Goal: Task Accomplishment & Management: Complete application form

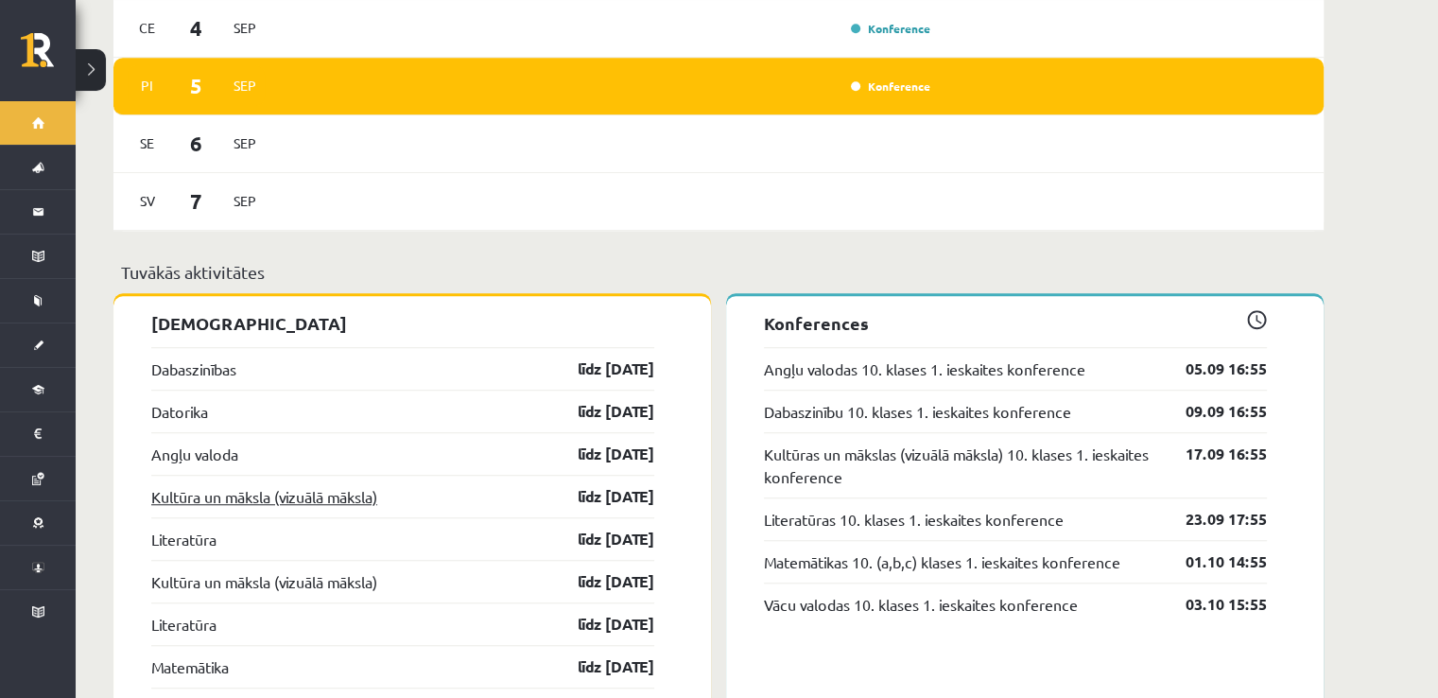
scroll to position [1450, 0]
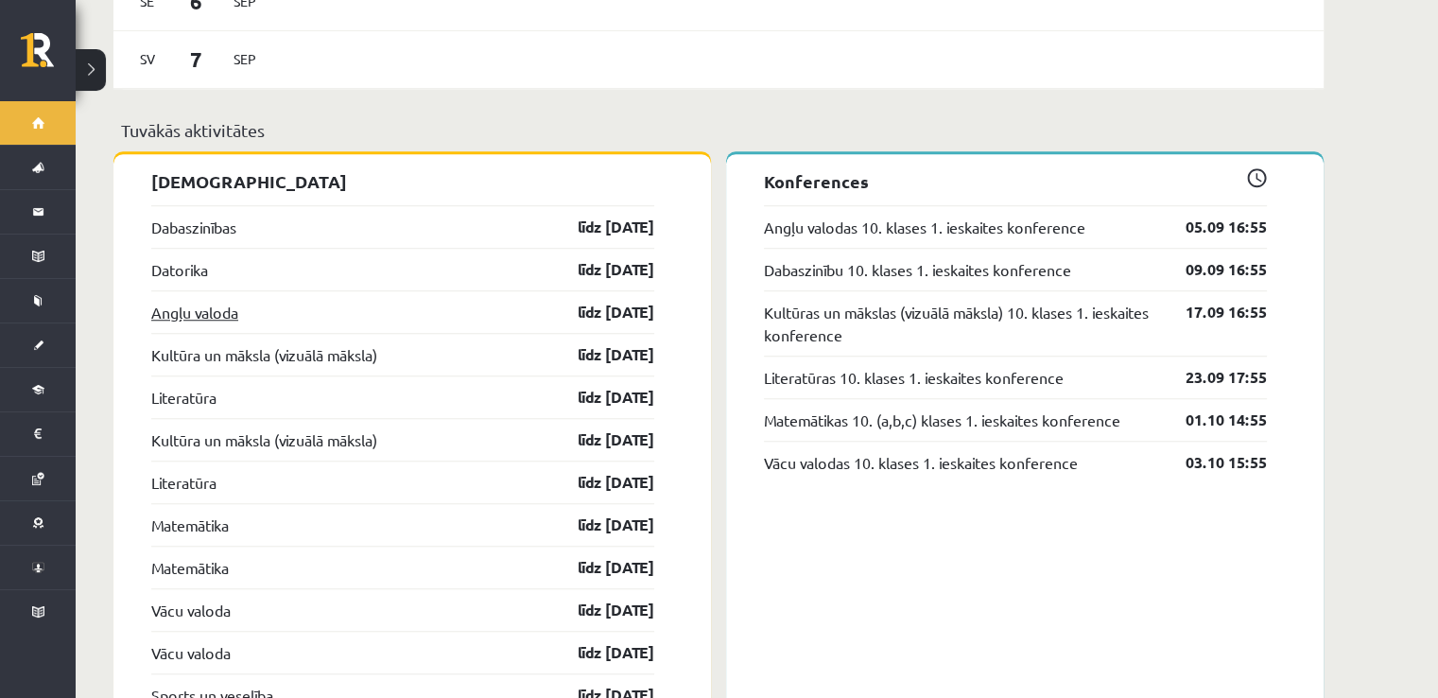
click at [216, 301] on link "Angļu valoda" at bounding box center [194, 312] width 87 height 23
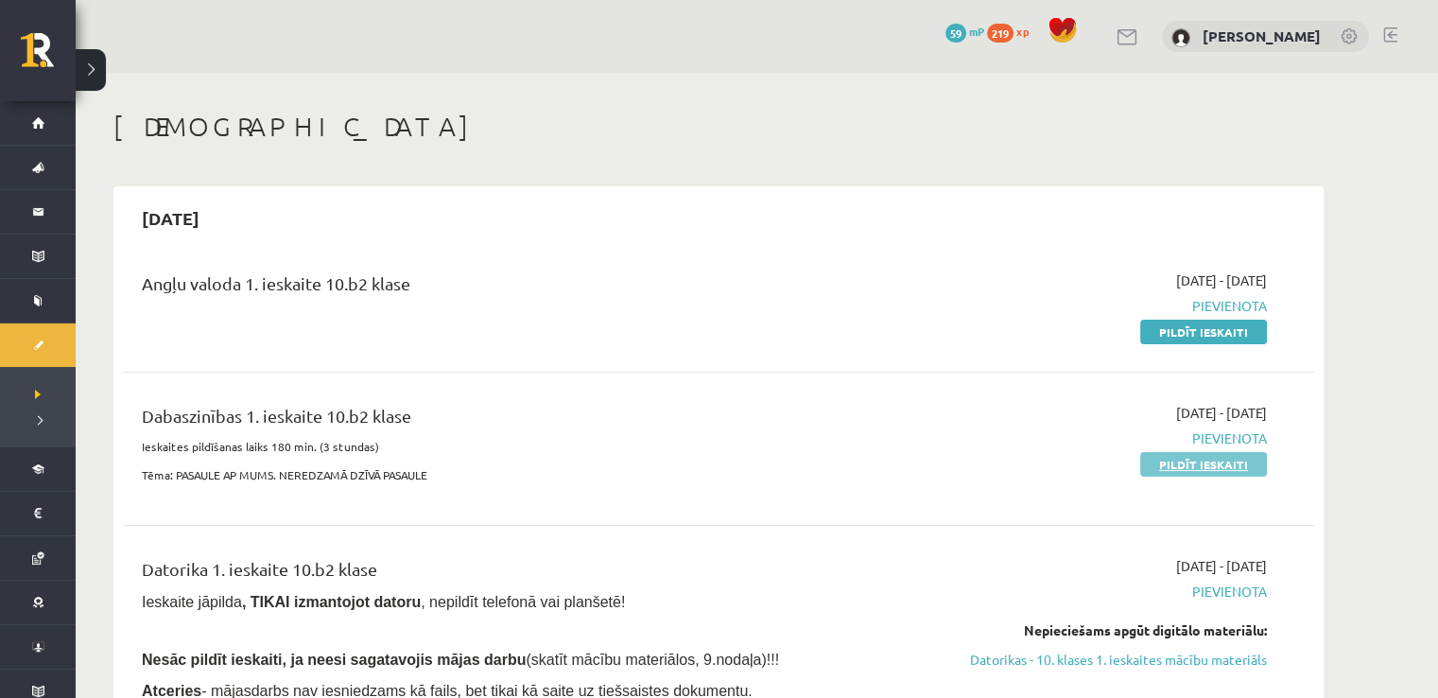
click at [1195, 462] on link "Pildīt ieskaiti" at bounding box center [1203, 464] width 127 height 25
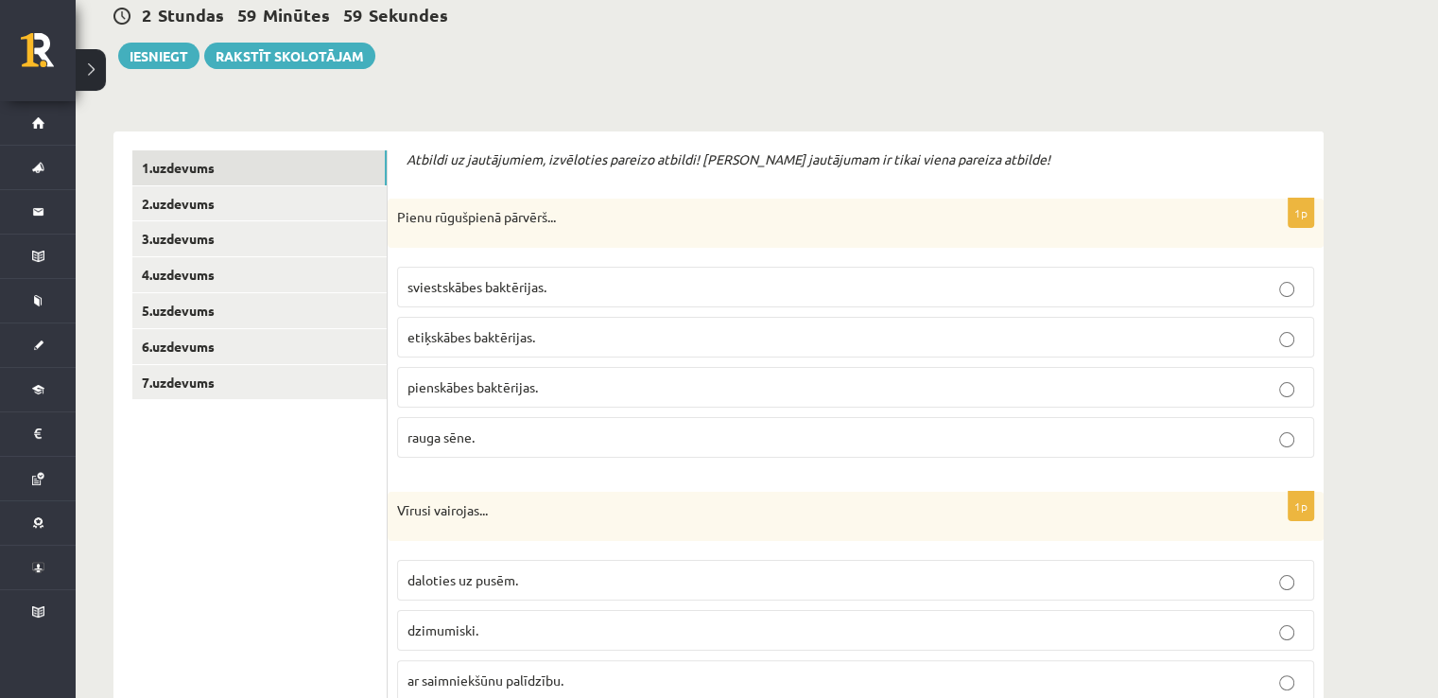
scroll to position [252, 0]
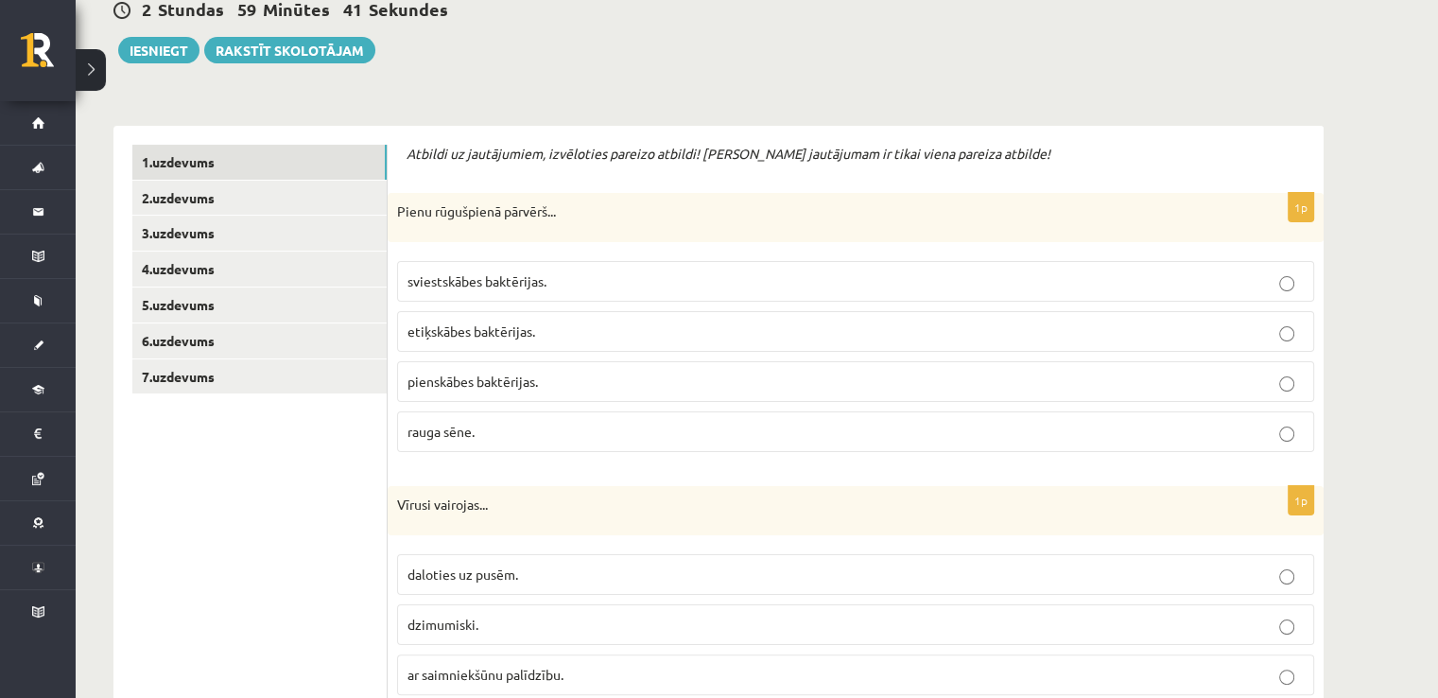
click at [582, 387] on p "pienskābes baktērijas." at bounding box center [856, 382] width 896 height 20
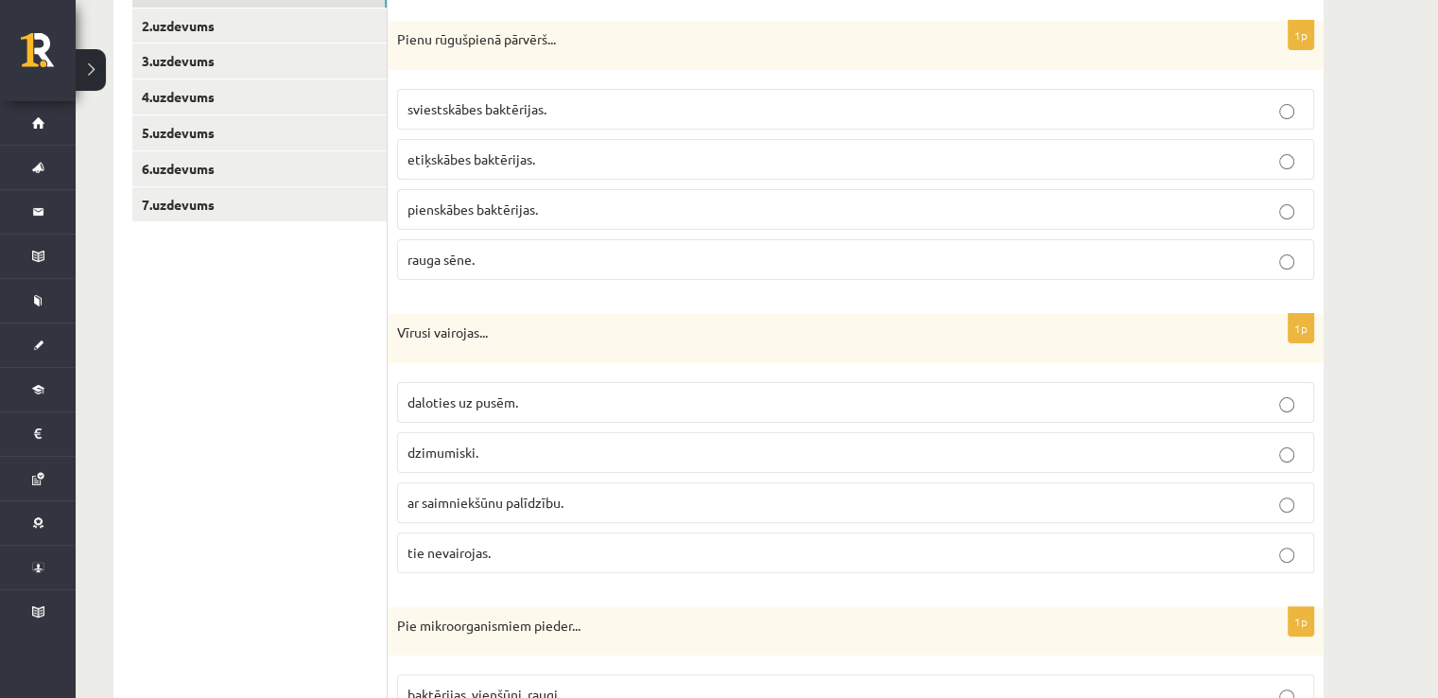
scroll to position [504, 0]
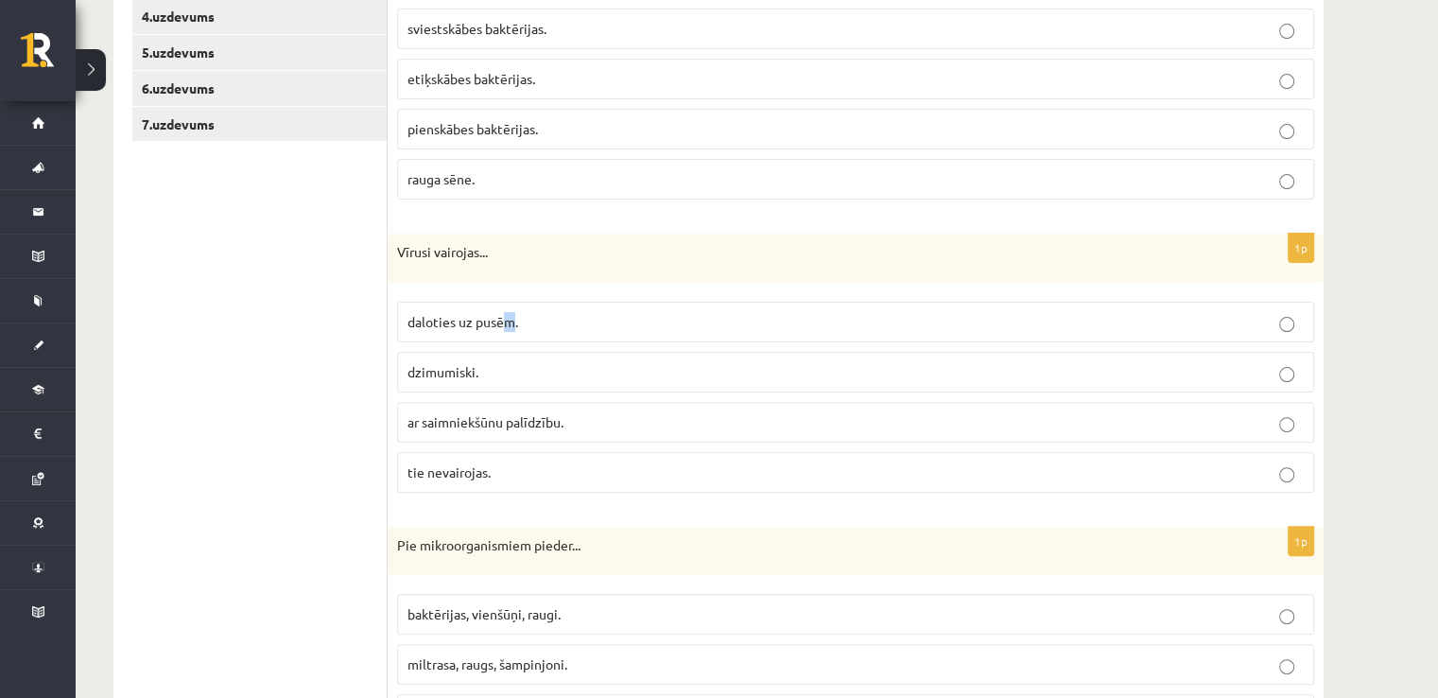
click at [516, 322] on span "daloties uz pusēm." at bounding box center [463, 321] width 111 height 17
click at [529, 322] on p "daloties uz pusēm." at bounding box center [856, 322] width 896 height 20
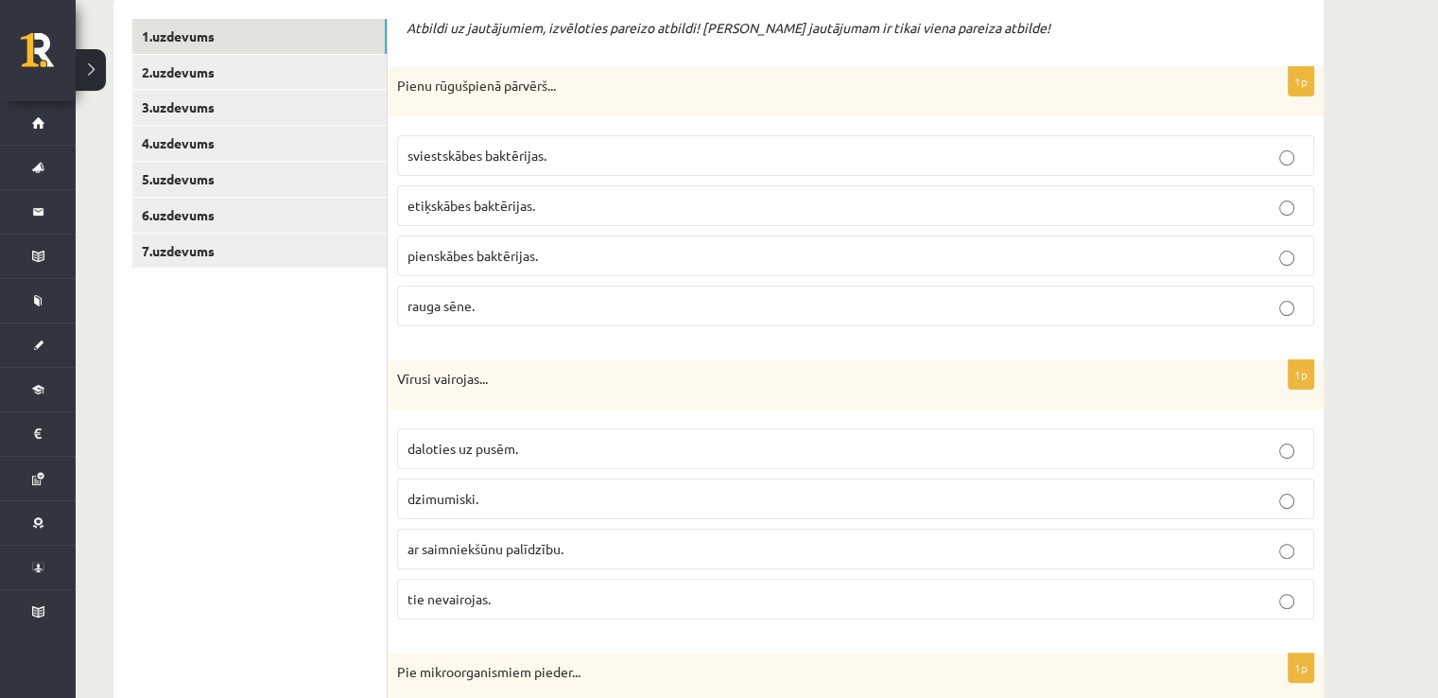
scroll to position [378, 0]
click at [594, 540] on p "ar saimniekšūnu palīdzību." at bounding box center [856, 548] width 896 height 20
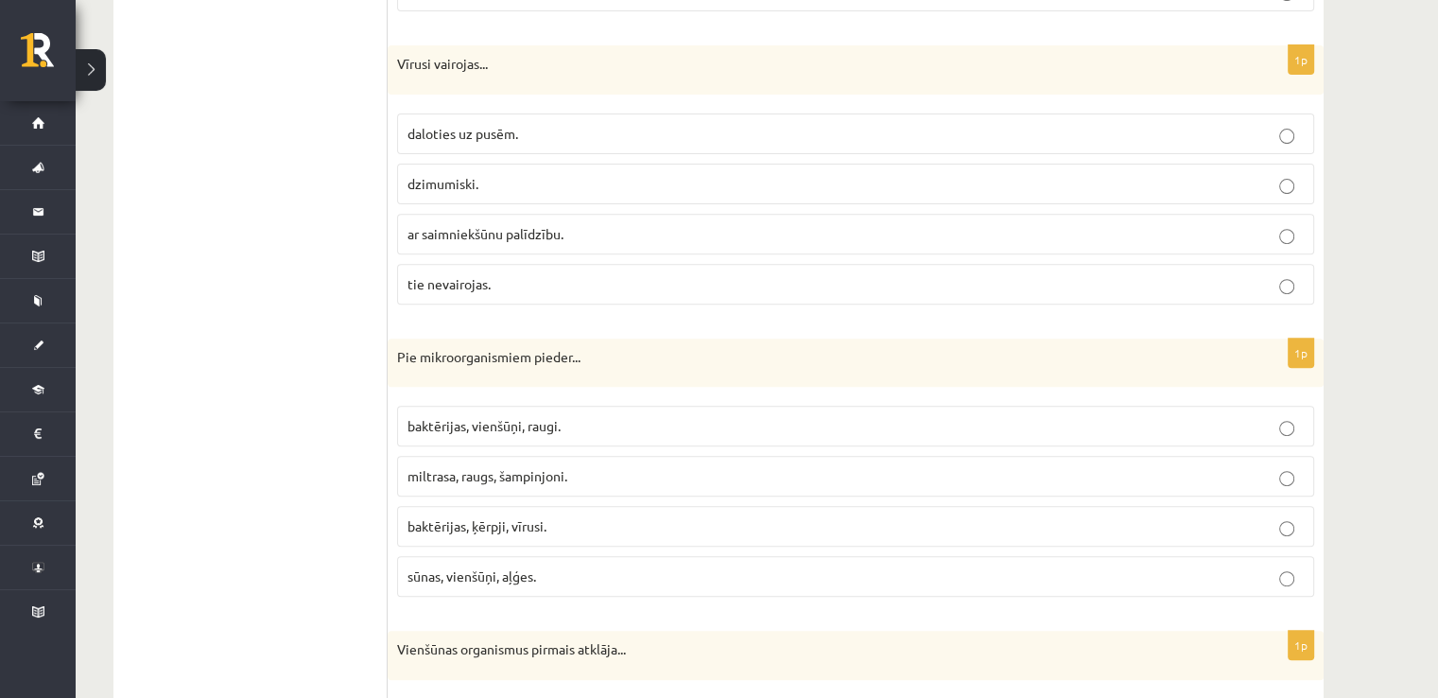
scroll to position [693, 0]
click at [550, 523] on p "baktērijas, ķērpji, vīrusi." at bounding box center [856, 525] width 896 height 20
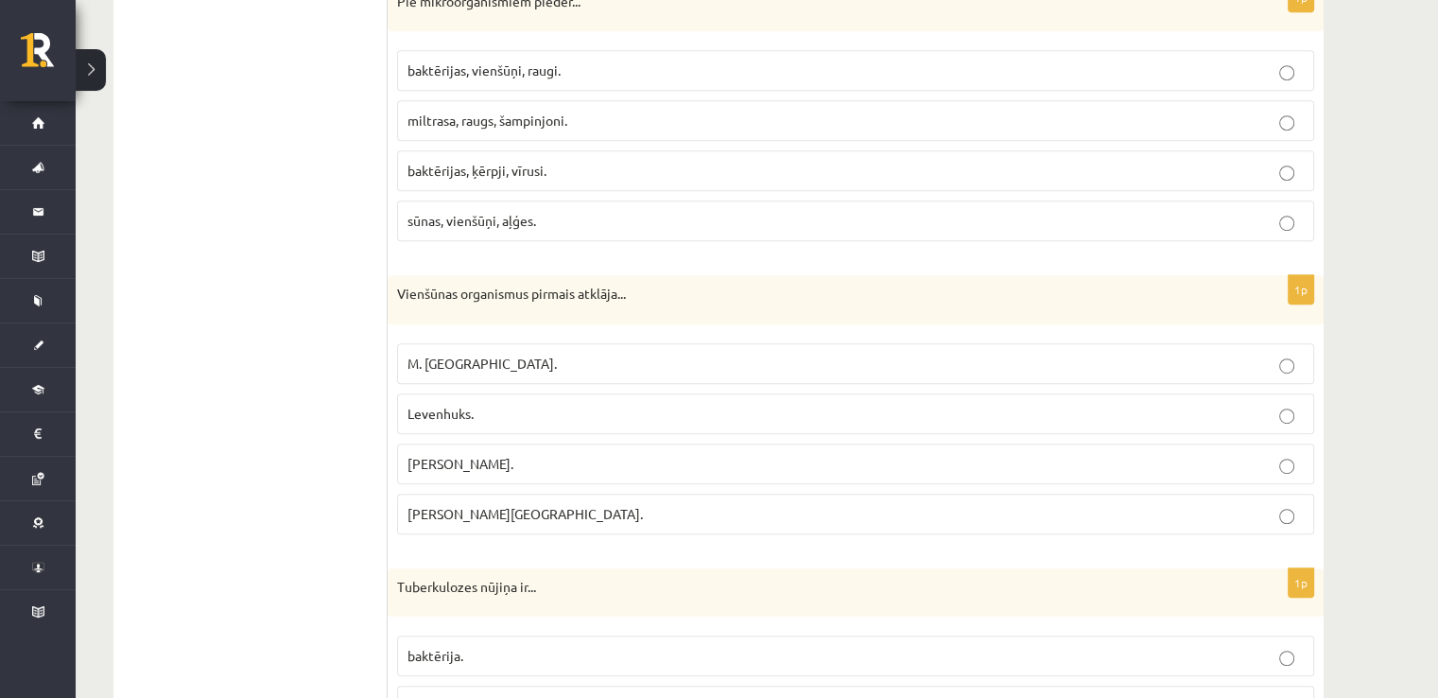
scroll to position [1008, 0]
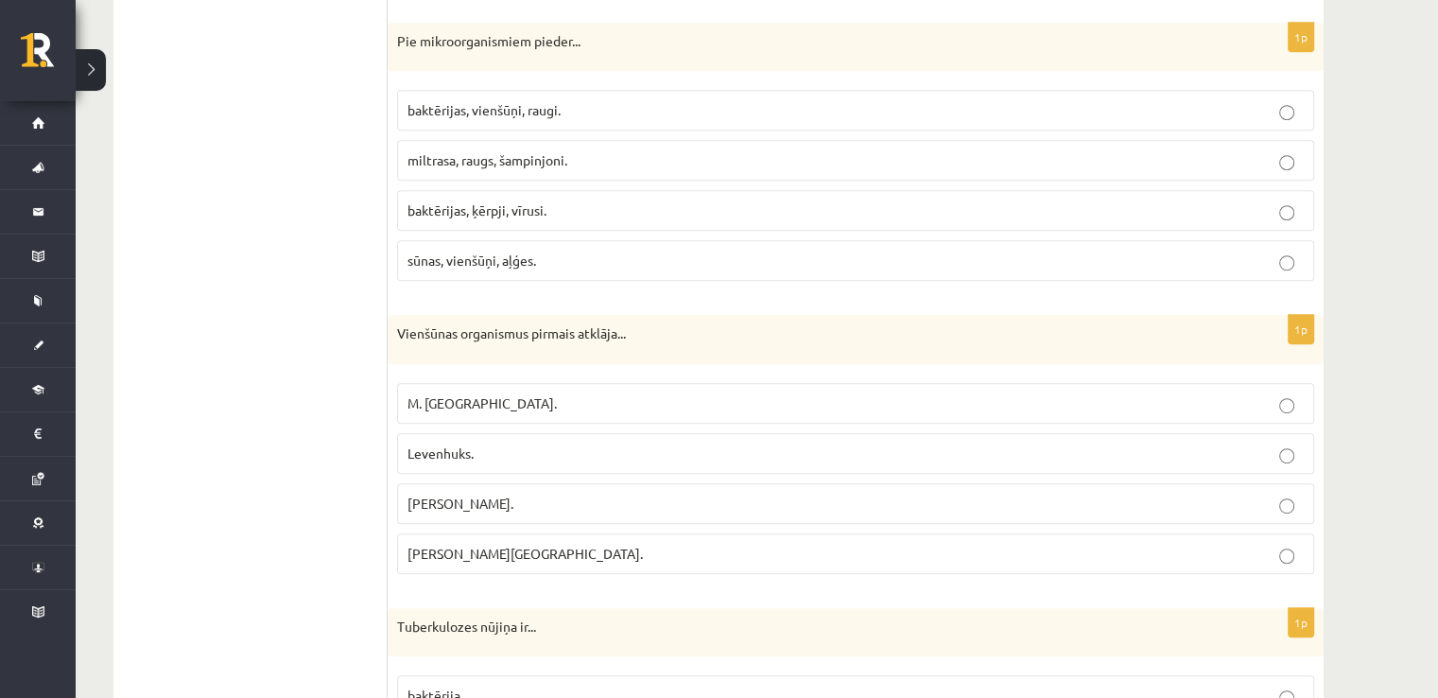
click at [529, 445] on p "Levenhuks." at bounding box center [856, 453] width 896 height 20
click at [593, 393] on p "M. [GEOGRAPHIC_DATA]." at bounding box center [856, 403] width 896 height 20
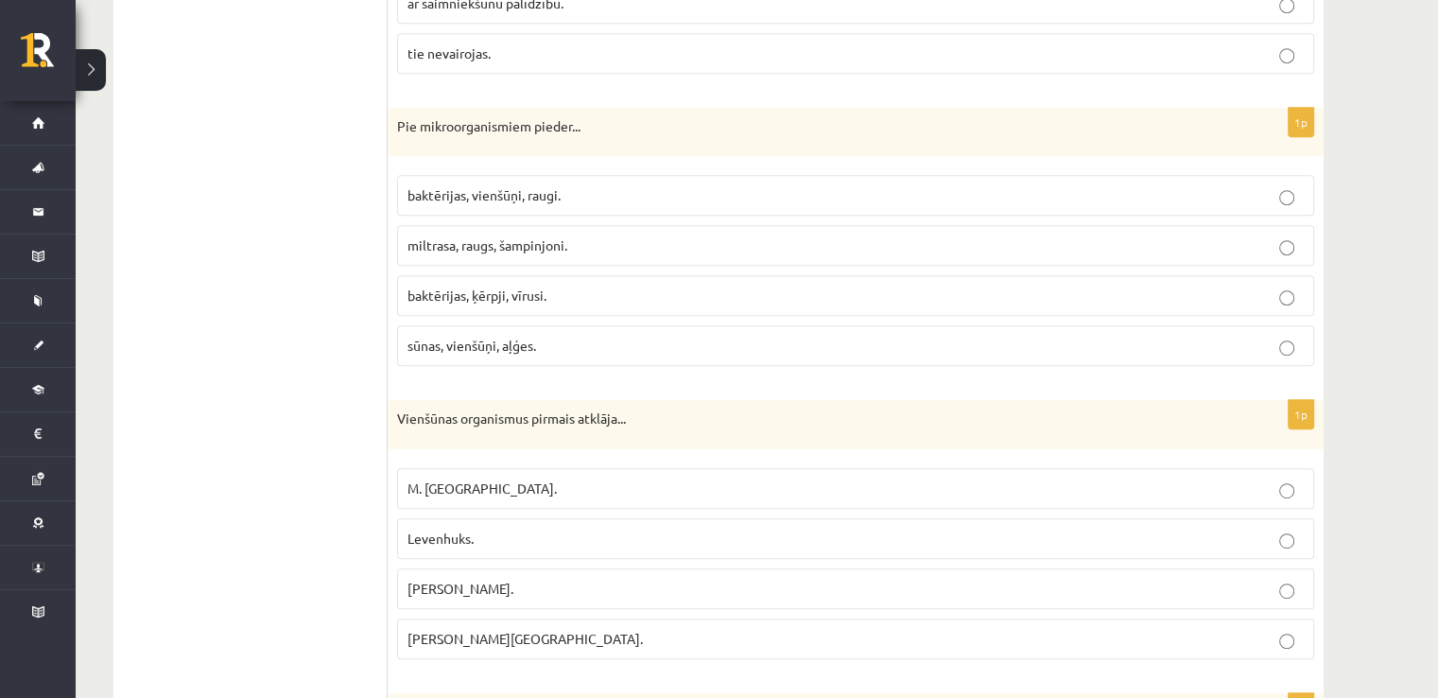
scroll to position [946, 0]
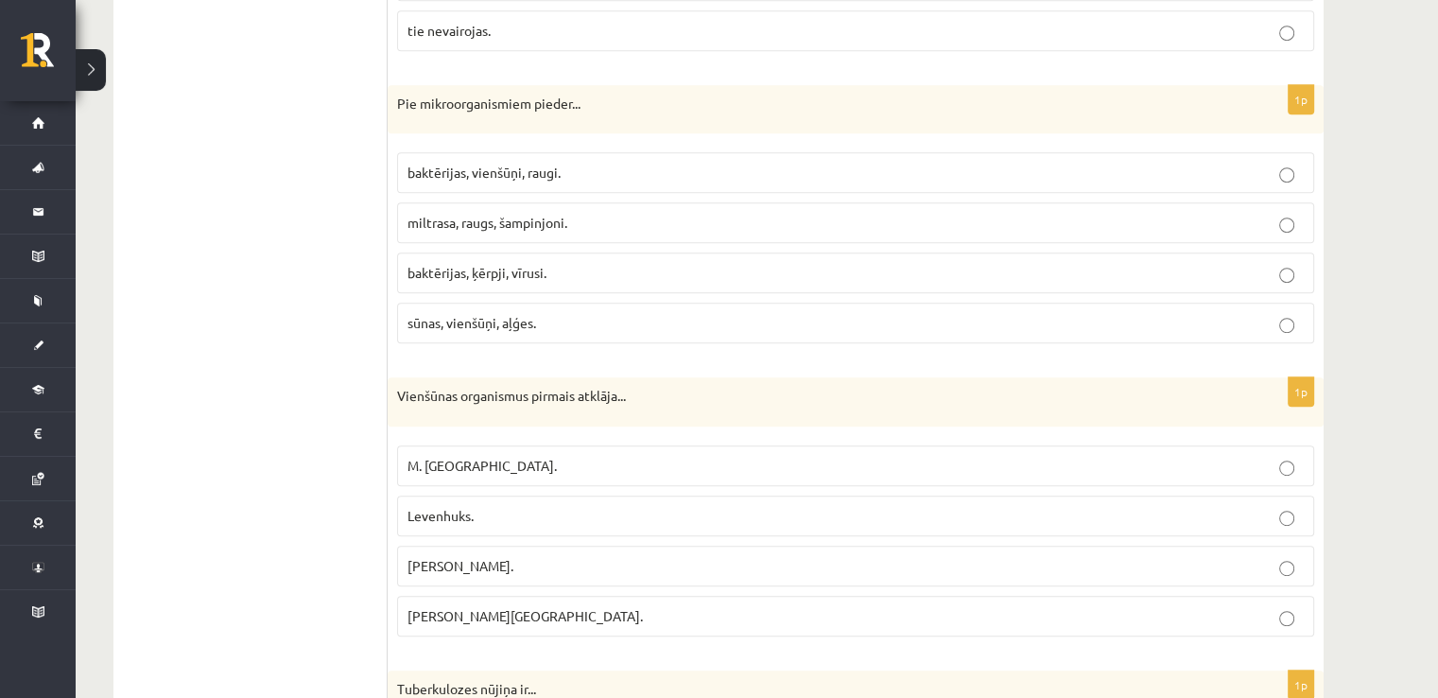
click at [636, 165] on p "baktērijas, vienšūņi, raugi." at bounding box center [856, 173] width 896 height 20
click at [545, 510] on p "Levenhuks." at bounding box center [856, 516] width 896 height 20
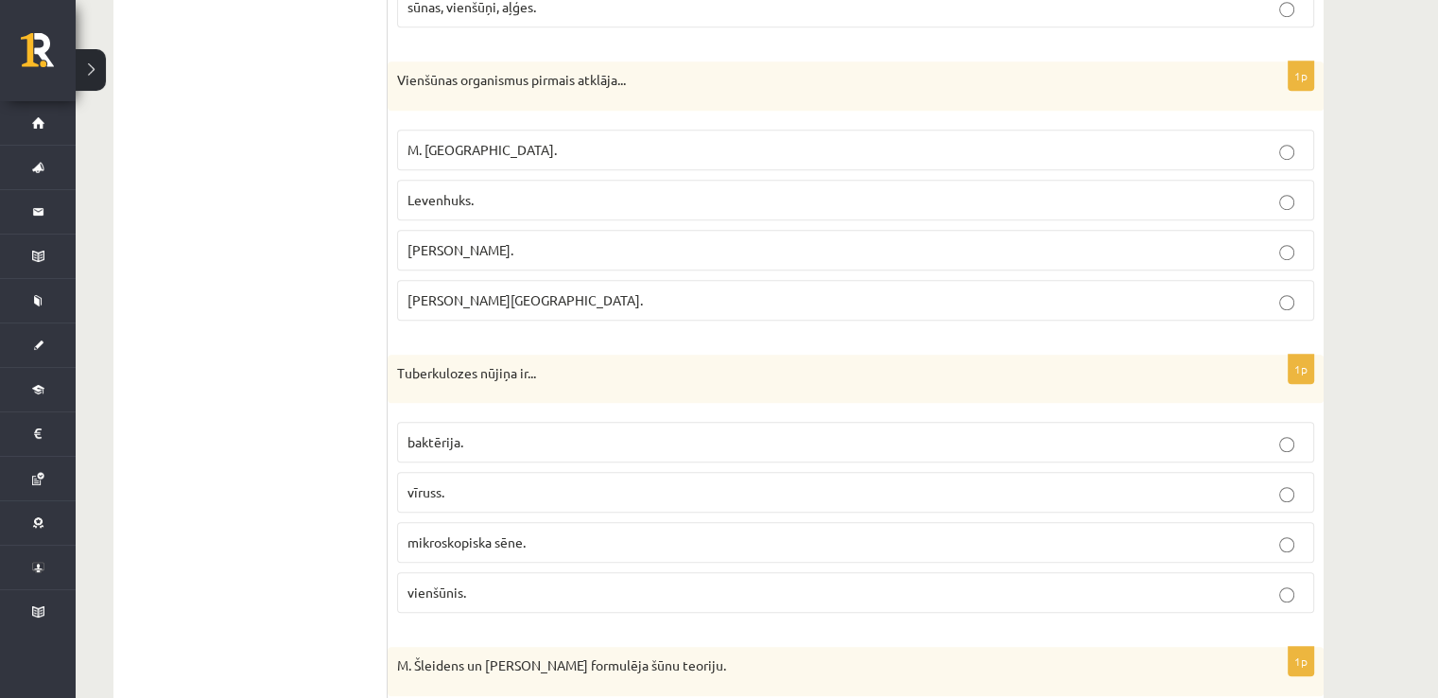
scroll to position [1386, 0]
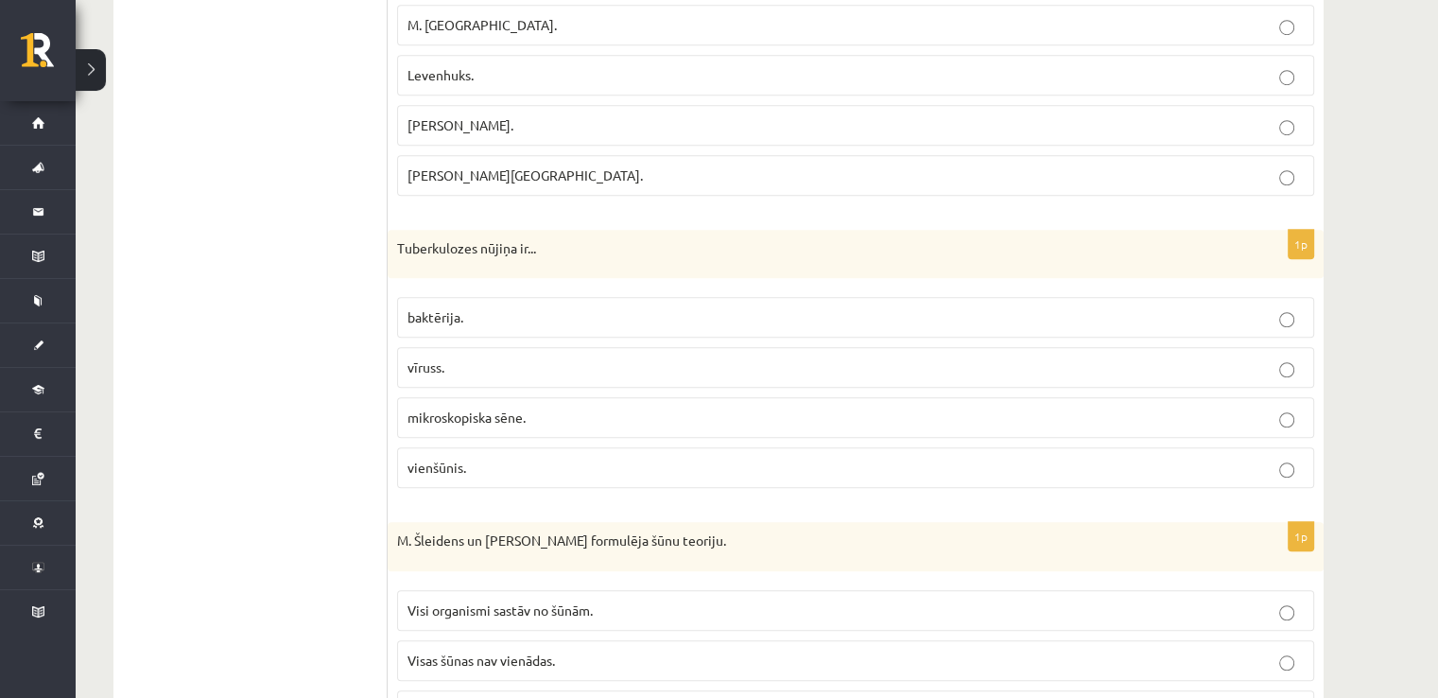
click at [535, 466] on p "vienšūnis." at bounding box center [856, 468] width 896 height 20
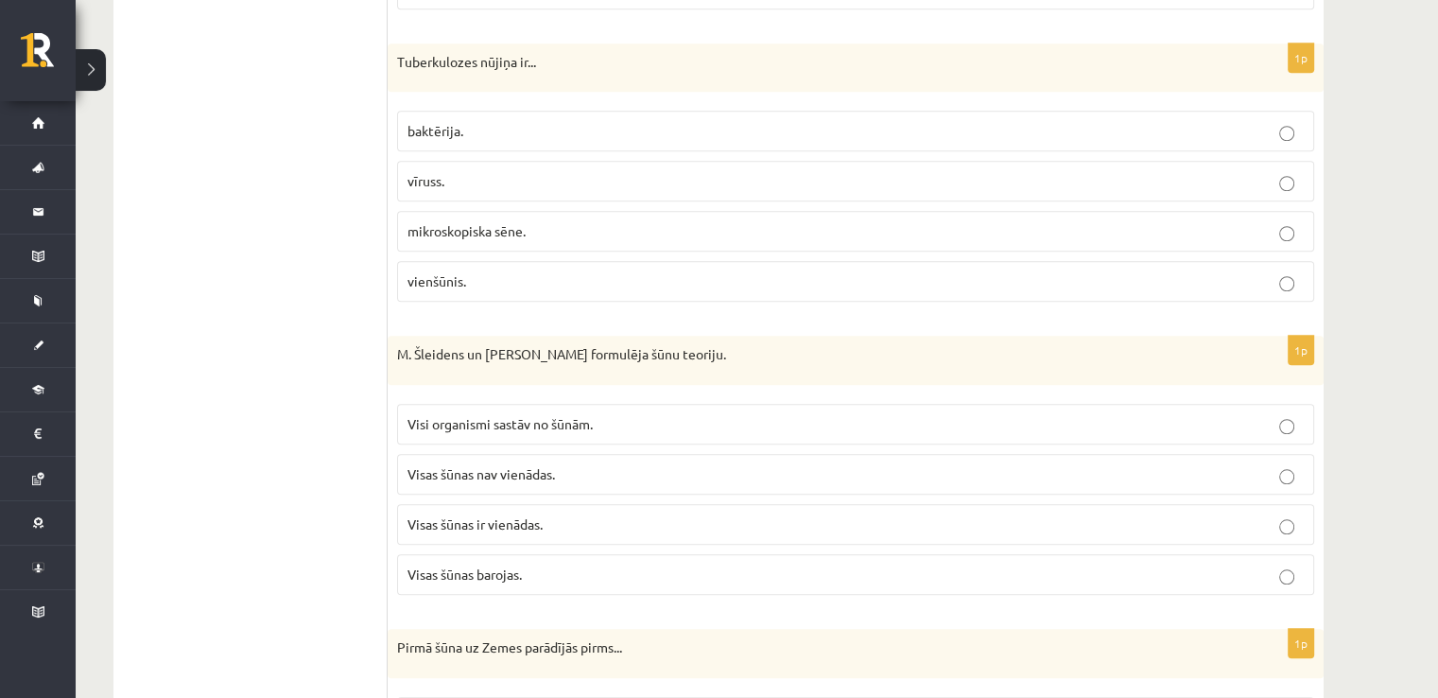
scroll to position [1575, 0]
click at [628, 411] on p "Visi organismi sastāv no šūnām." at bounding box center [856, 421] width 896 height 20
click at [626, 137] on label "baktērija." at bounding box center [855, 128] width 917 height 41
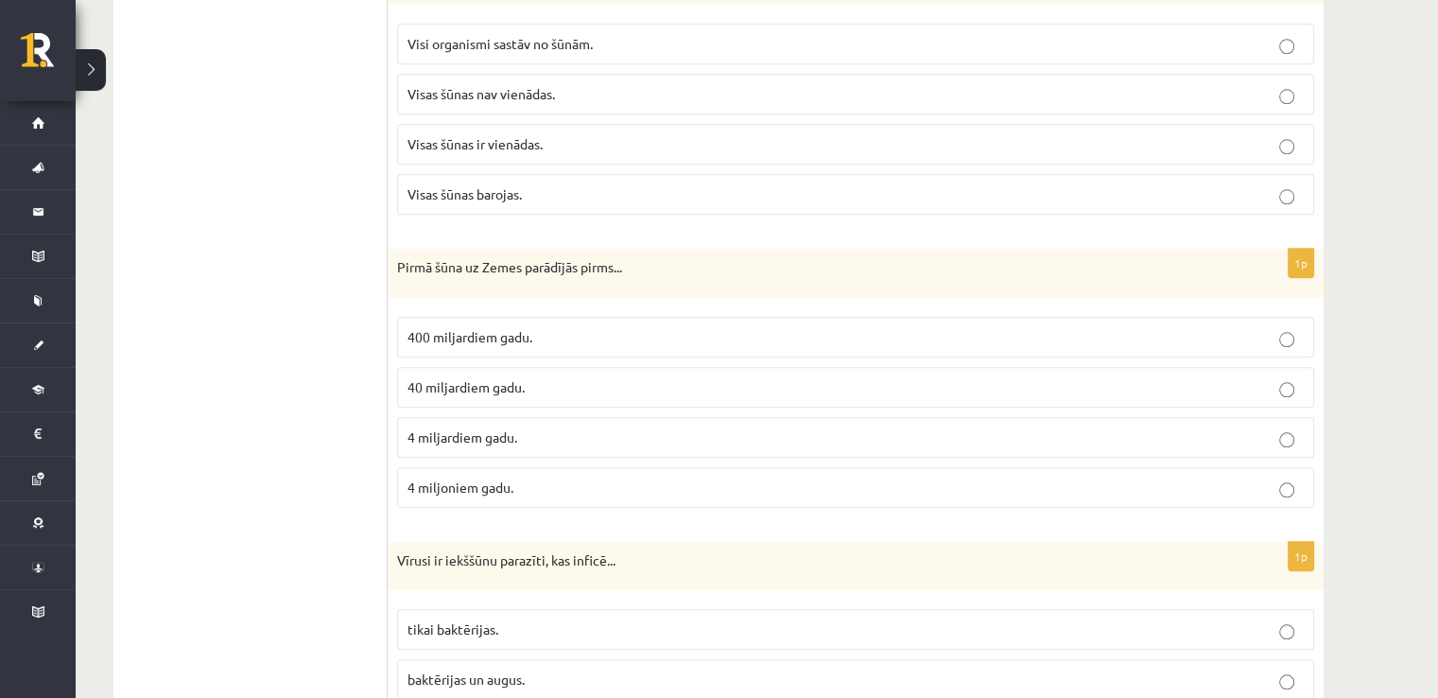
scroll to position [1954, 0]
click at [551, 430] on p "4 miljardiem gadu." at bounding box center [856, 436] width 896 height 20
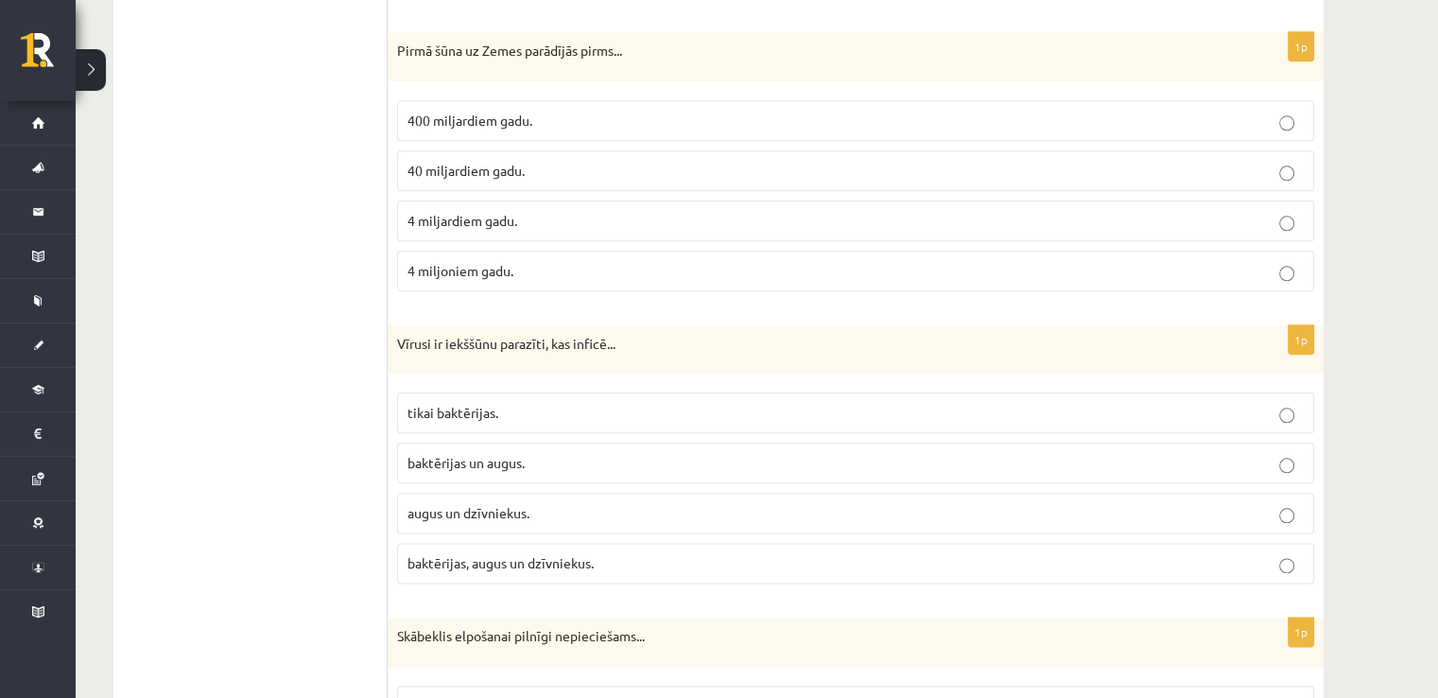
scroll to position [2206, 0]
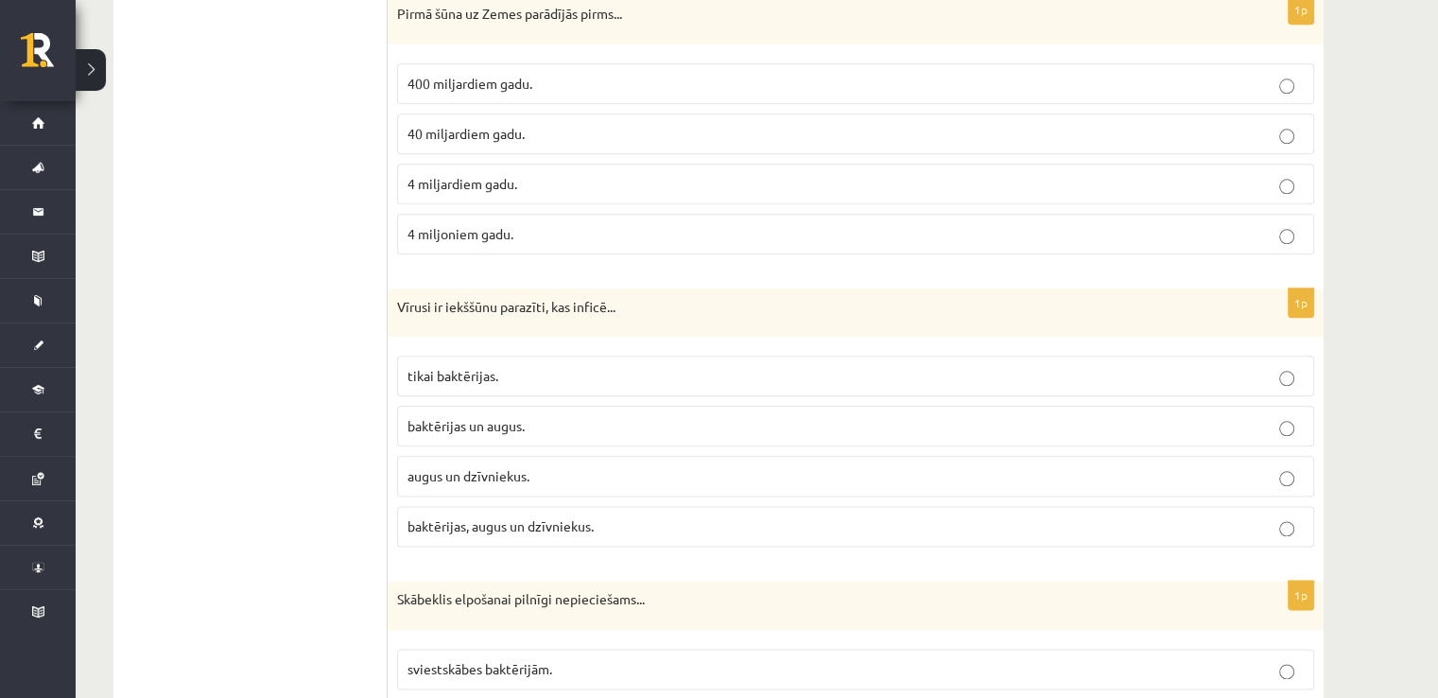
click at [563, 466] on p "augus un dzīvniekus." at bounding box center [856, 476] width 896 height 20
click at [578, 519] on span "baktērijas, augus un dzīvniekus." at bounding box center [501, 525] width 186 height 17
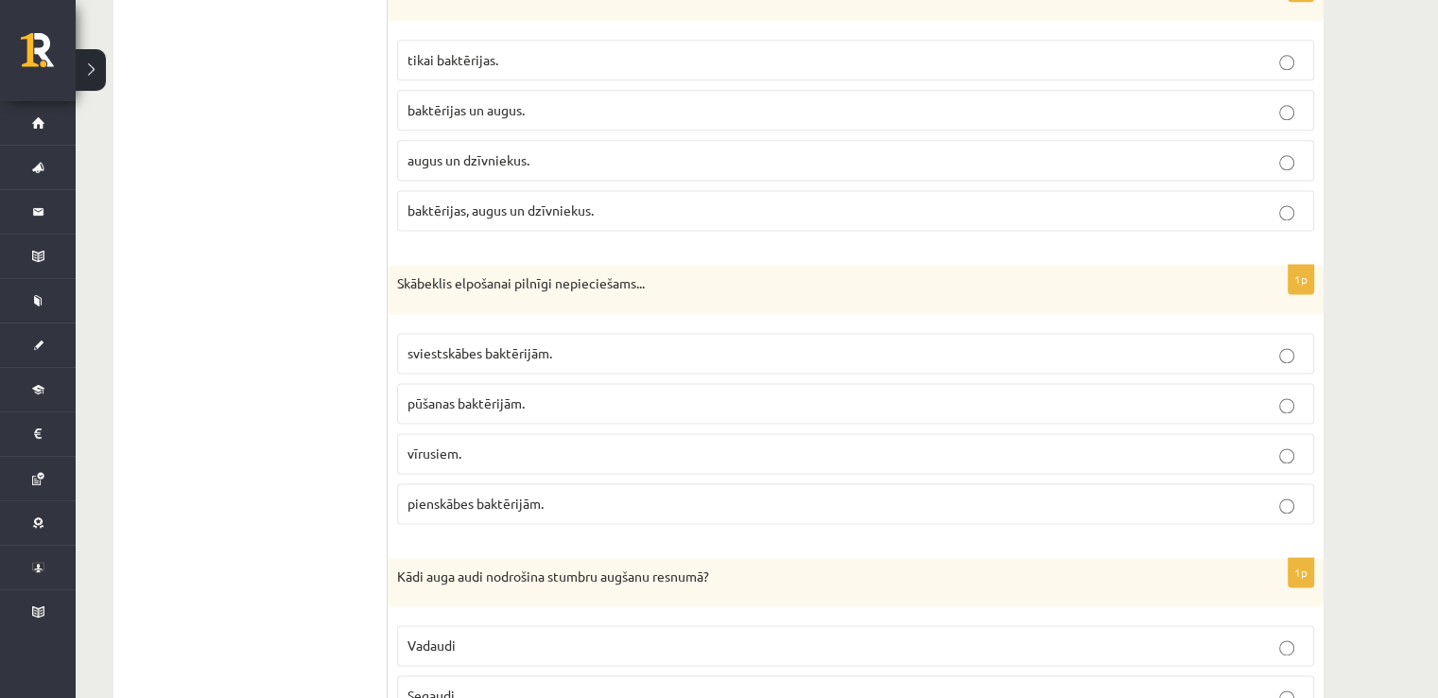
scroll to position [2583, 0]
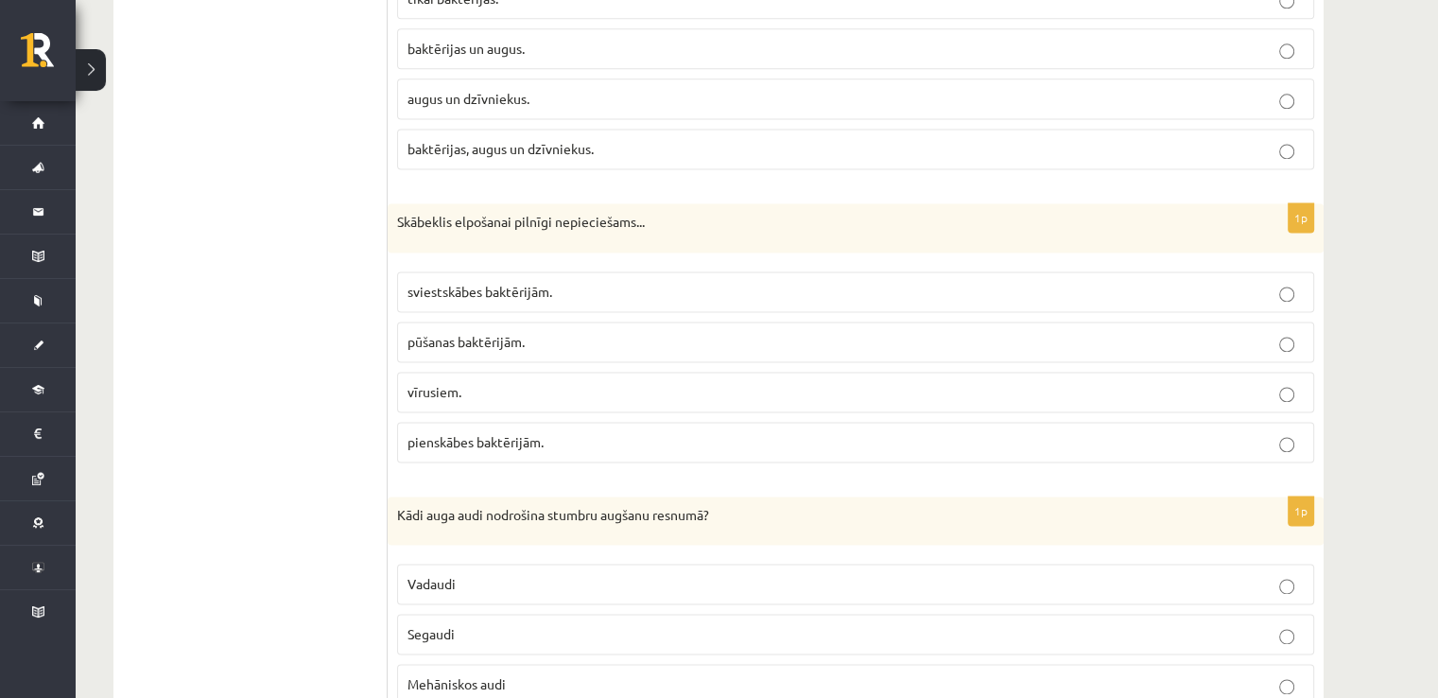
click at [503, 333] on span "pūšanas baktērijām." at bounding box center [466, 341] width 117 height 17
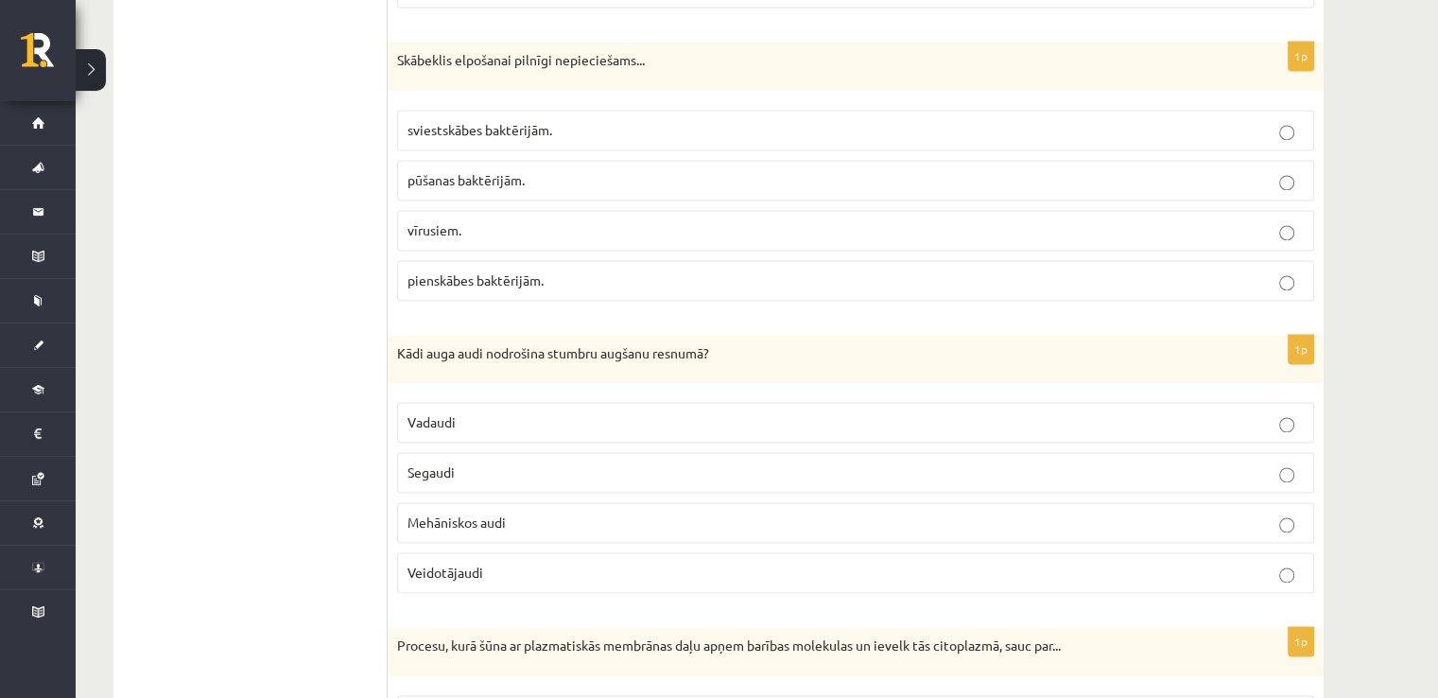
scroll to position [2772, 0]
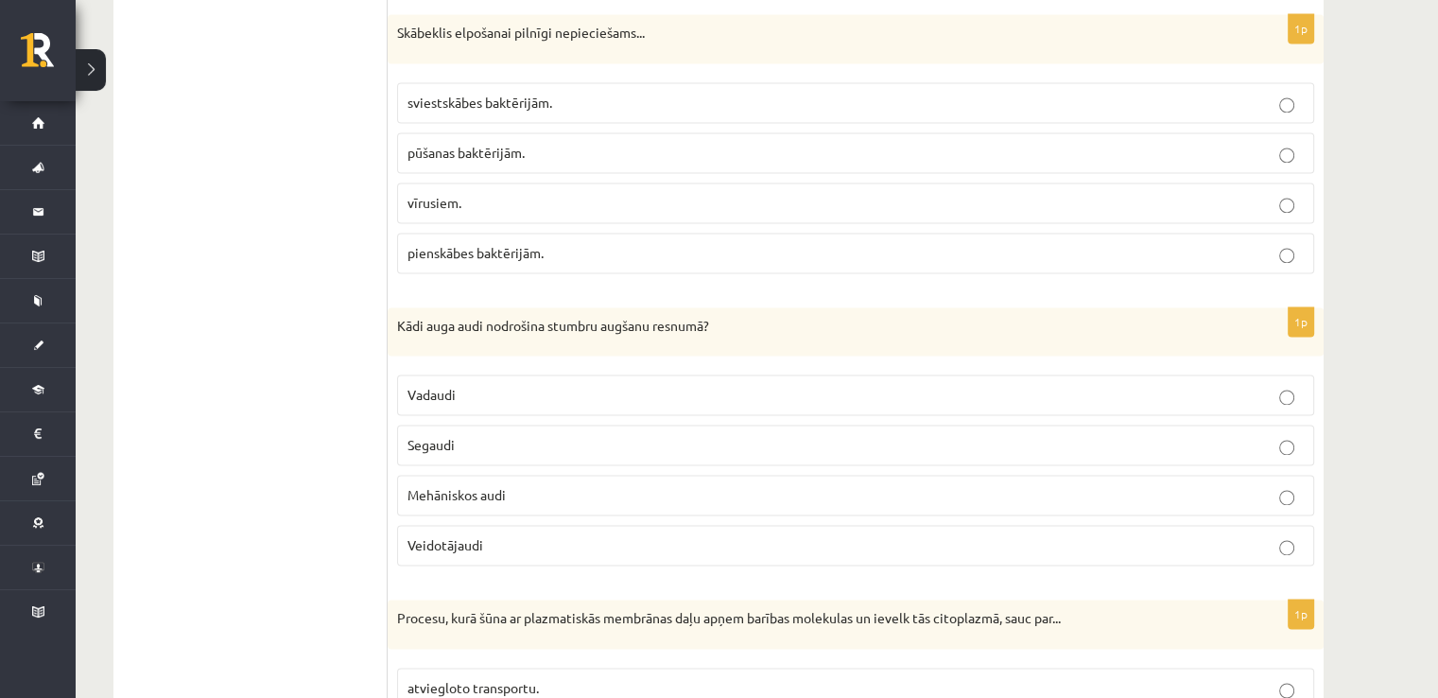
click at [548, 435] on p "Segaudi" at bounding box center [856, 445] width 896 height 20
click at [593, 535] on p "Veidotājaudi" at bounding box center [856, 545] width 896 height 20
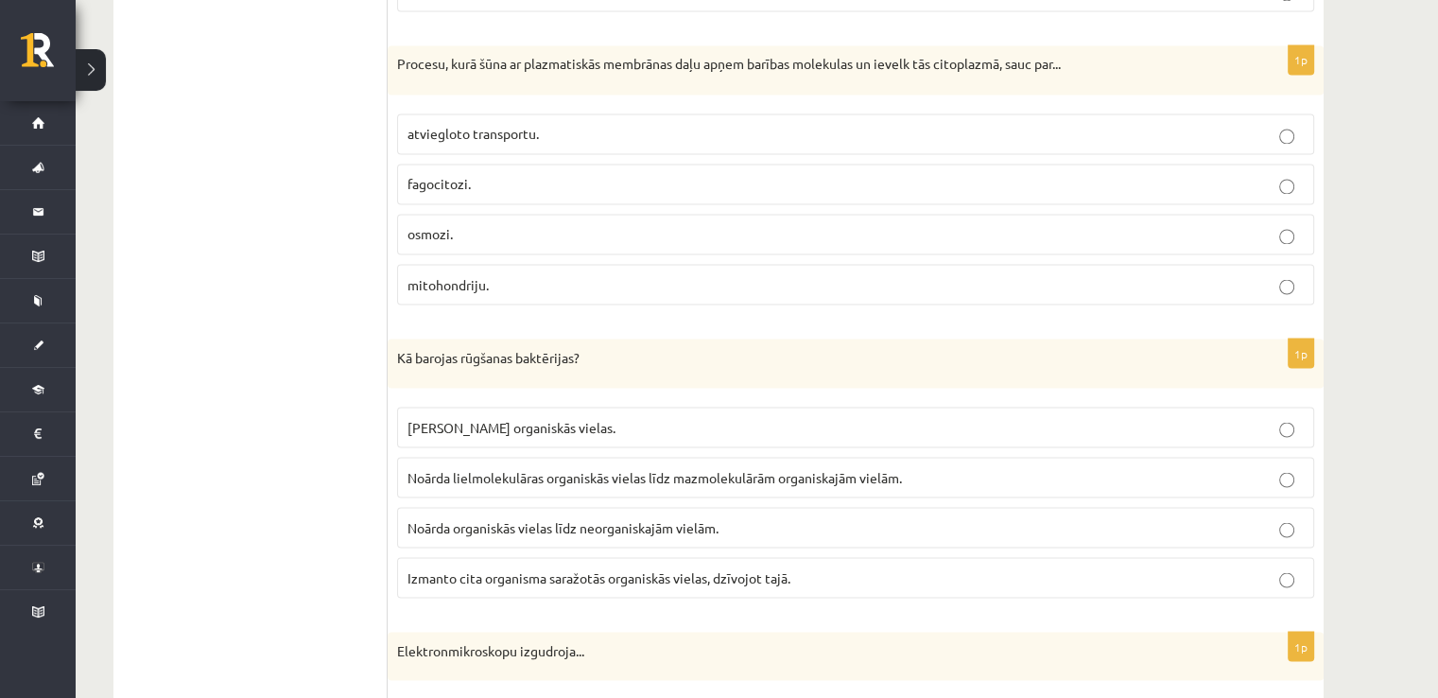
scroll to position [3340, 0]
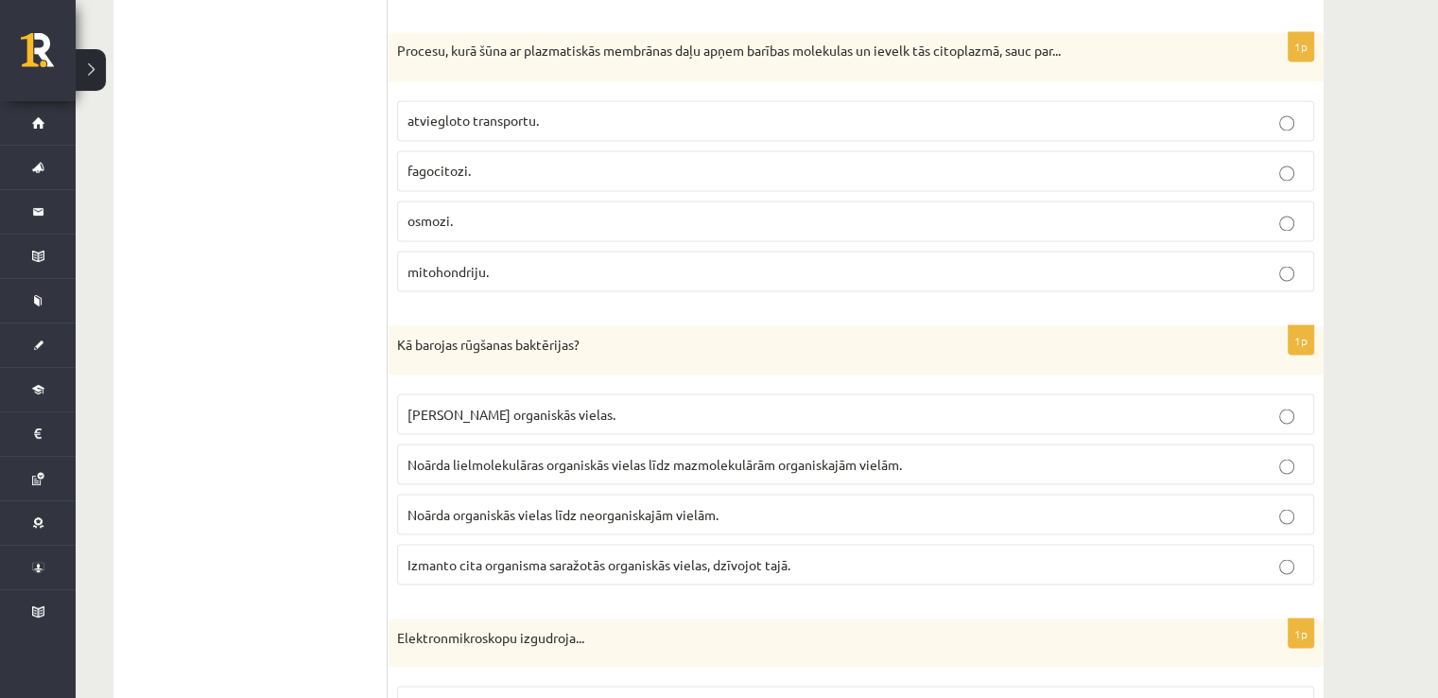
click at [622, 211] on p "osmozi." at bounding box center [856, 221] width 896 height 20
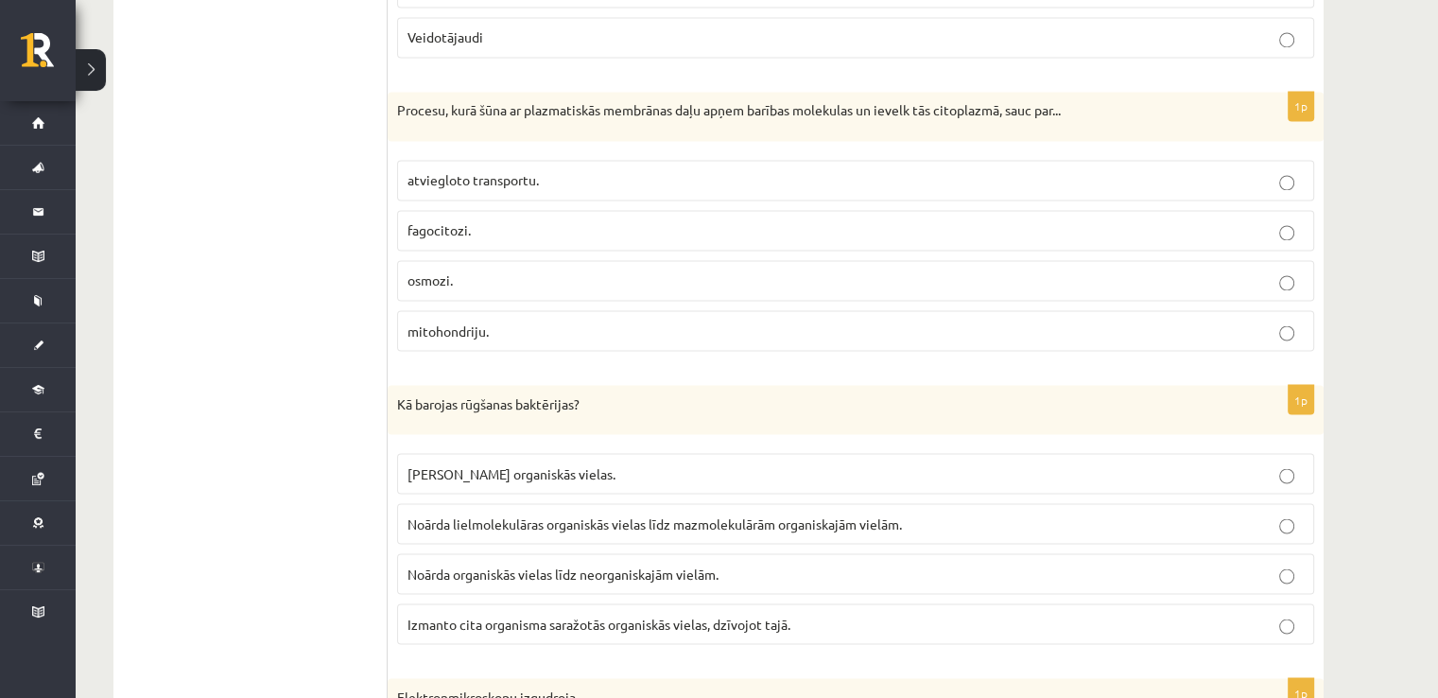
scroll to position [3277, 0]
click at [715, 223] on p "fagocitozi." at bounding box center [856, 233] width 896 height 20
click at [585, 517] on span "Noārda lielmolekulāras organiskās vielas līdz mazmolekulārām organiskajām vielā…" at bounding box center [655, 525] width 495 height 17
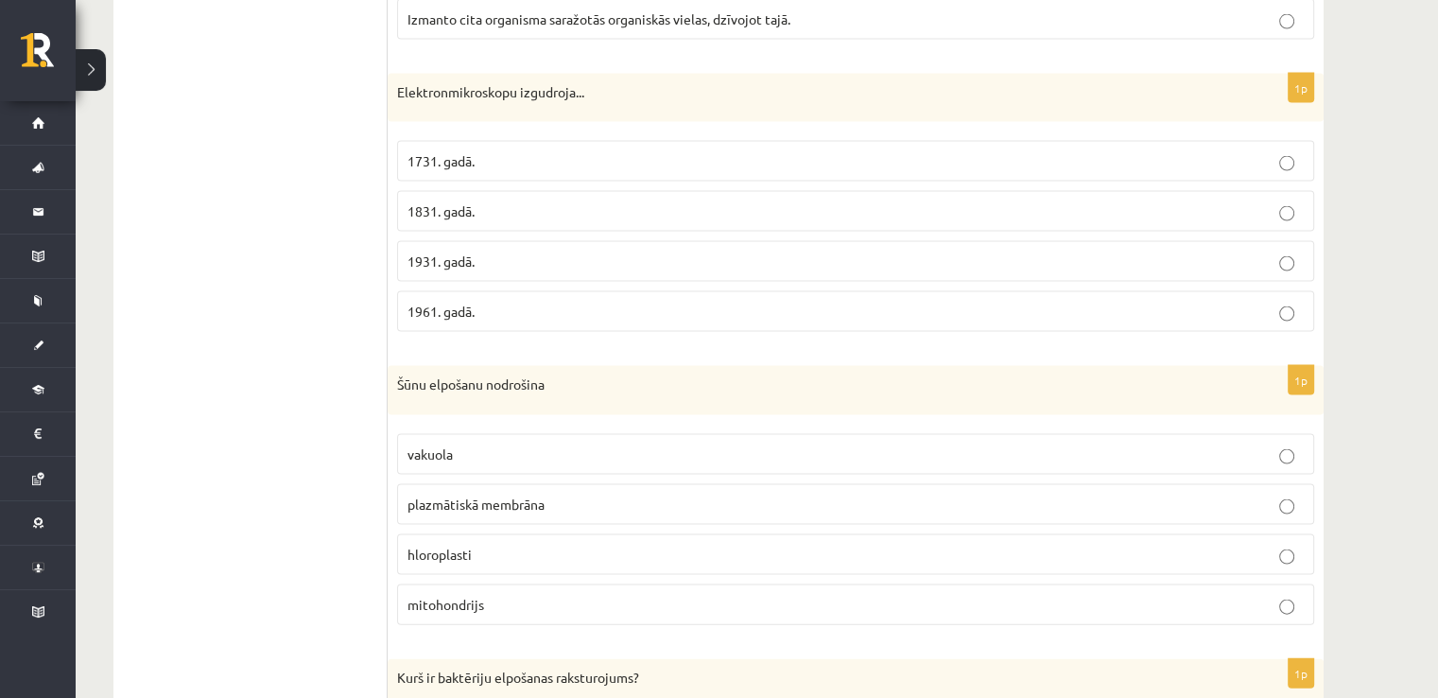
scroll to position [3907, 0]
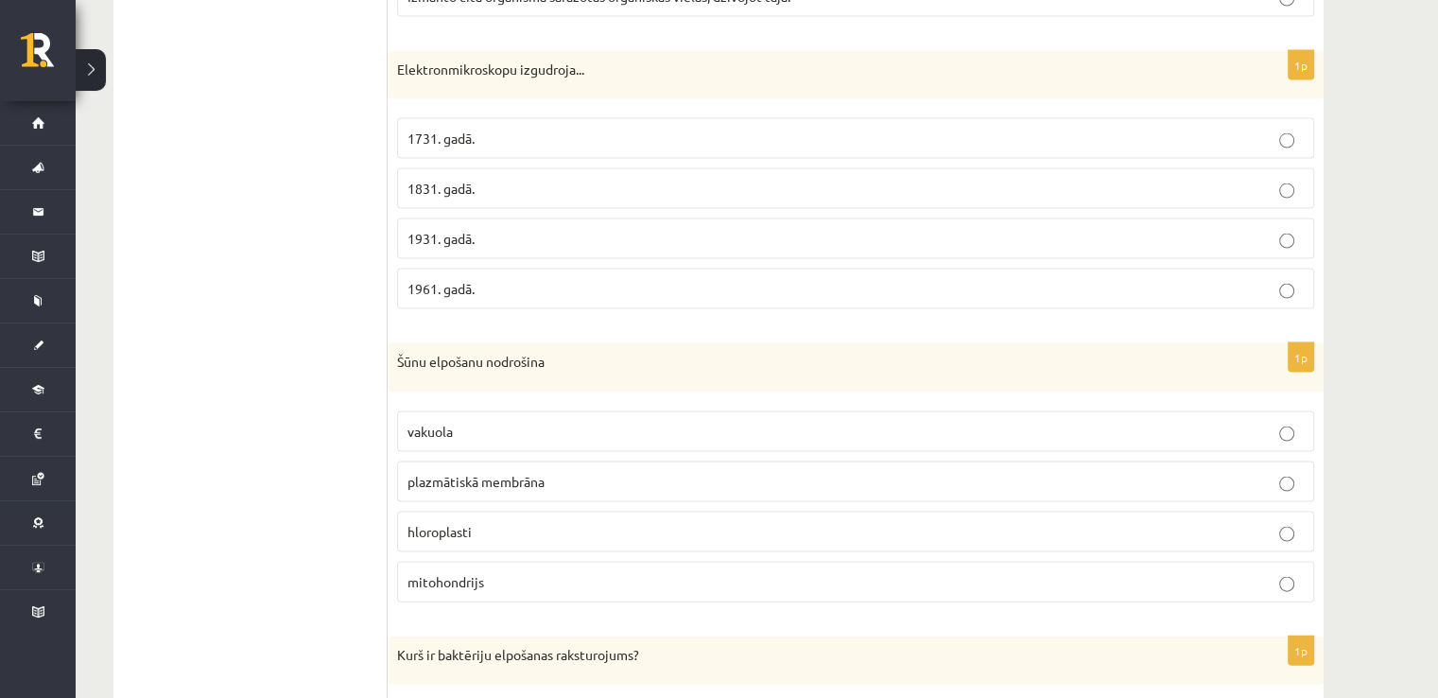
click at [590, 179] on p "1831. gadā." at bounding box center [856, 189] width 896 height 20
click at [565, 472] on p "plazmātiskā membrāna" at bounding box center [856, 482] width 896 height 20
drag, startPoint x: 616, startPoint y: 216, endPoint x: 608, endPoint y: 228, distance: 14.4
click at [610, 229] on p "1931. gadā." at bounding box center [856, 239] width 896 height 20
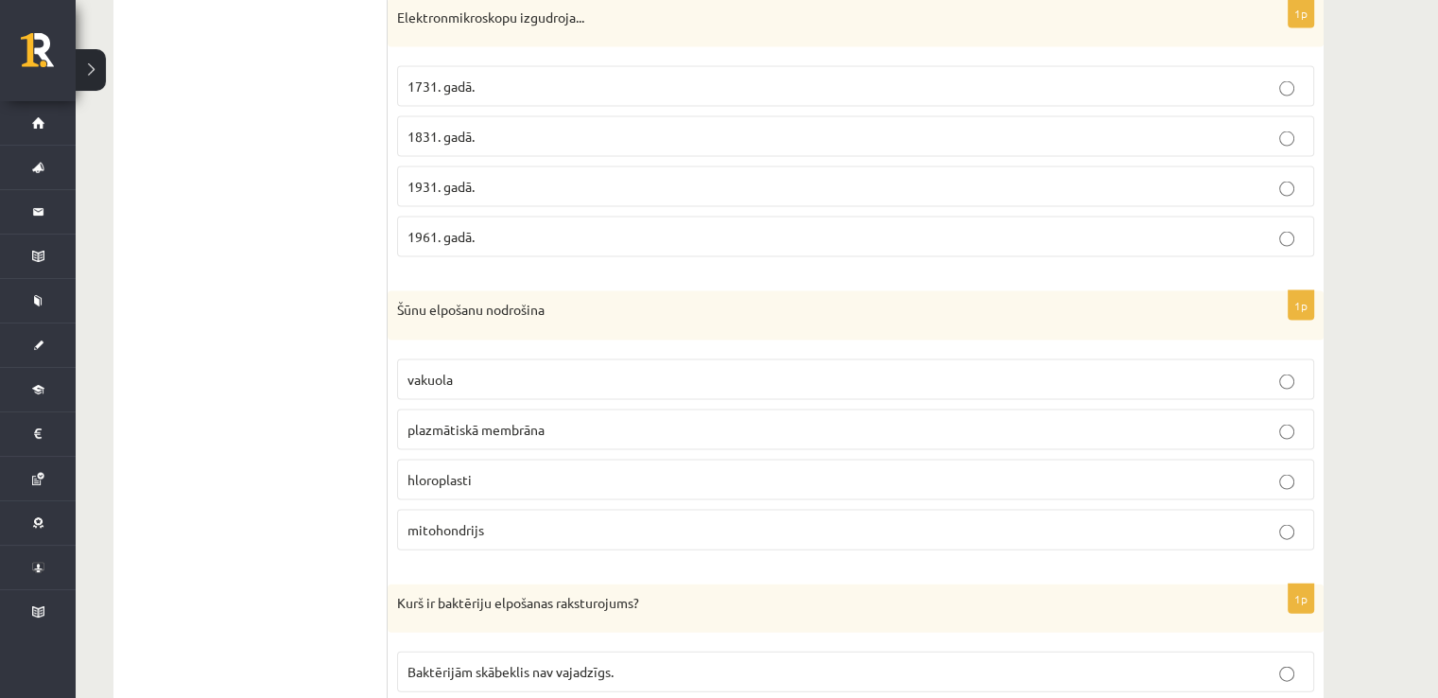
scroll to position [4034, 0]
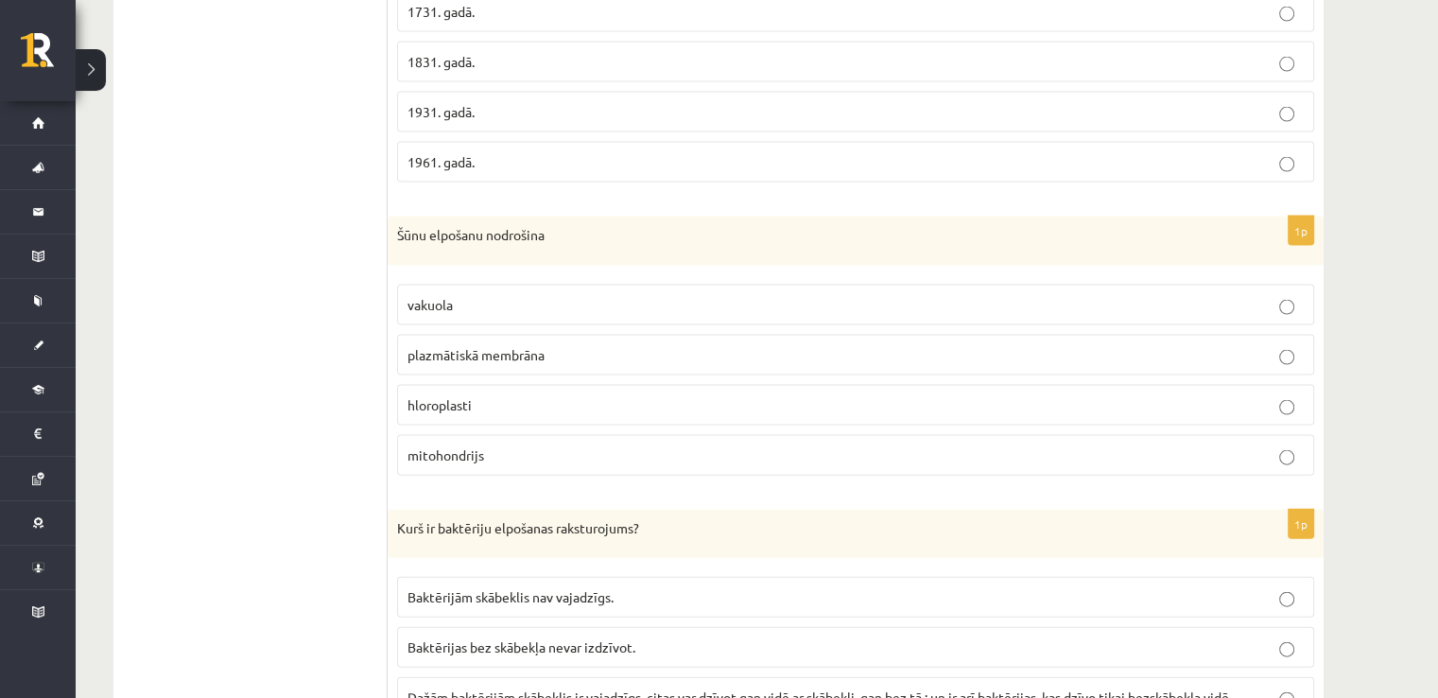
click at [654, 447] on label "mitohondrijs" at bounding box center [855, 455] width 917 height 41
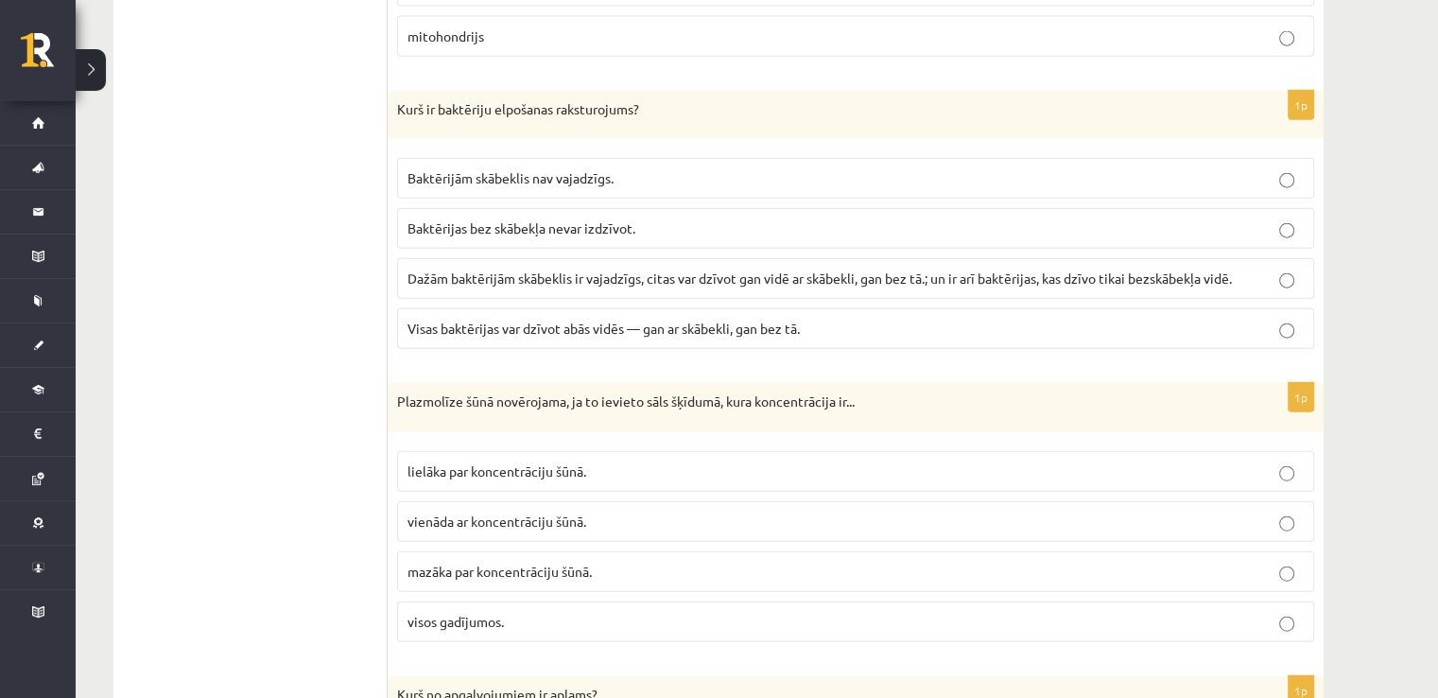
scroll to position [4475, 0]
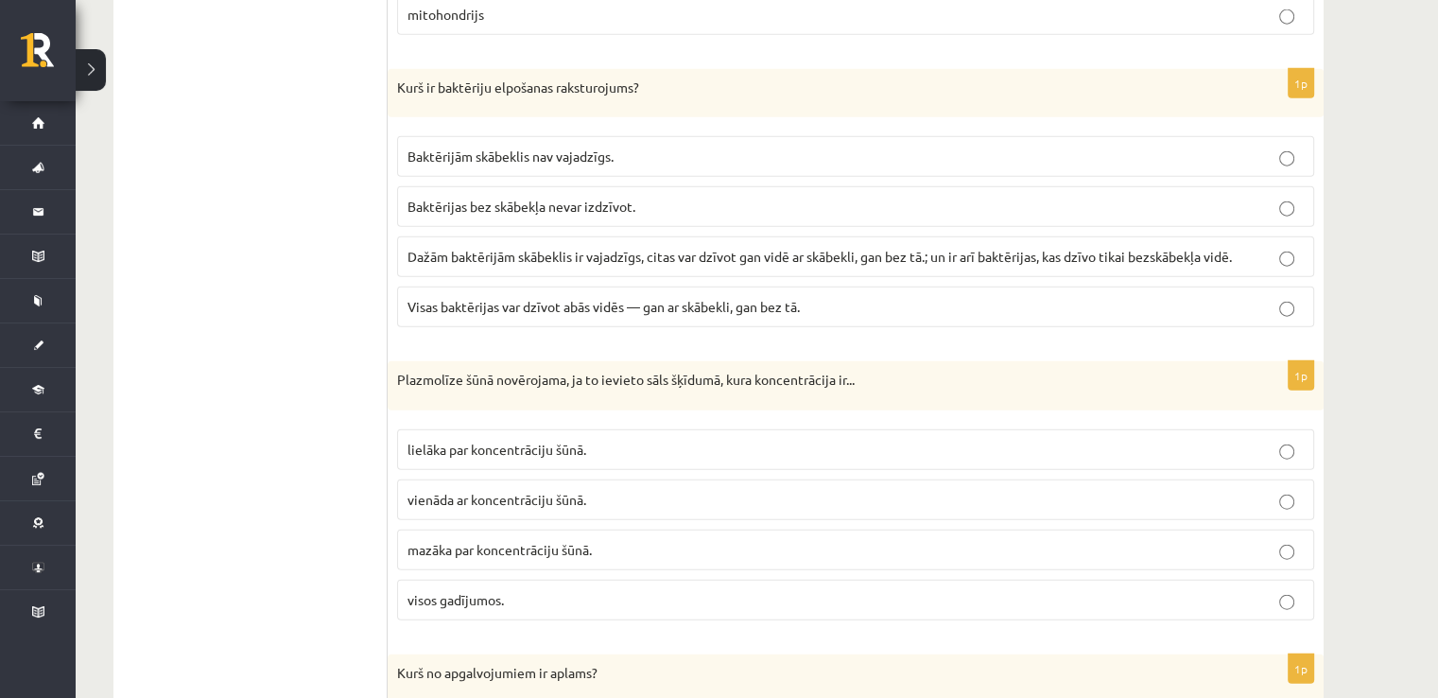
click at [634, 148] on label "Baktērijām skābeklis nav vajadzīgs." at bounding box center [855, 156] width 917 height 41
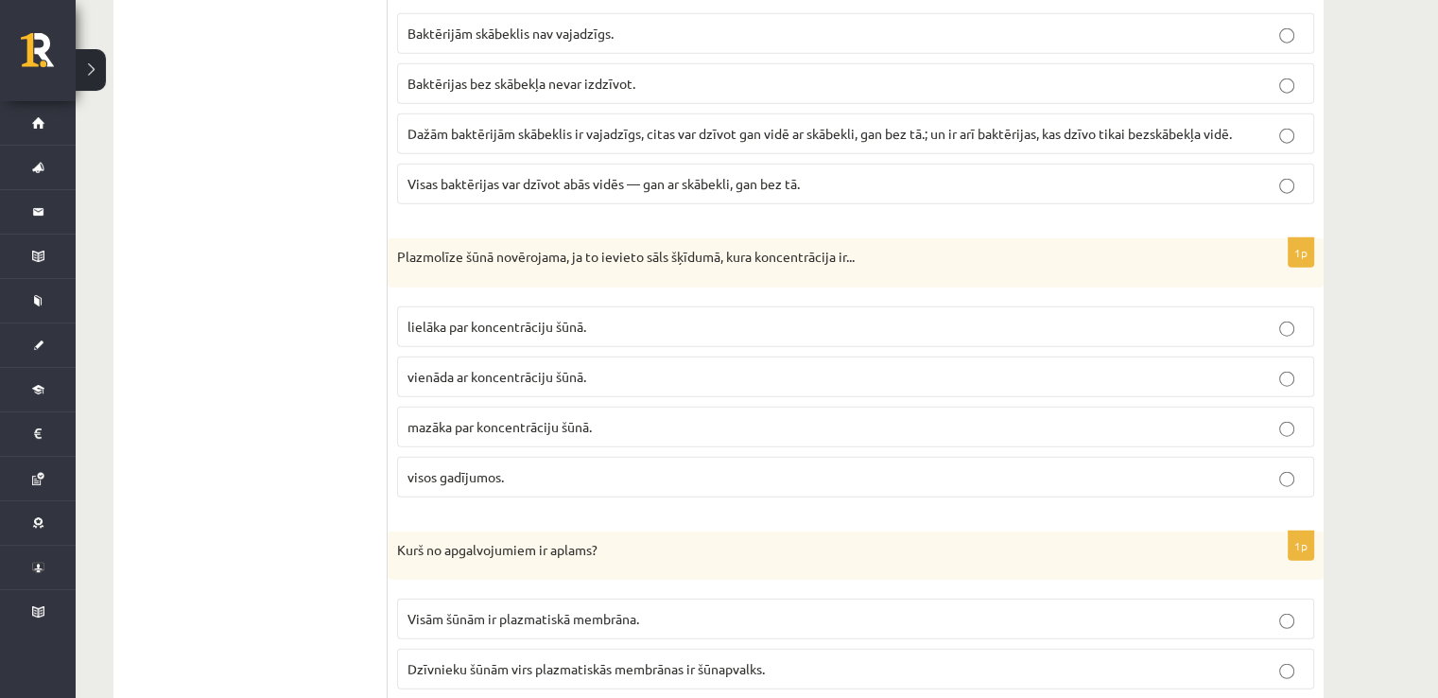
scroll to position [4601, 0]
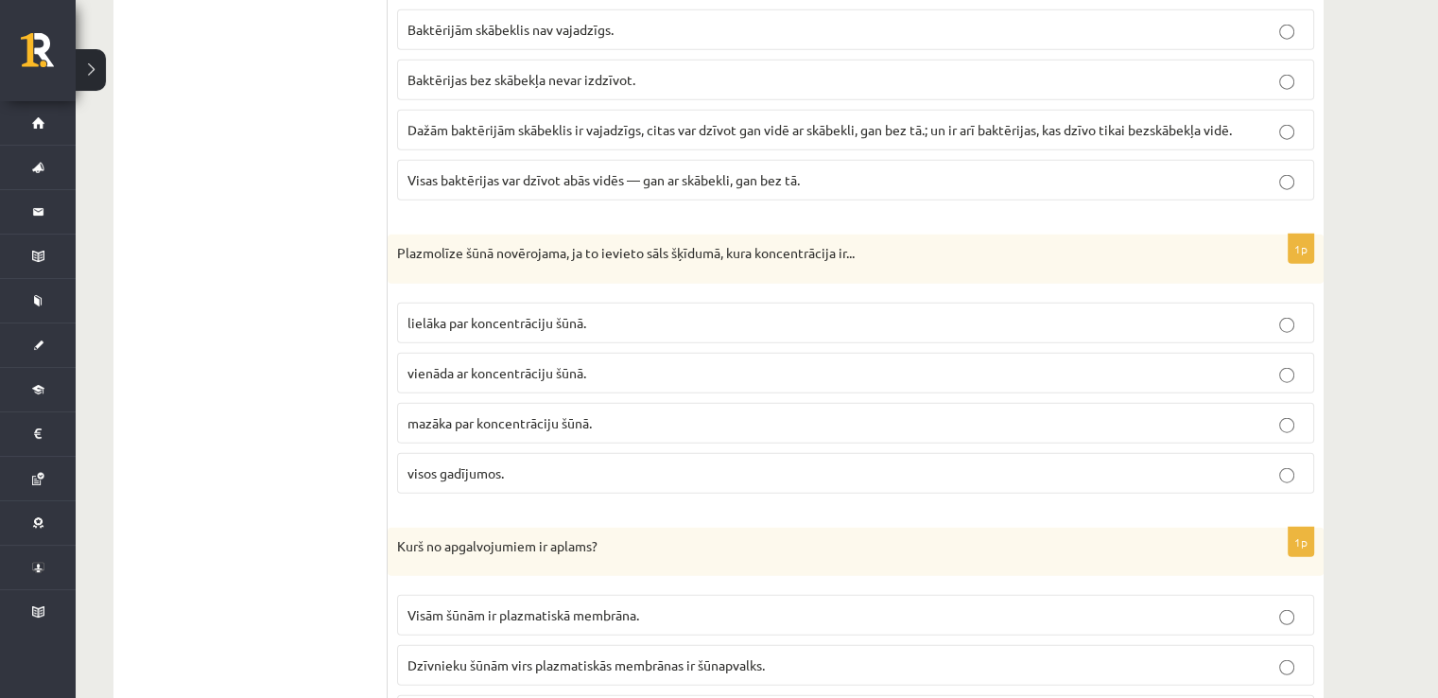
click at [637, 313] on p "lielāka par koncentrāciju šūnā." at bounding box center [856, 323] width 896 height 20
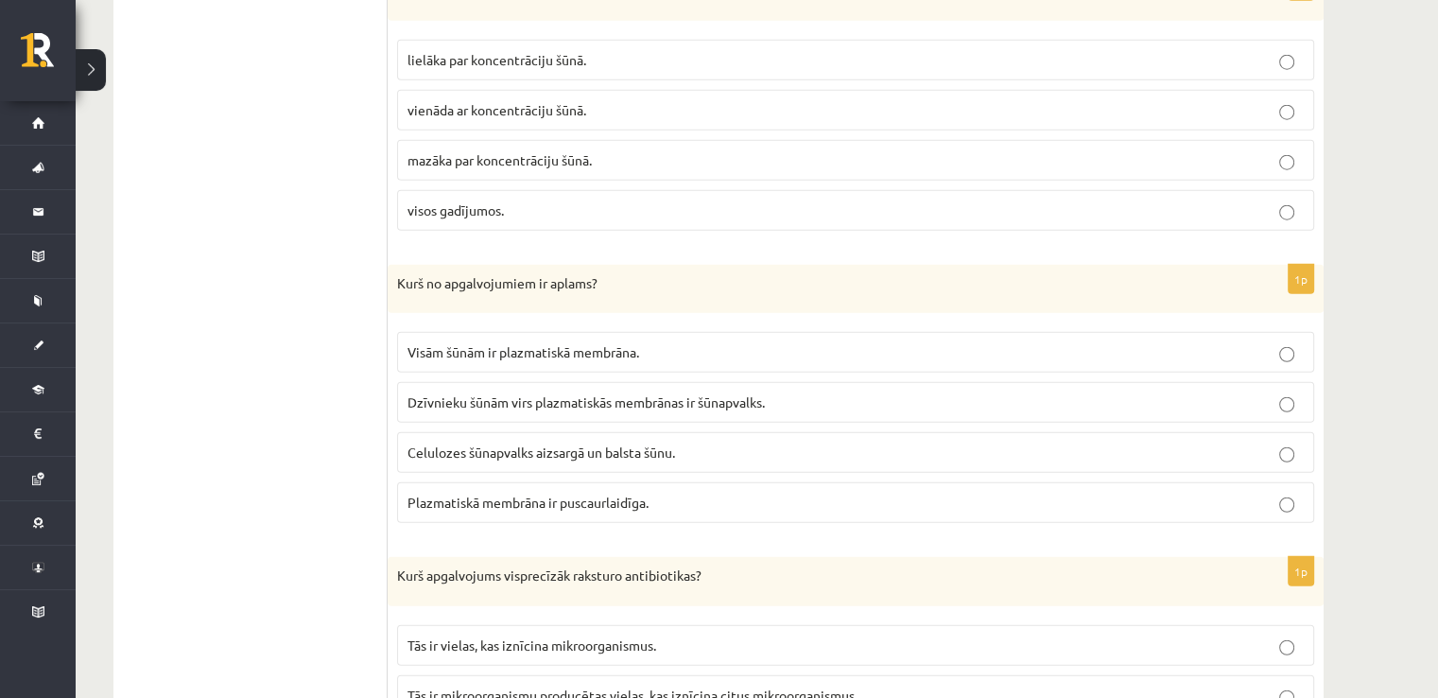
scroll to position [4790, 0]
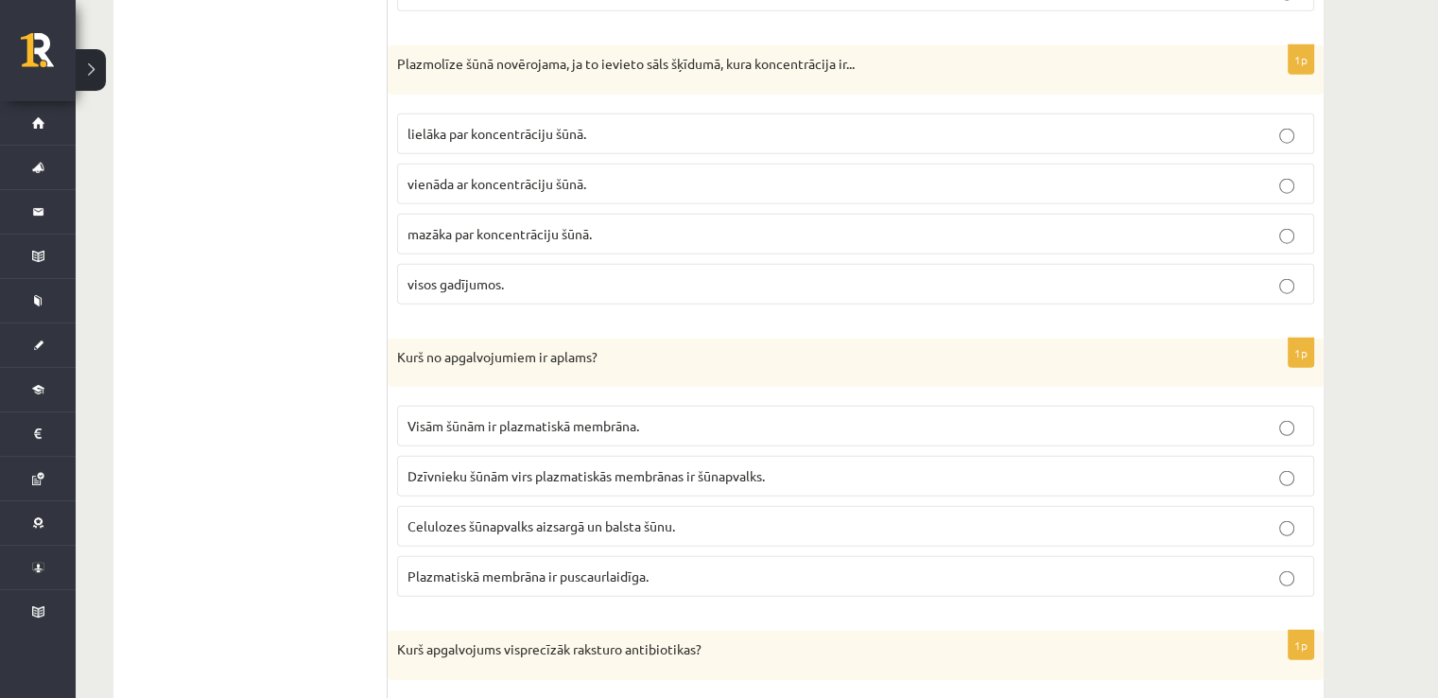
click at [561, 466] on p "Dzīvnieku šūnām virs plazmatiskās membrānas ir šūnapvalks." at bounding box center [856, 476] width 896 height 20
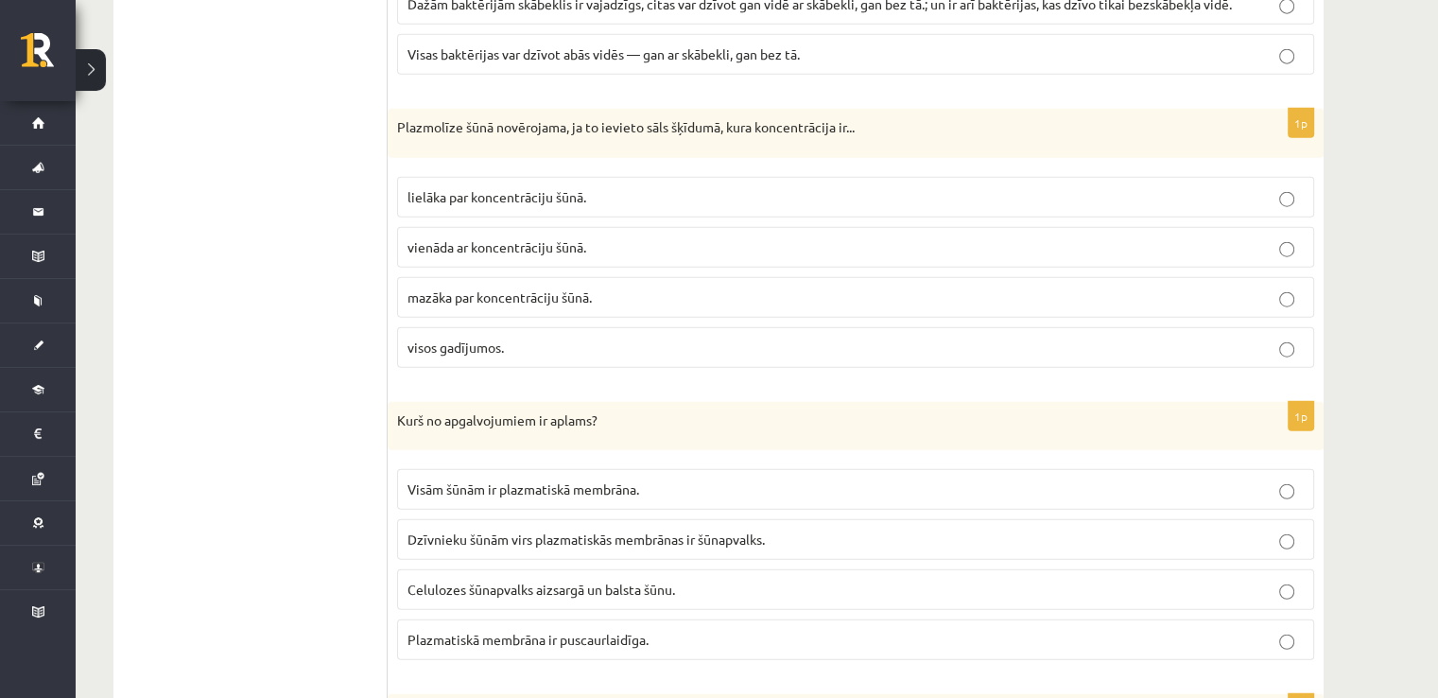
click at [730, 402] on div "Kurš no apgalvojumiem ir aplams?" at bounding box center [856, 426] width 936 height 49
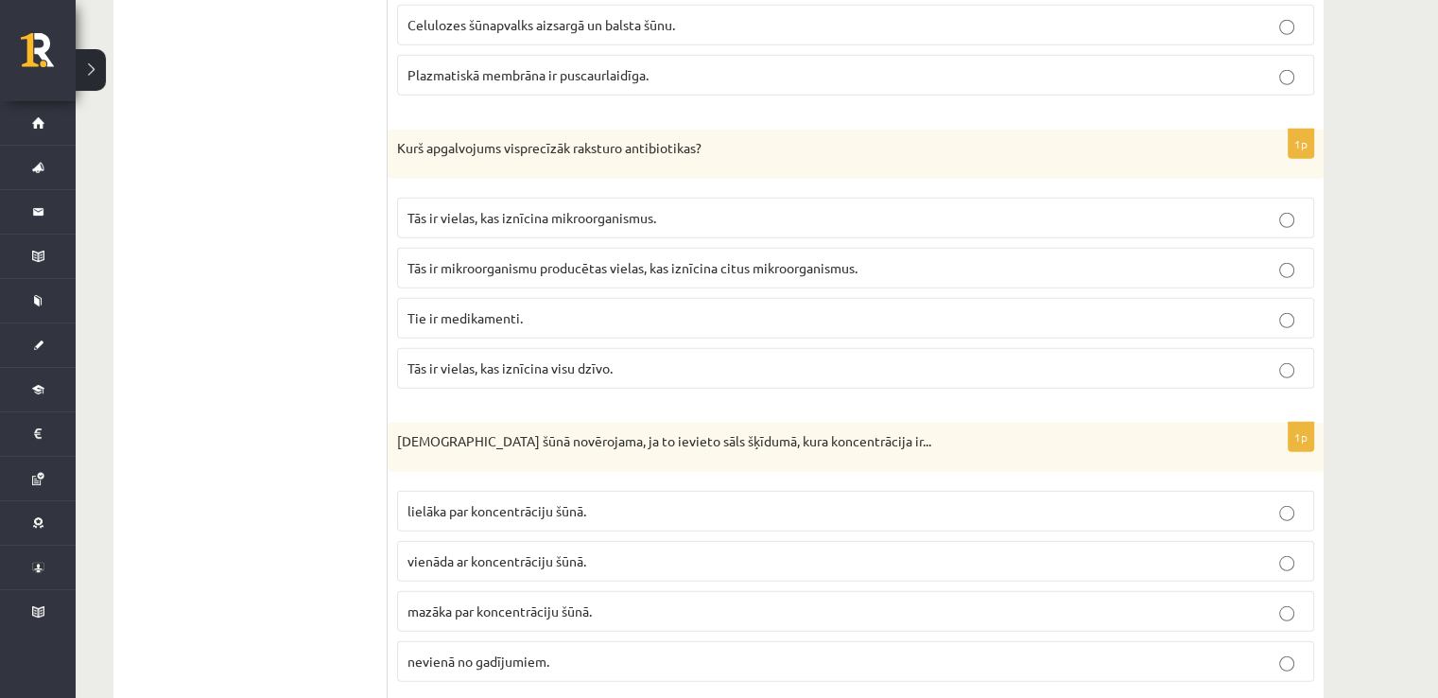
scroll to position [5294, 0]
click at [654, 254] on label "Tās ir mikroorganismu producētas vielas, kas iznīcina citus mikroorganismus." at bounding box center [855, 265] width 917 height 41
click at [658, 548] on p "vienāda ar koncentrāciju šūnā." at bounding box center [856, 558] width 896 height 20
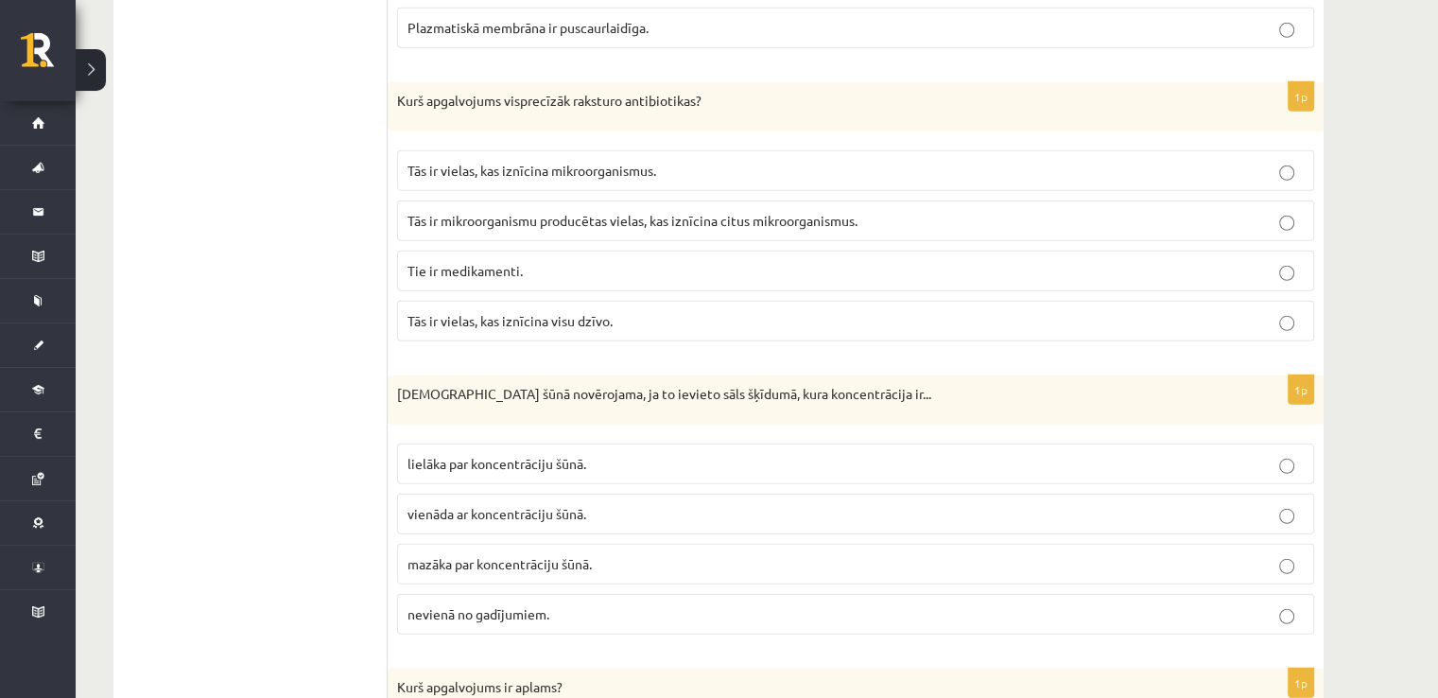
scroll to position [5420, 0]
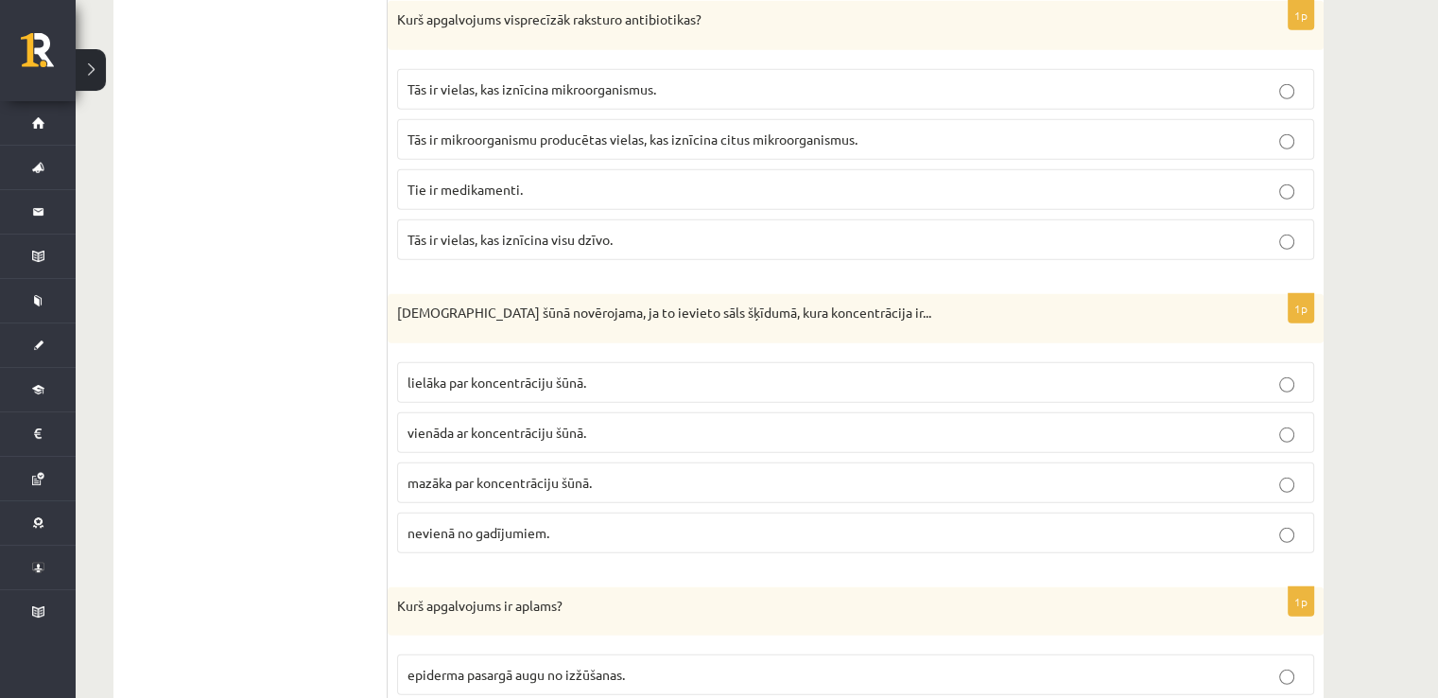
click at [598, 473] on p "mazāka par koncentrāciju šūnā." at bounding box center [856, 483] width 896 height 20
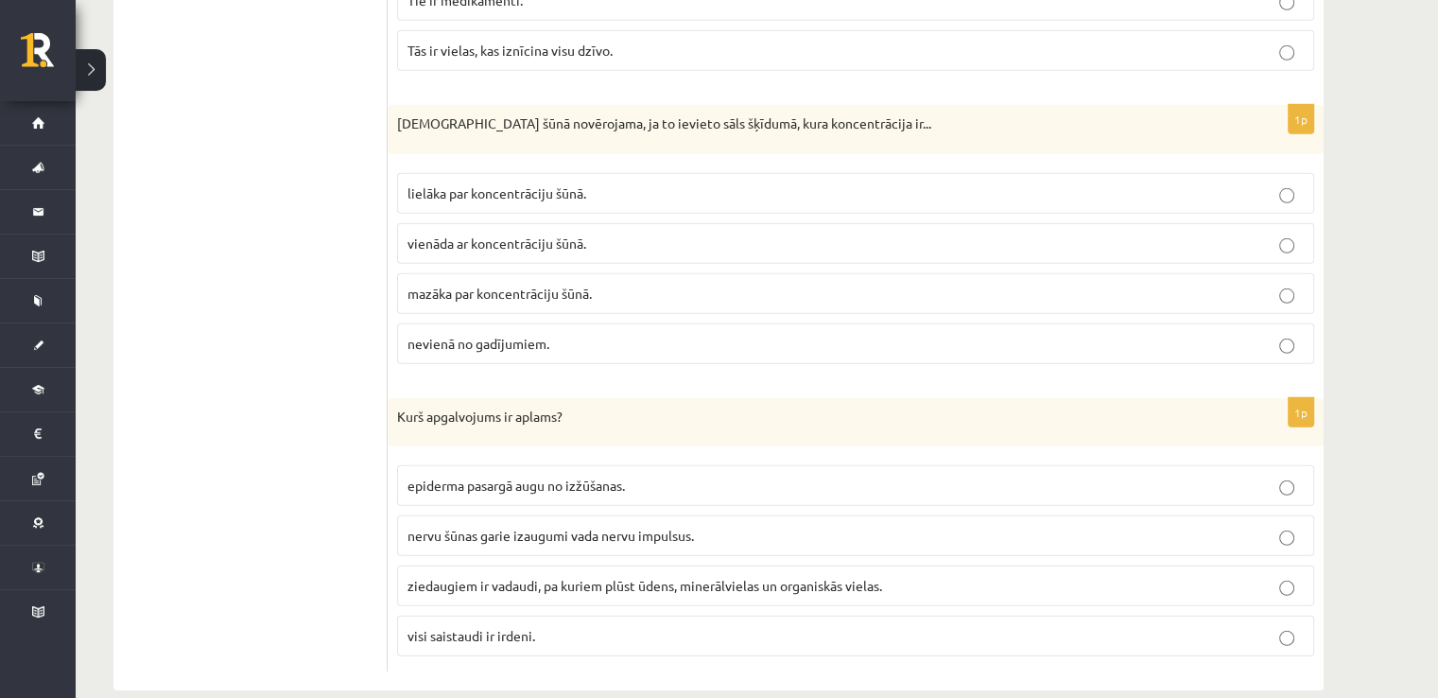
click at [515, 566] on label "ziedaugiem ir vadaudi, pa kuriem plūst ūdens, minerālvielas un organiskās viela…" at bounding box center [855, 585] width 917 height 41
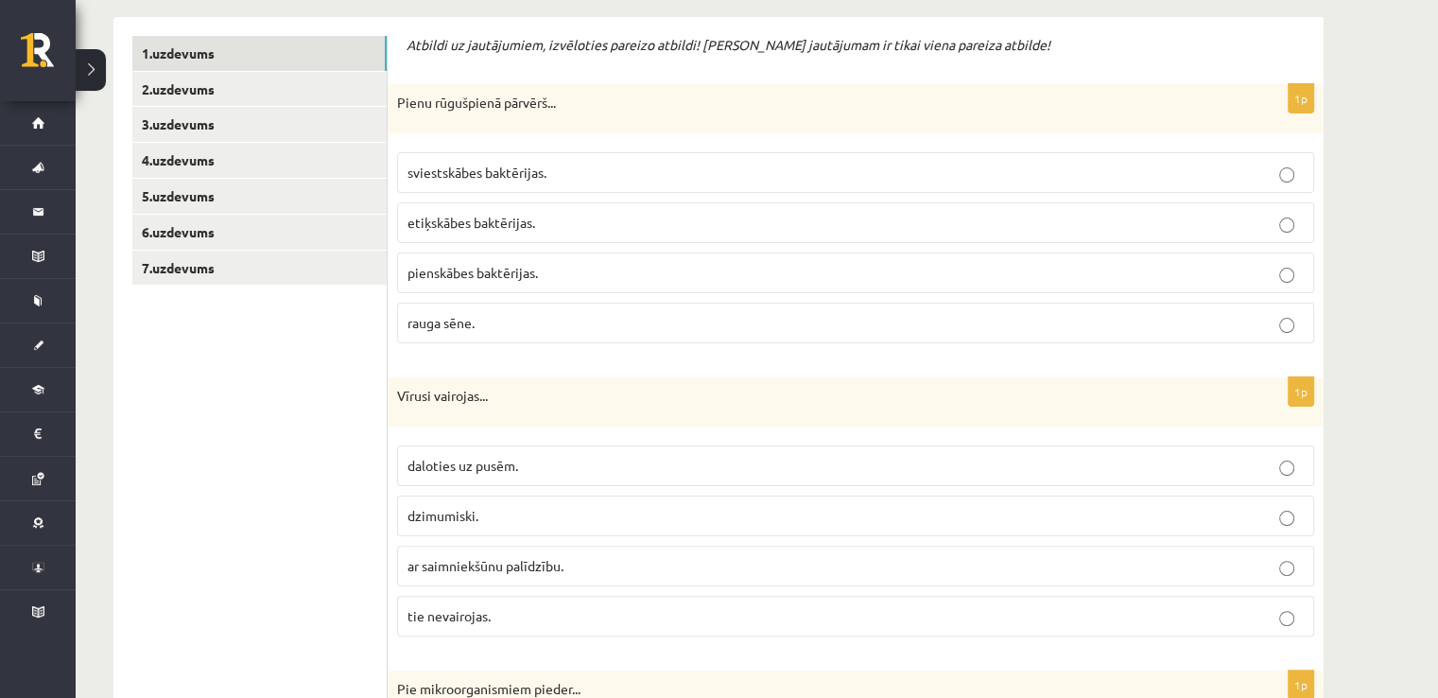
scroll to position [125, 0]
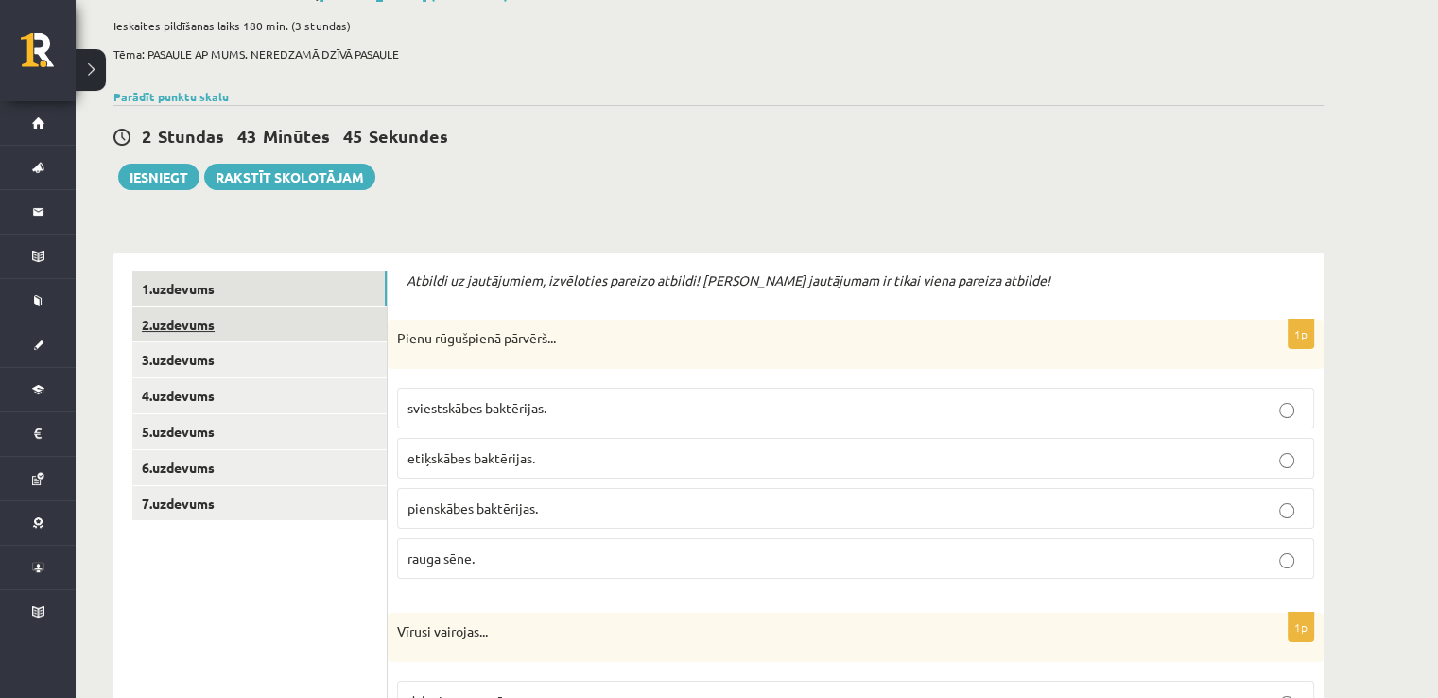
click at [189, 321] on link "2.uzdevums" at bounding box center [259, 324] width 254 height 35
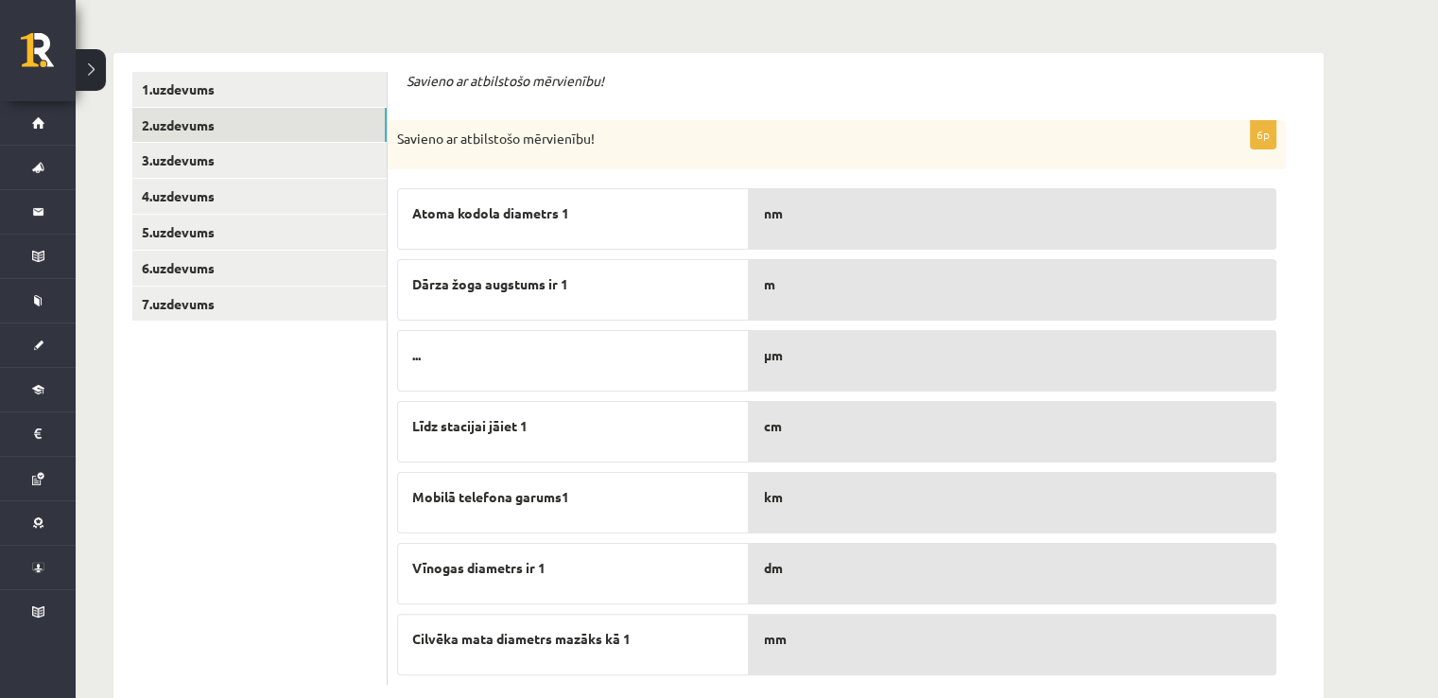
scroll to position [366, 0]
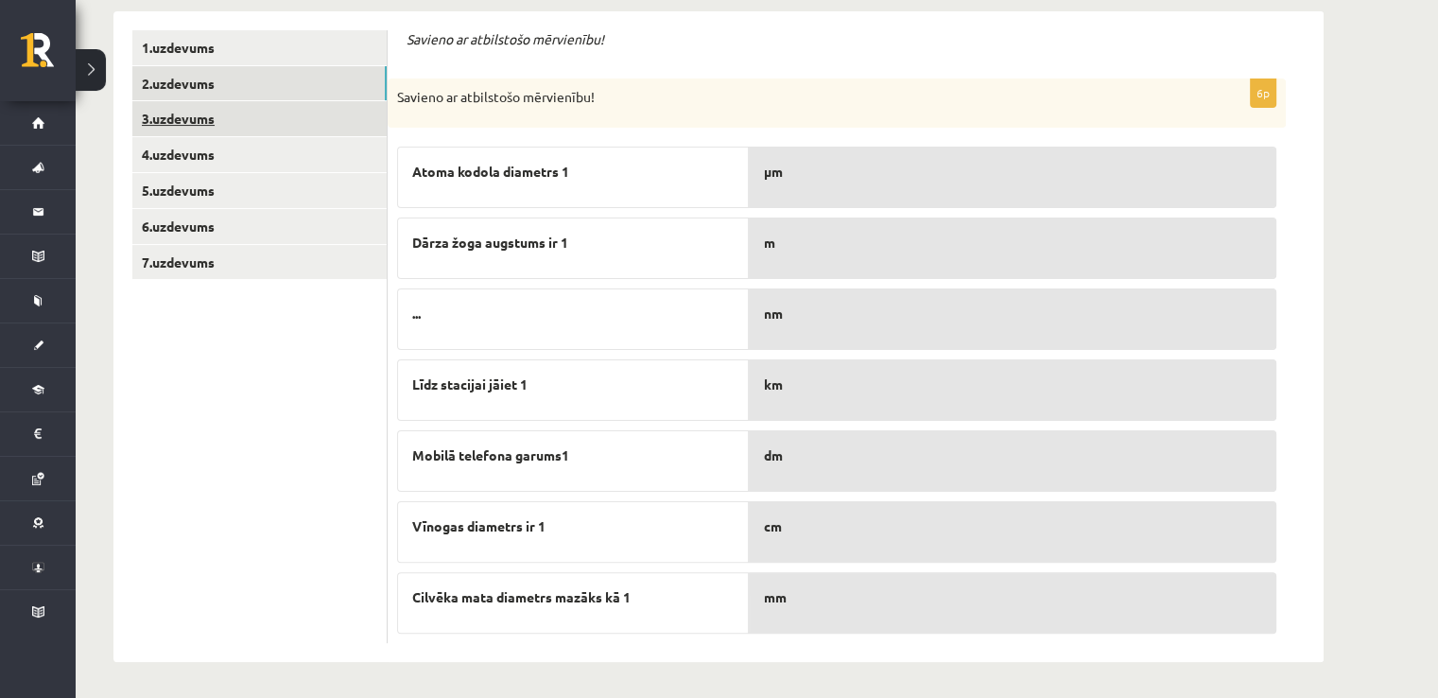
click at [371, 132] on link "3.uzdevums" at bounding box center [259, 118] width 254 height 35
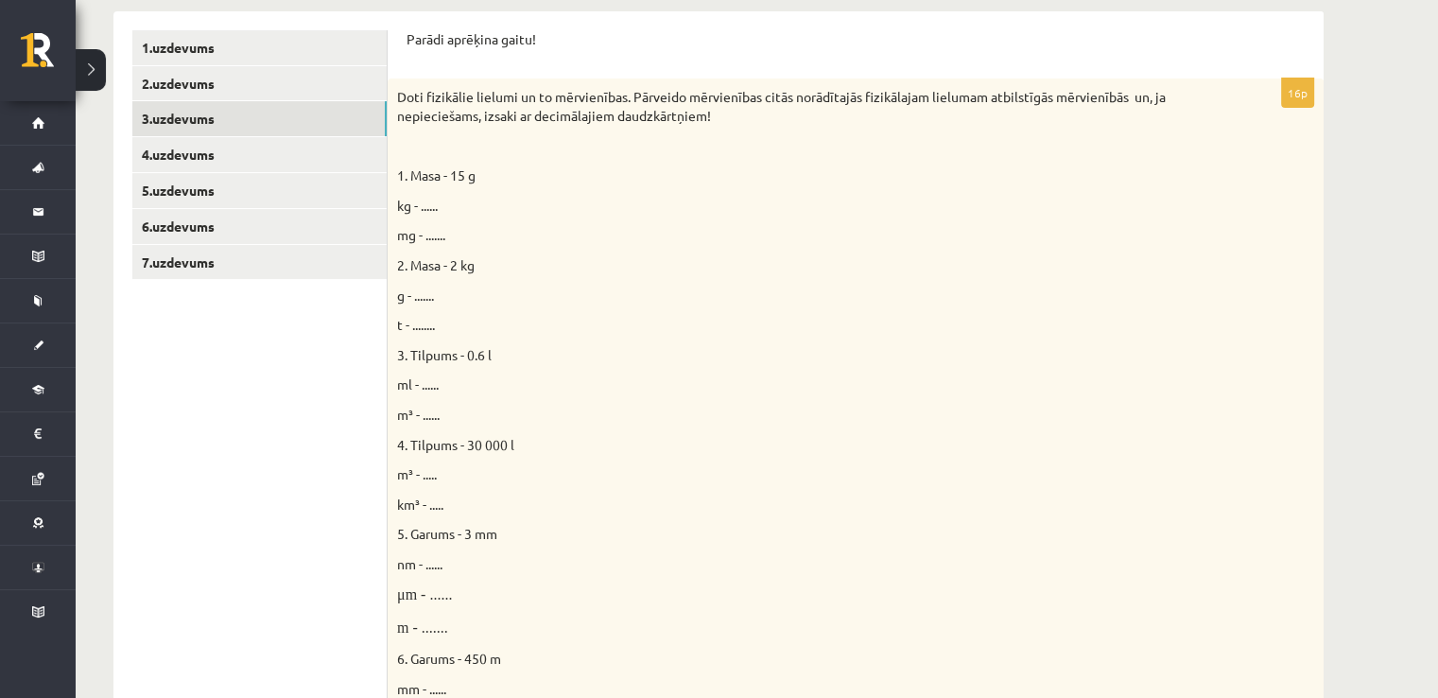
scroll to position [0, 0]
click at [426, 207] on span "kg - ......" at bounding box center [417, 205] width 41 height 17
click at [429, 200] on span "kg - ......" at bounding box center [417, 205] width 41 height 17
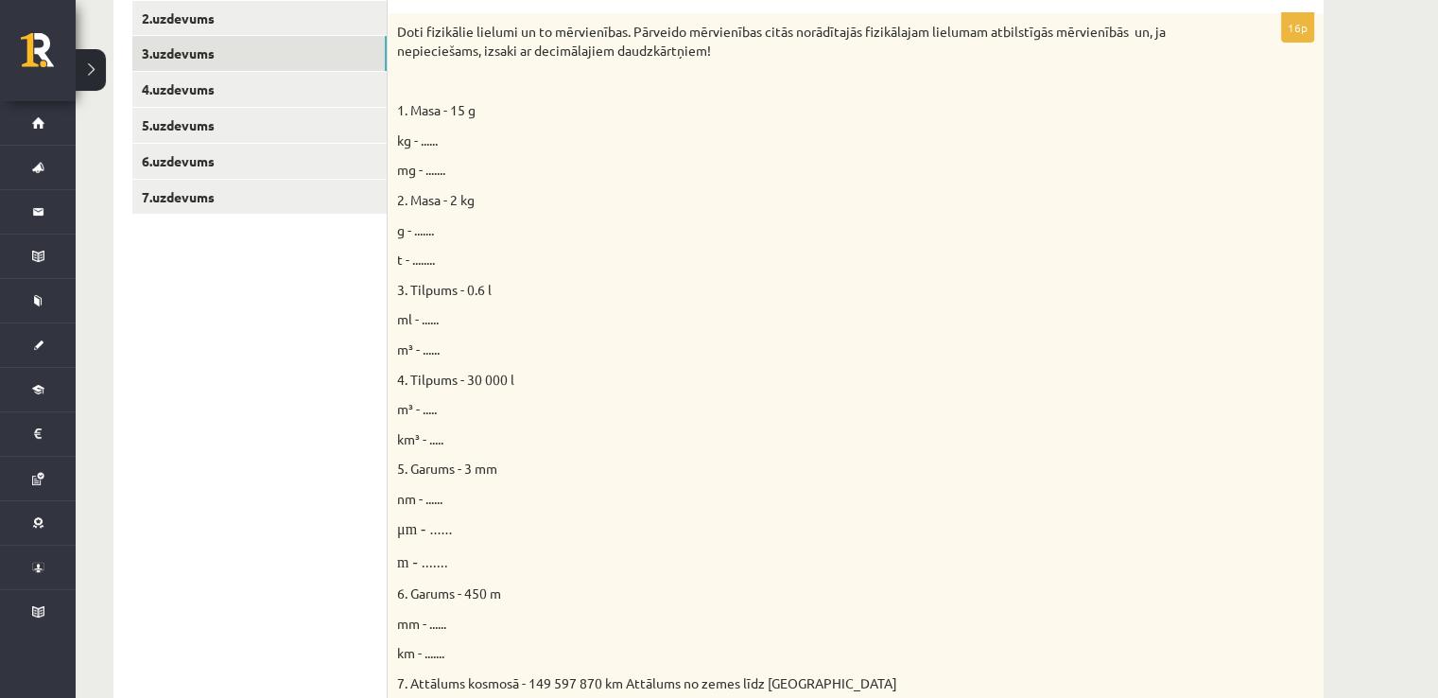
scroll to position [239, 0]
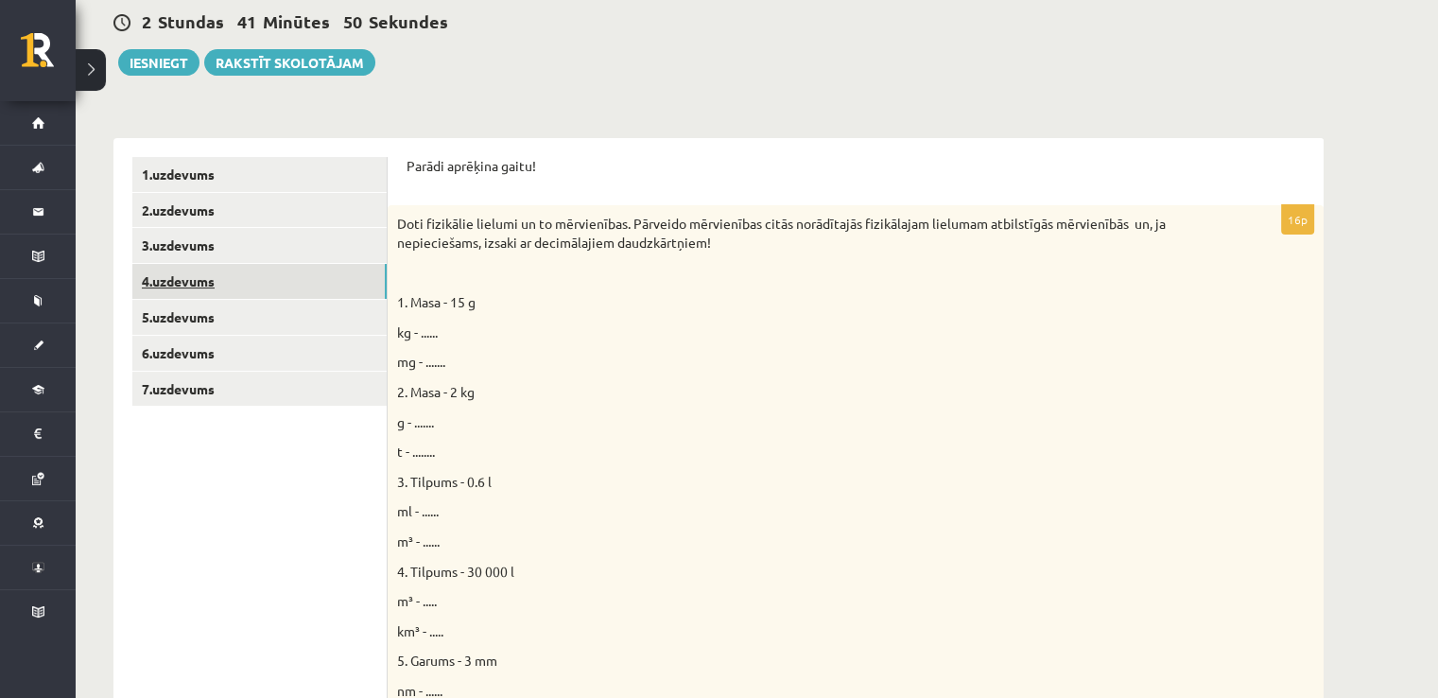
click at [204, 288] on link "4.uzdevums" at bounding box center [259, 281] width 254 height 35
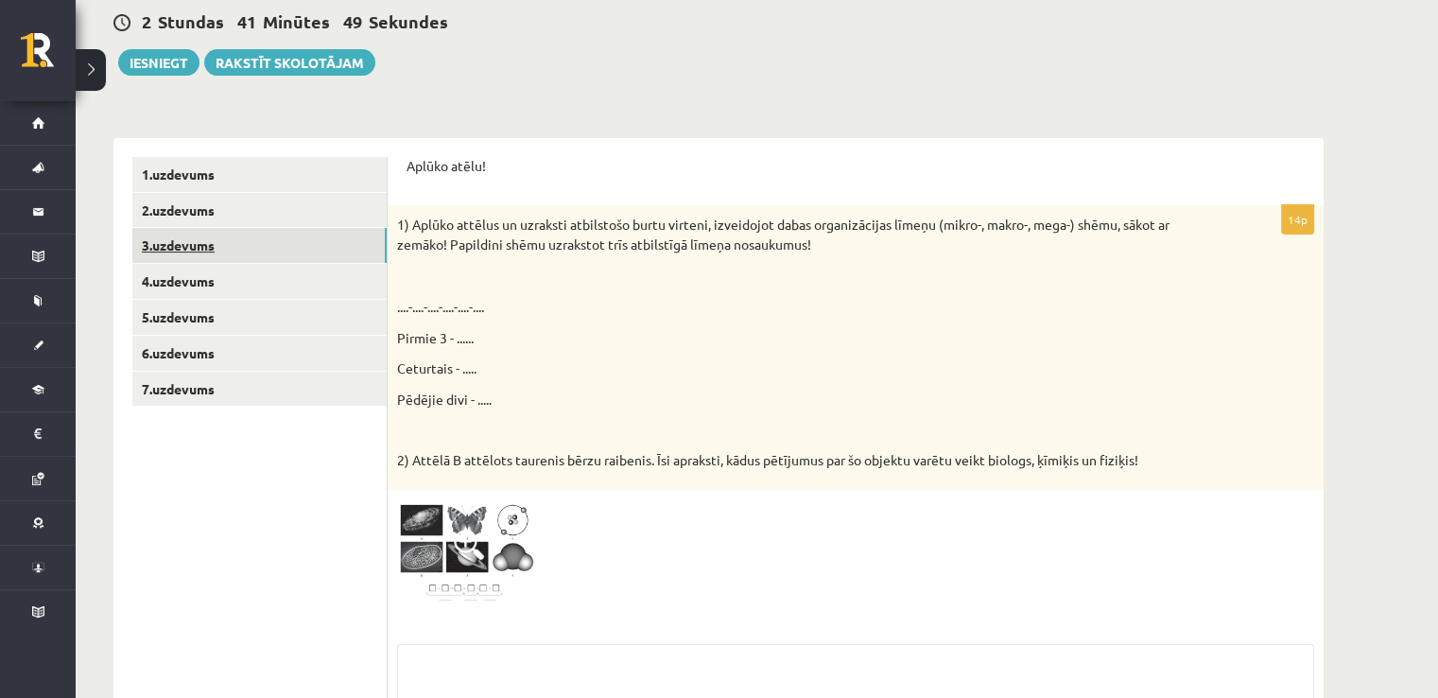
click at [242, 251] on link "3.uzdevums" at bounding box center [259, 245] width 254 height 35
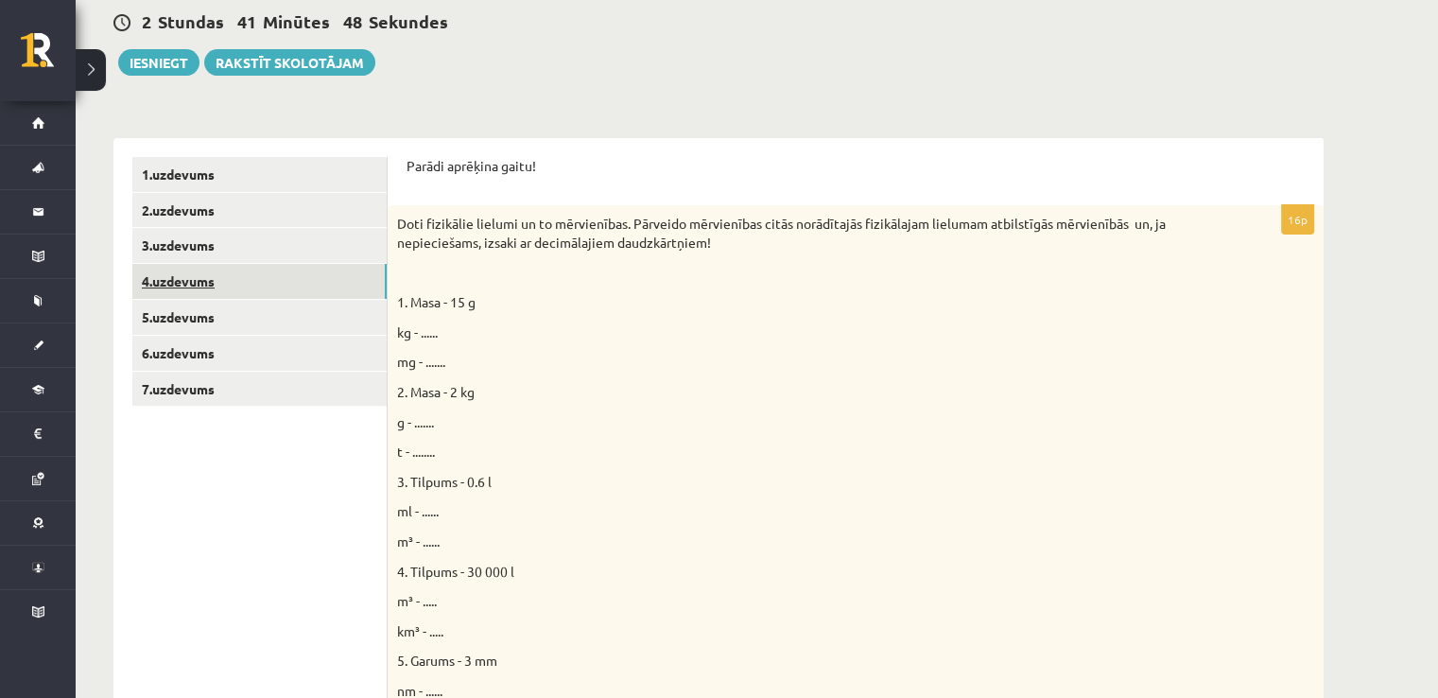
click at [187, 284] on link "4.uzdevums" at bounding box center [259, 281] width 254 height 35
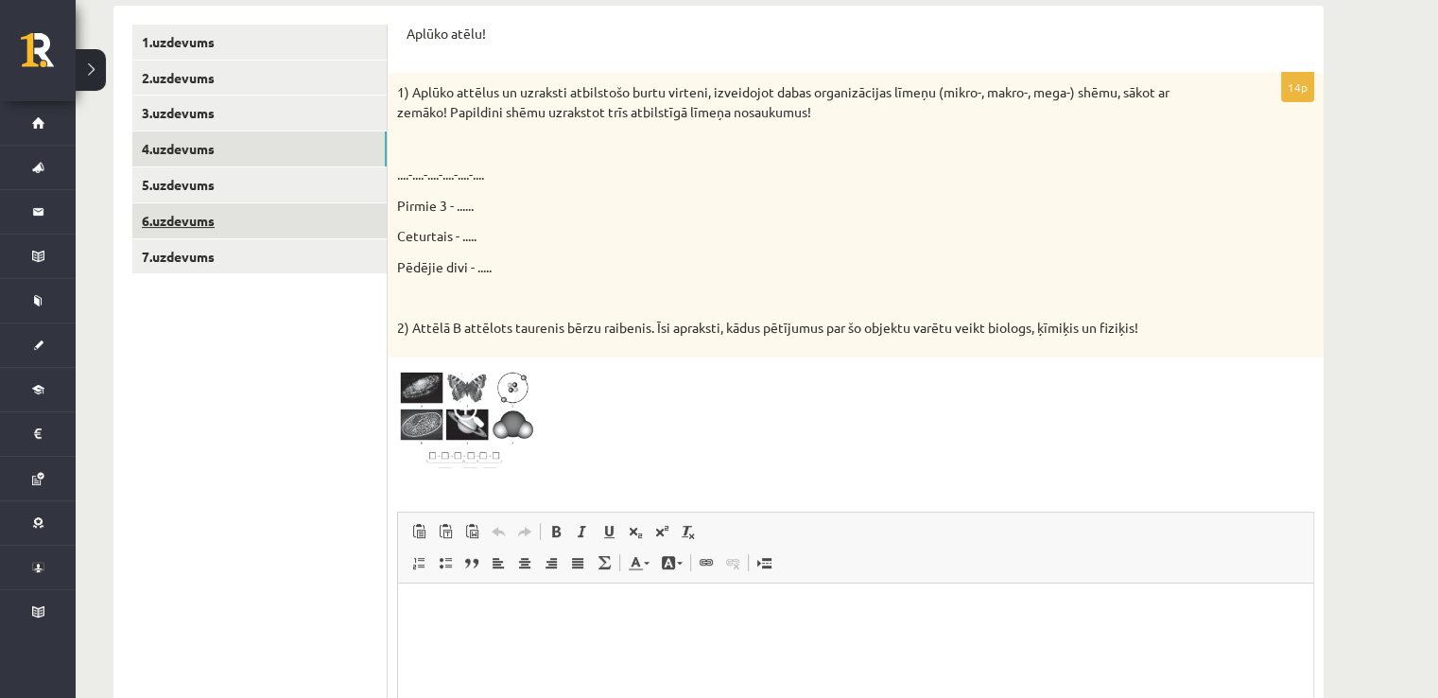
scroll to position [320, 0]
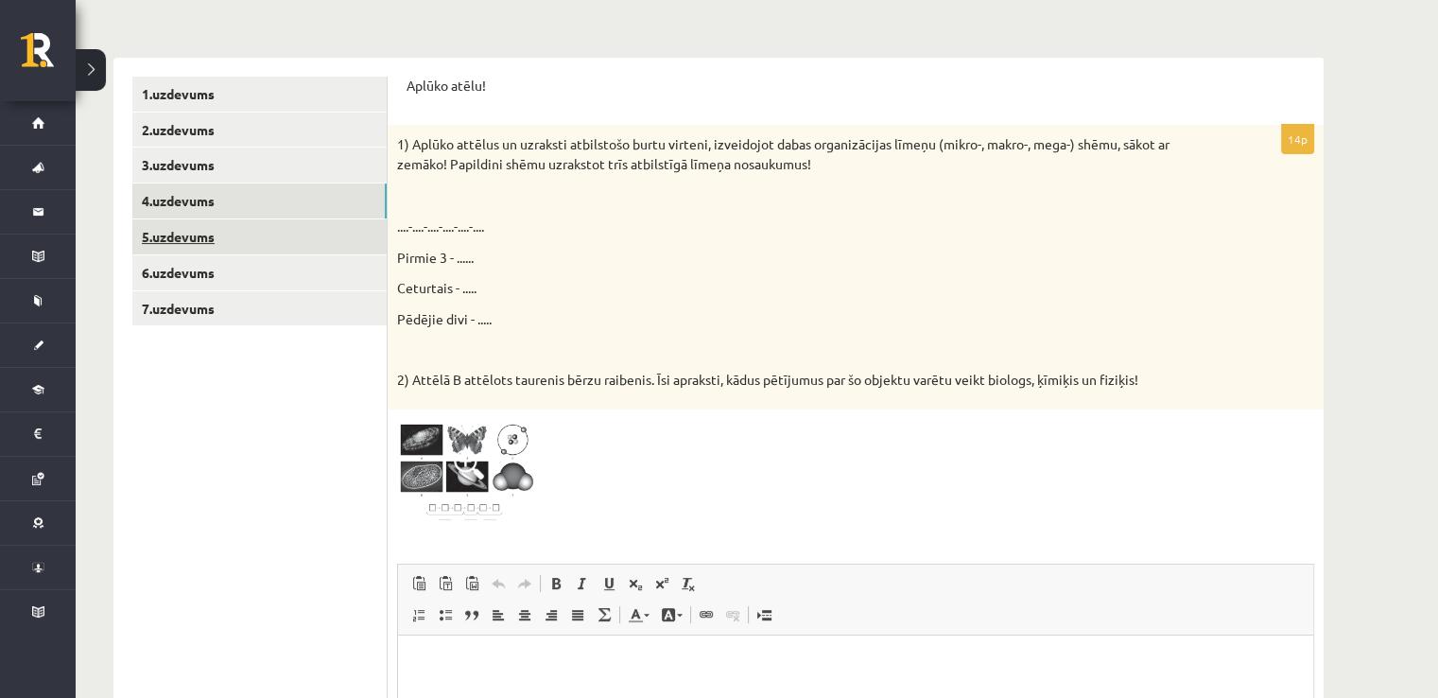
click at [250, 227] on link "5.uzdevums" at bounding box center [259, 236] width 254 height 35
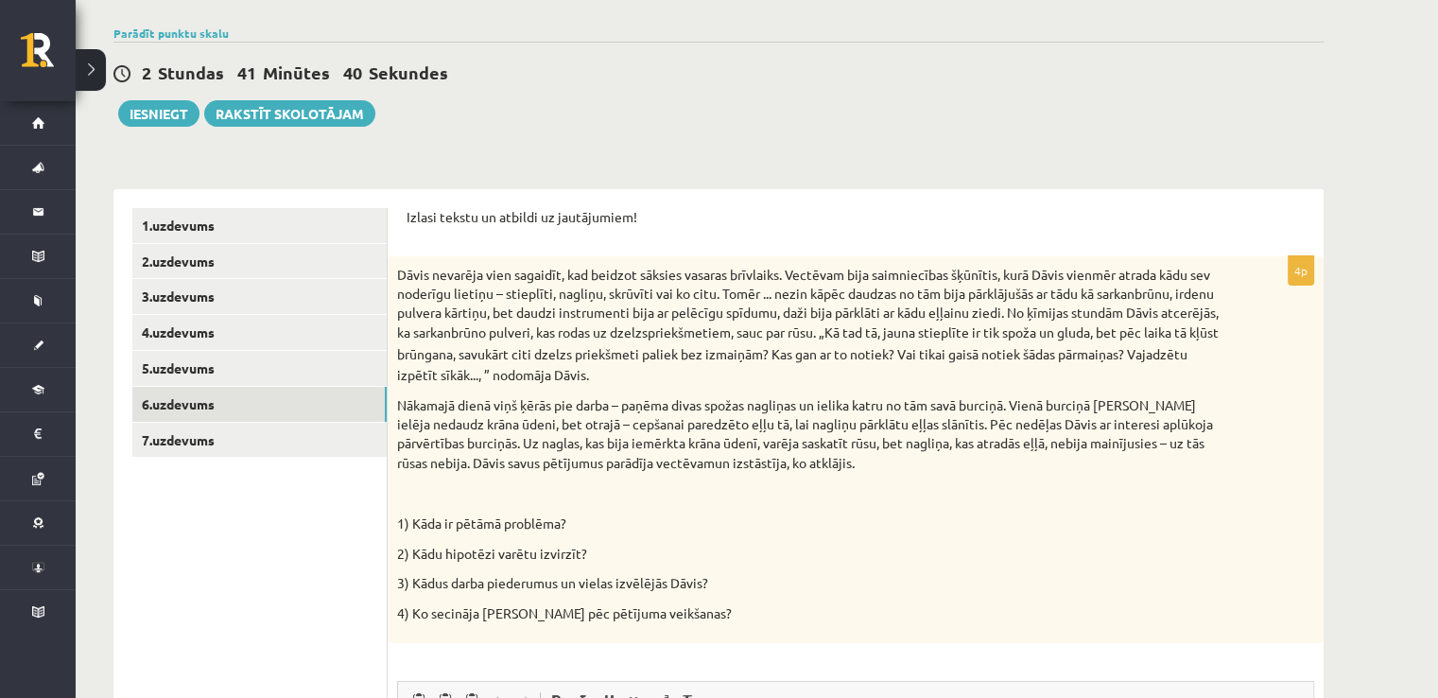
scroll to position [308, 0]
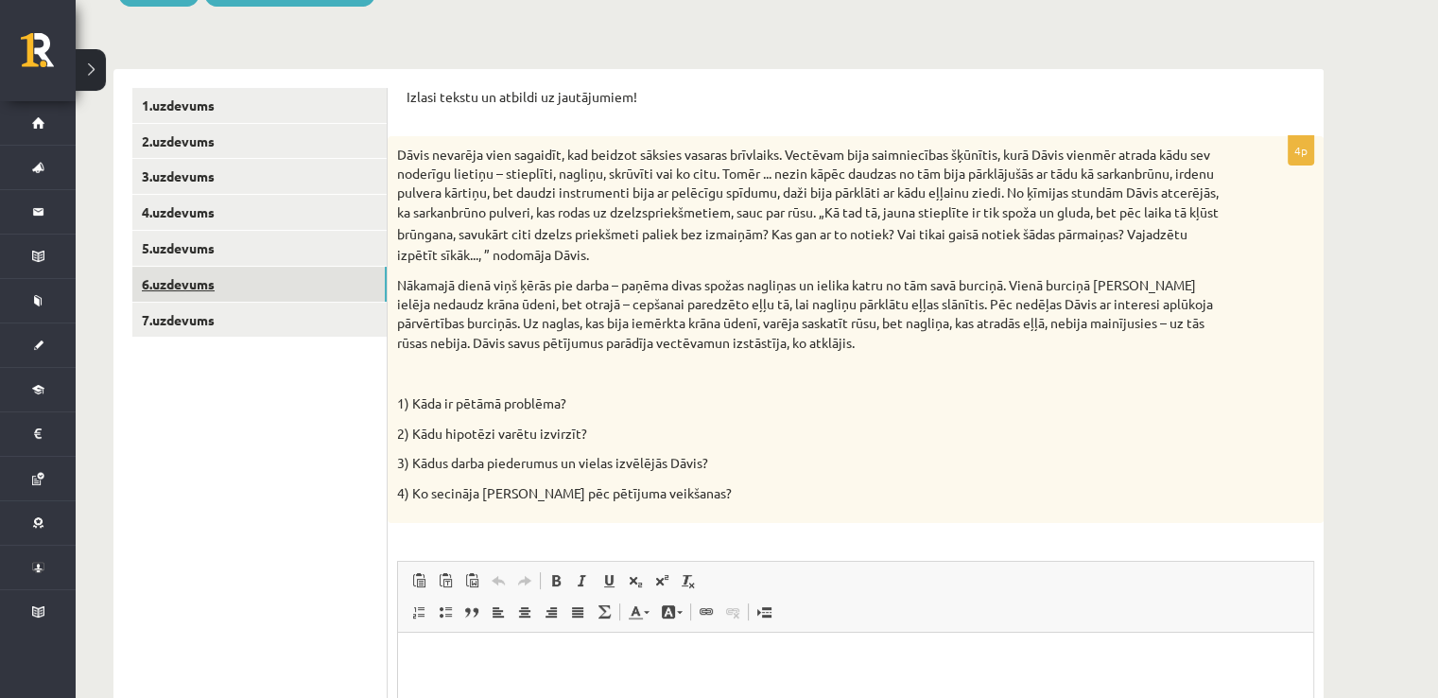
click at [307, 288] on link "6.uzdevums" at bounding box center [259, 284] width 254 height 35
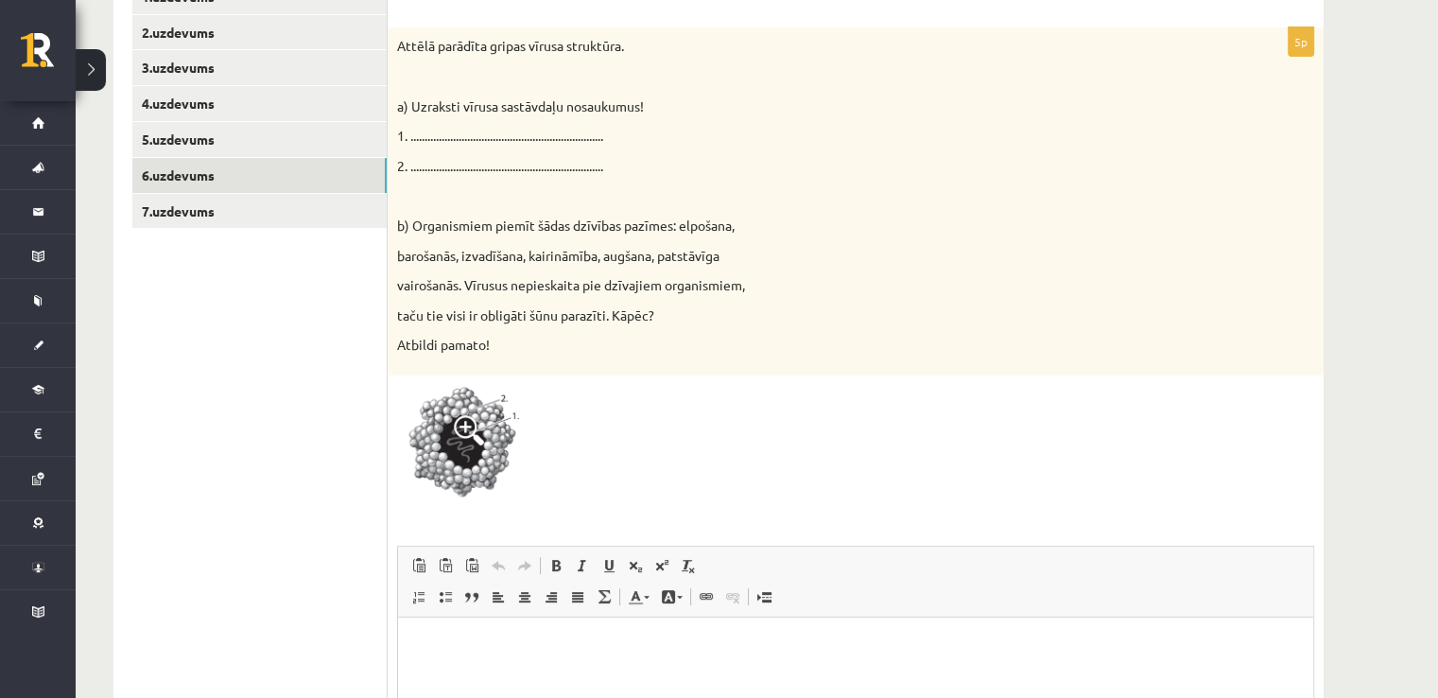
scroll to position [401, 0]
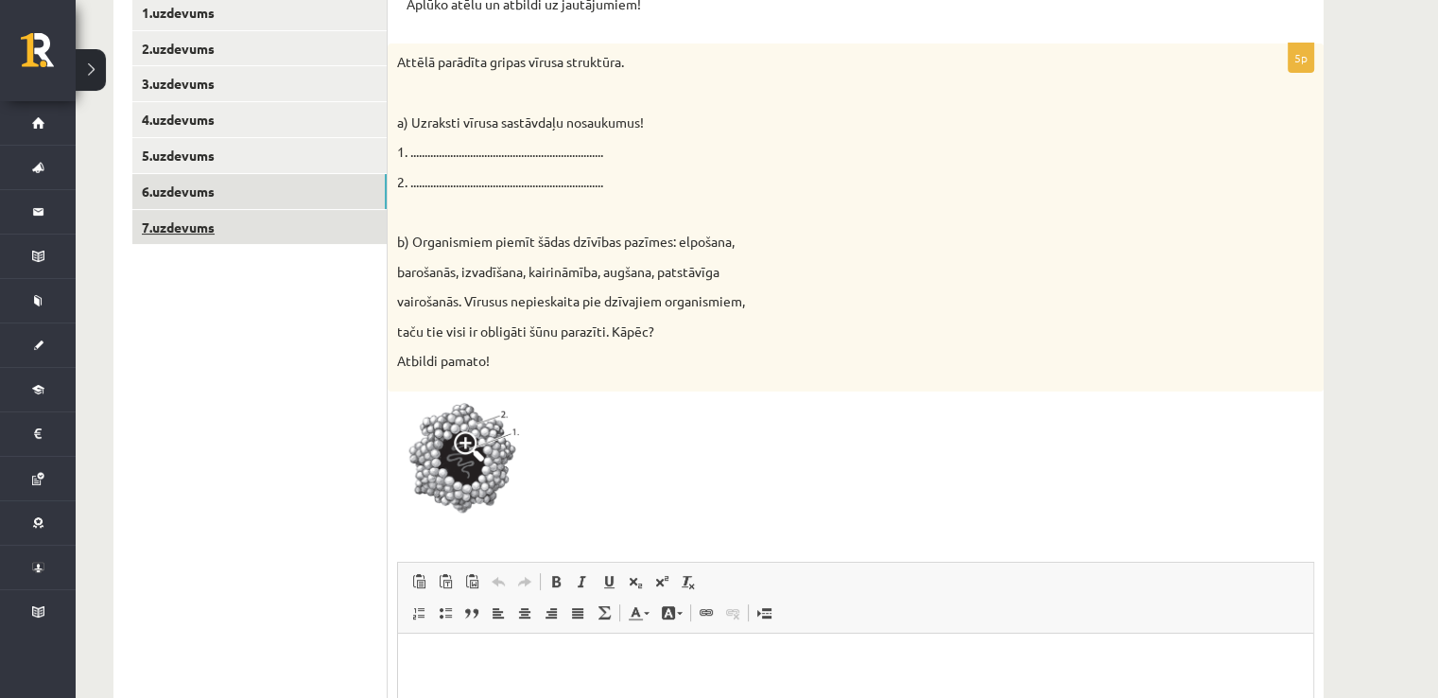
click at [204, 232] on link "7.uzdevums" at bounding box center [259, 227] width 254 height 35
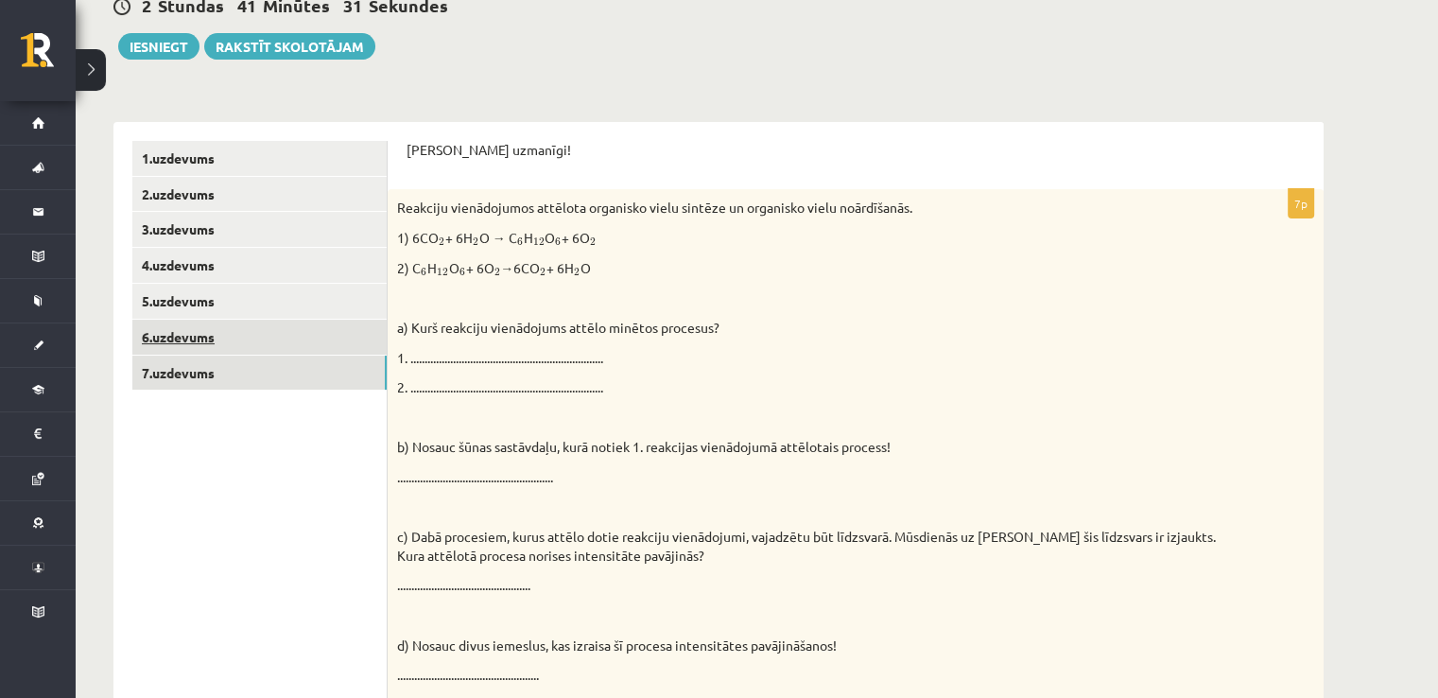
scroll to position [147, 0]
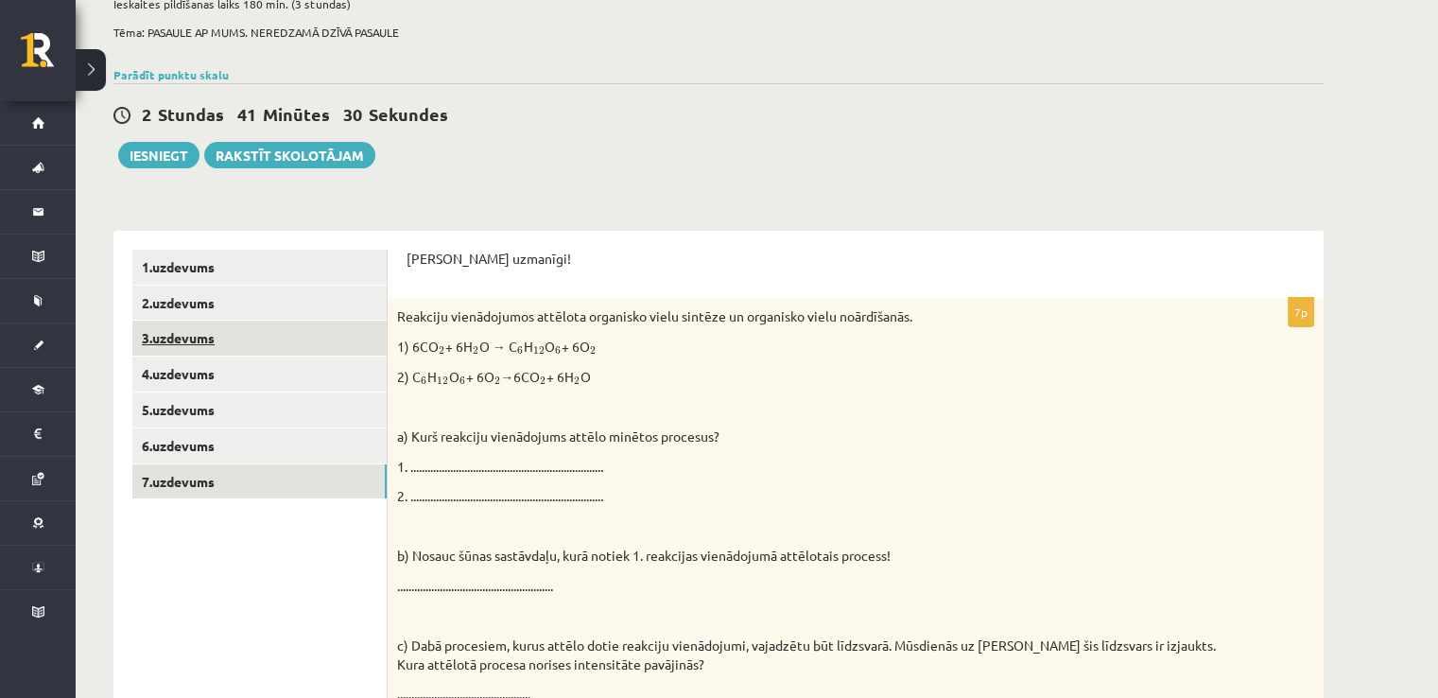
click at [238, 336] on link "3.uzdevums" at bounding box center [259, 338] width 254 height 35
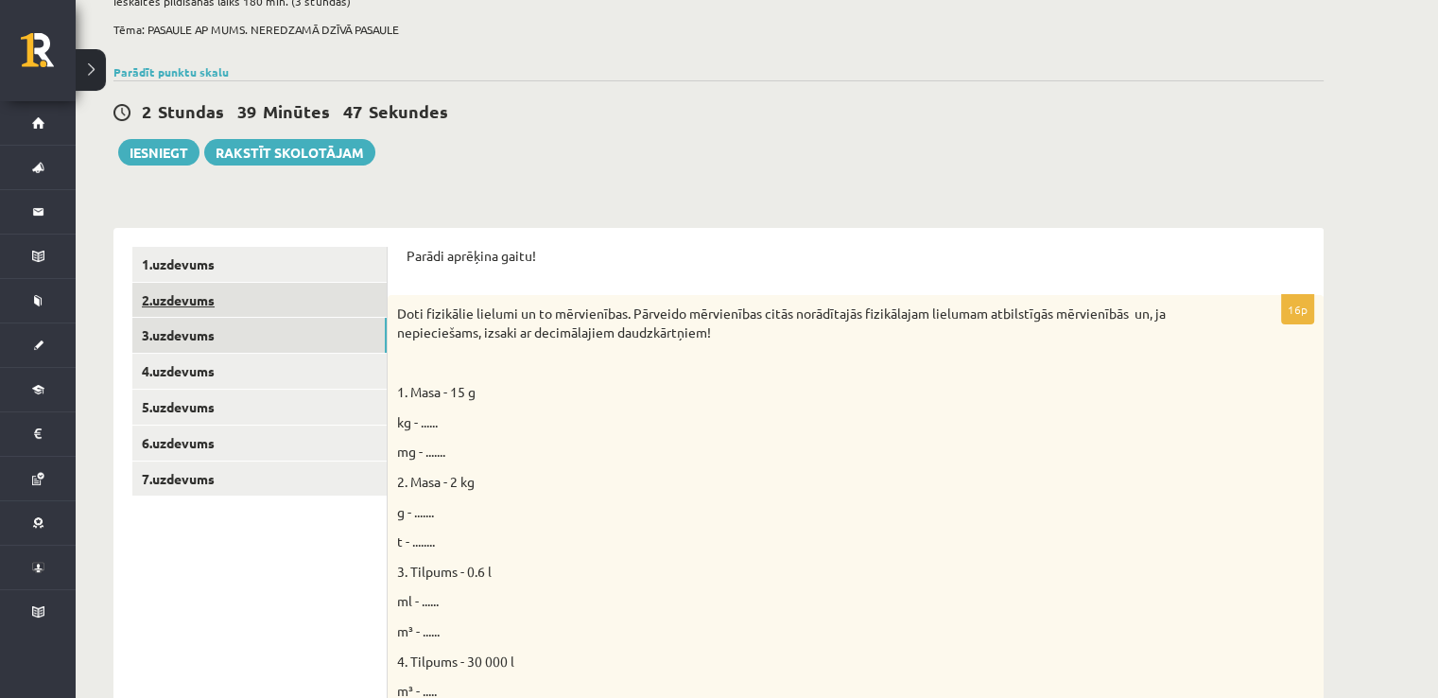
scroll to position [150, 0]
click at [804, 305] on span "Doti fizikālie lielumi un to mērvienības. Pārveido mērvienības citās norādītajā…" at bounding box center [781, 322] width 769 height 36
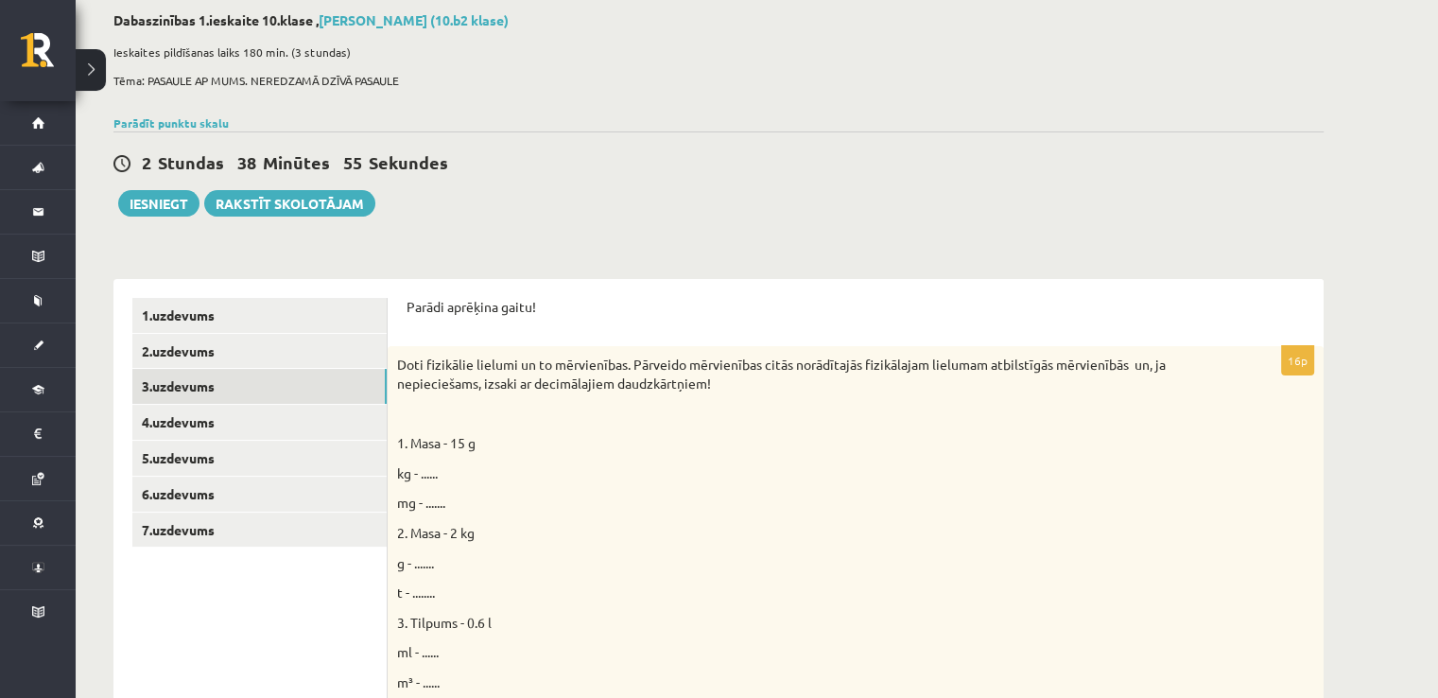
scroll to position [98, 0]
click at [669, 379] on span "Doti fizikālie lielumi un to mērvienības. Pārveido mērvienības citās norādītajā…" at bounding box center [781, 374] width 769 height 36
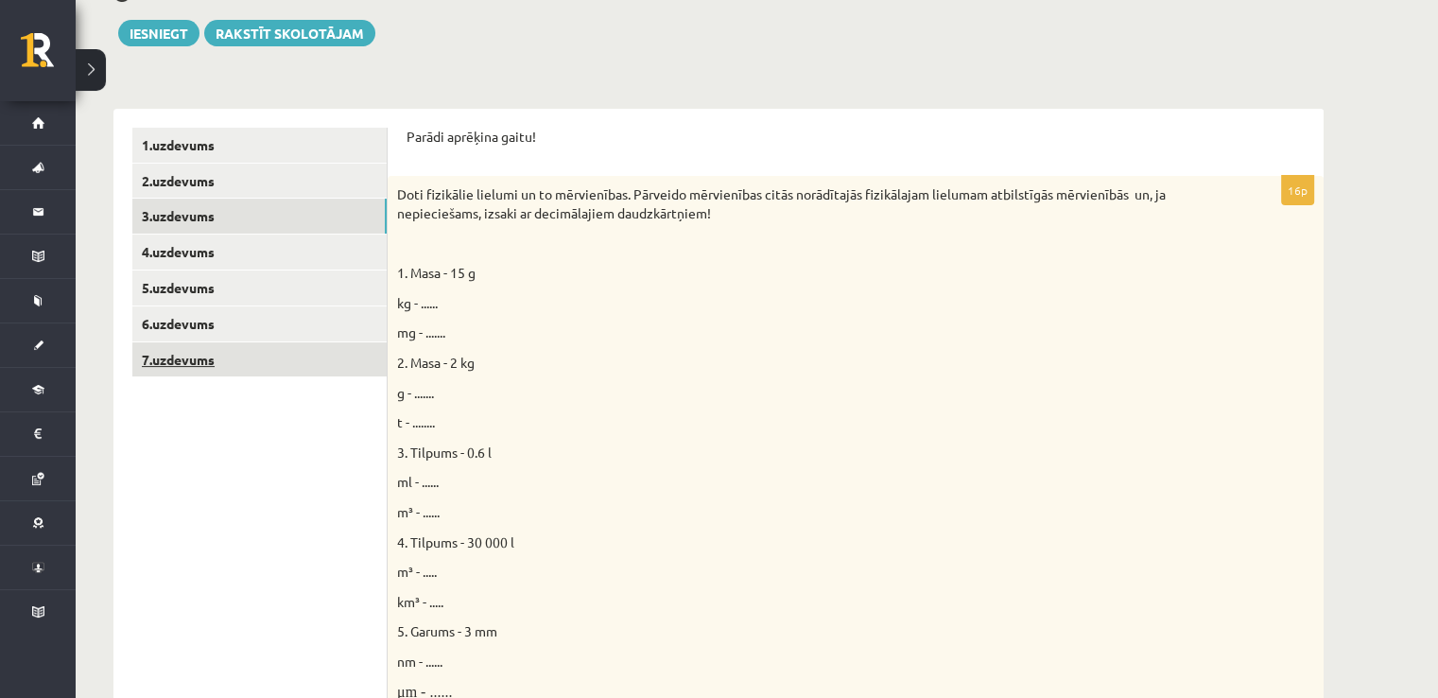
scroll to position [252, 0]
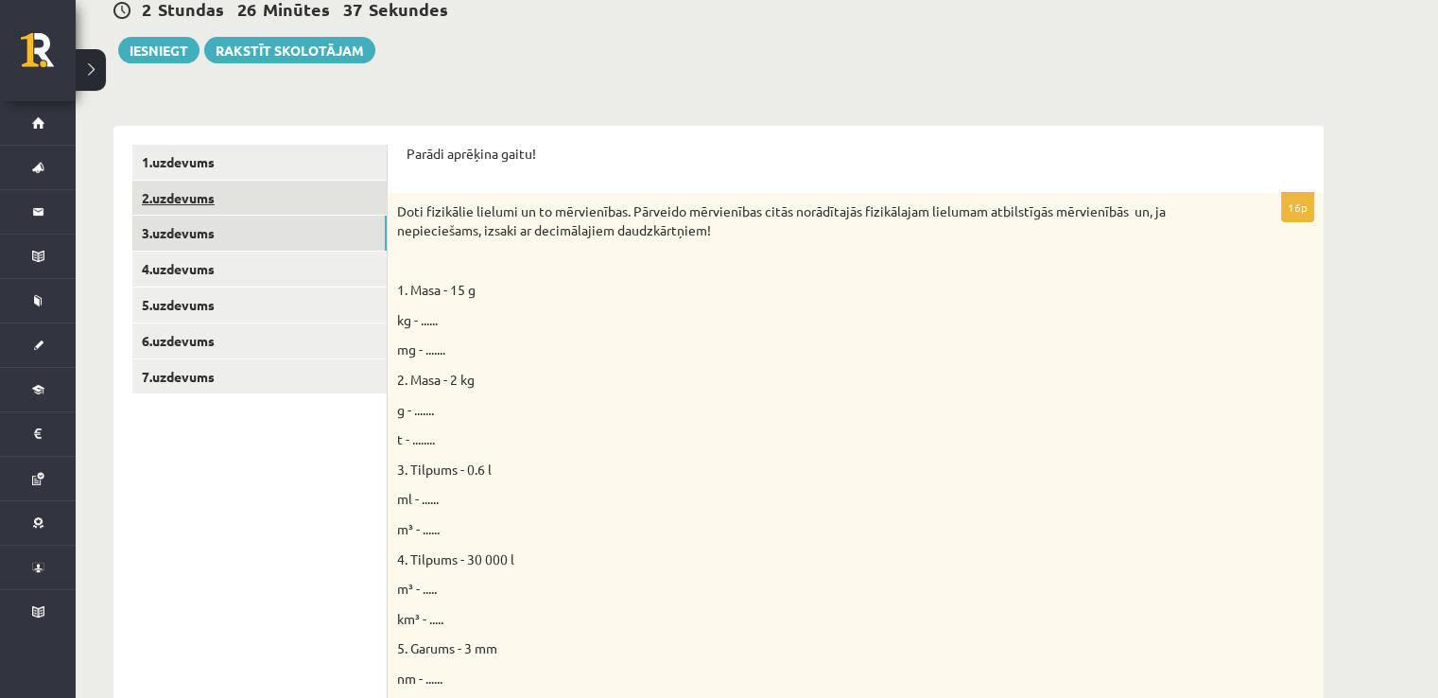
click at [282, 201] on link "2.uzdevums" at bounding box center [259, 198] width 254 height 35
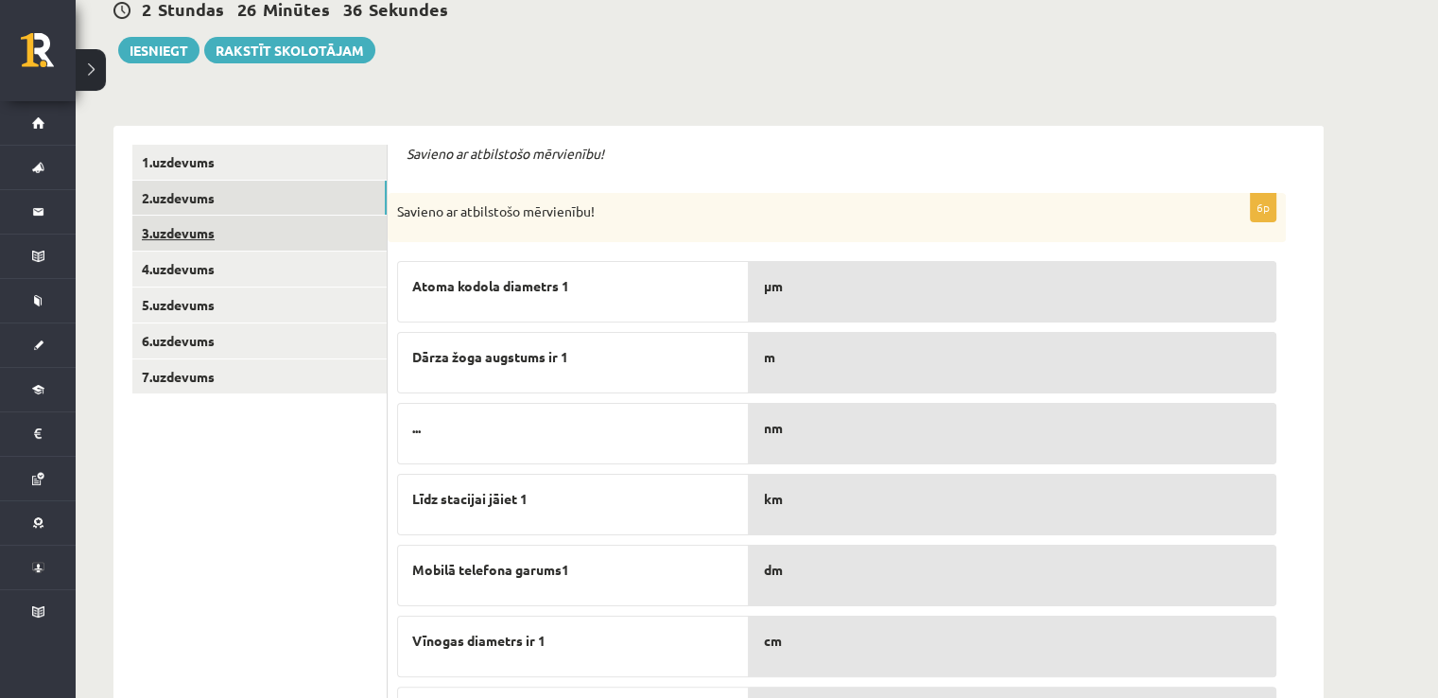
click at [264, 217] on link "3.uzdevums" at bounding box center [259, 233] width 254 height 35
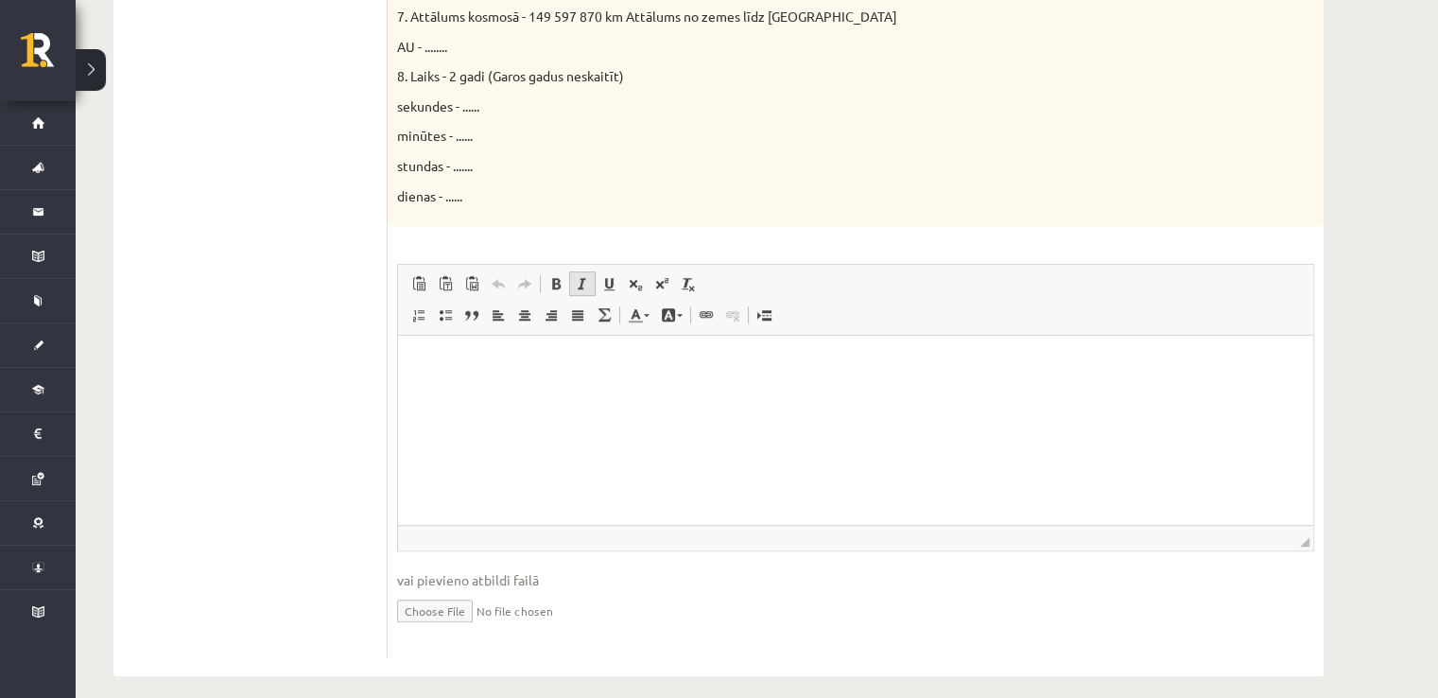
scroll to position [1114, 0]
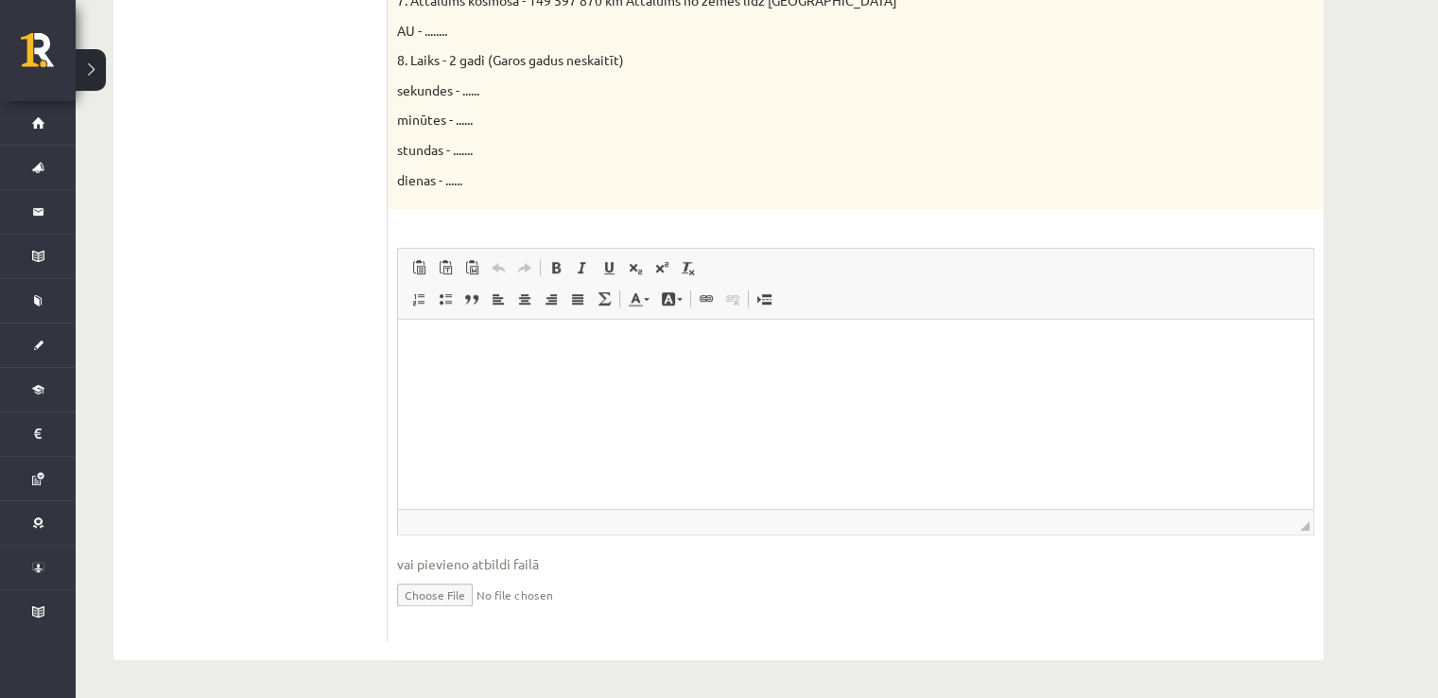
click at [443, 596] on input "file" at bounding box center [855, 593] width 917 height 39
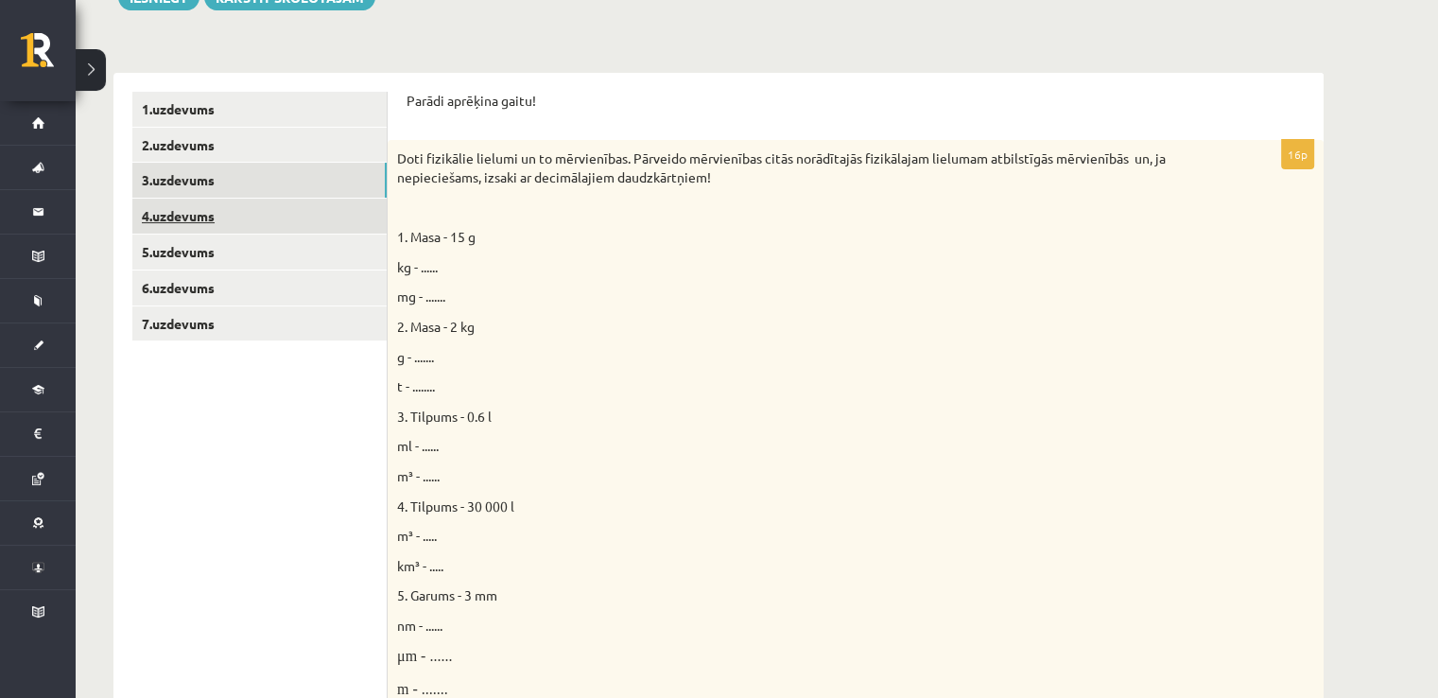
scroll to position [295, 0]
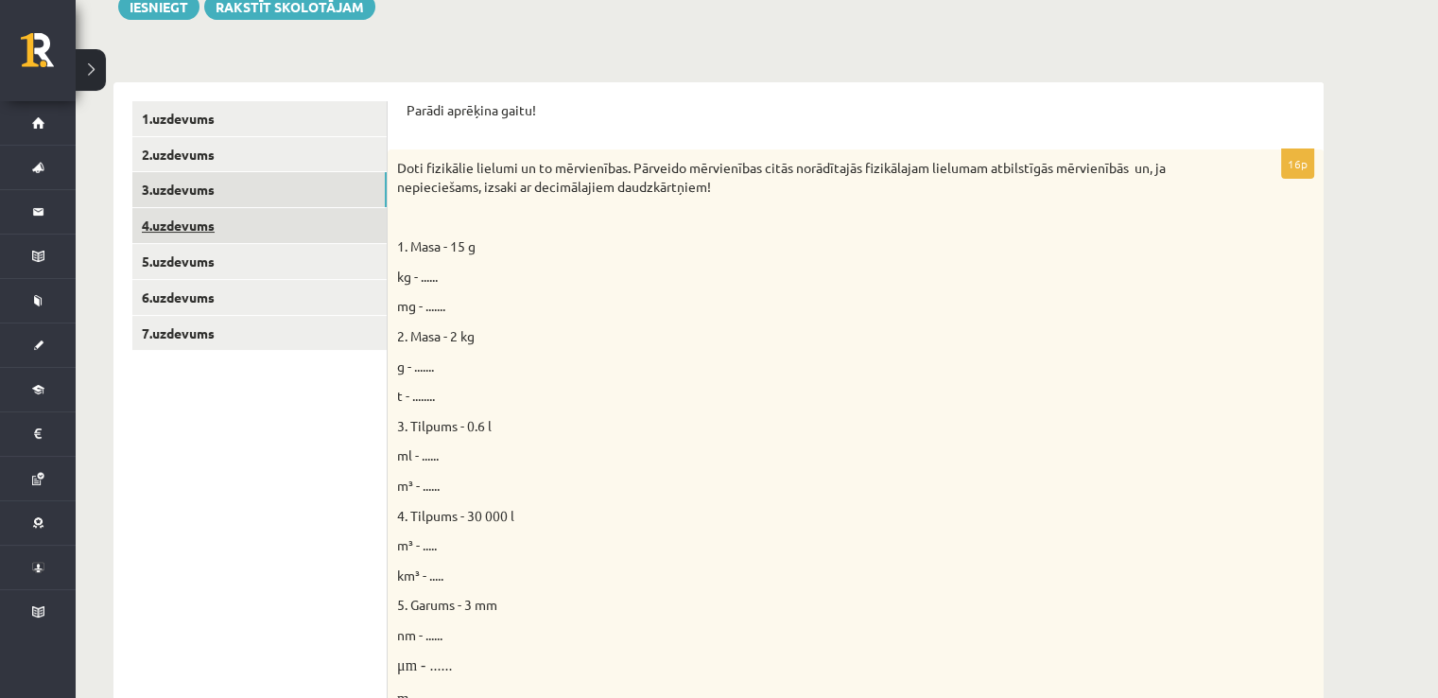
click at [208, 230] on link "4.uzdevums" at bounding box center [259, 225] width 254 height 35
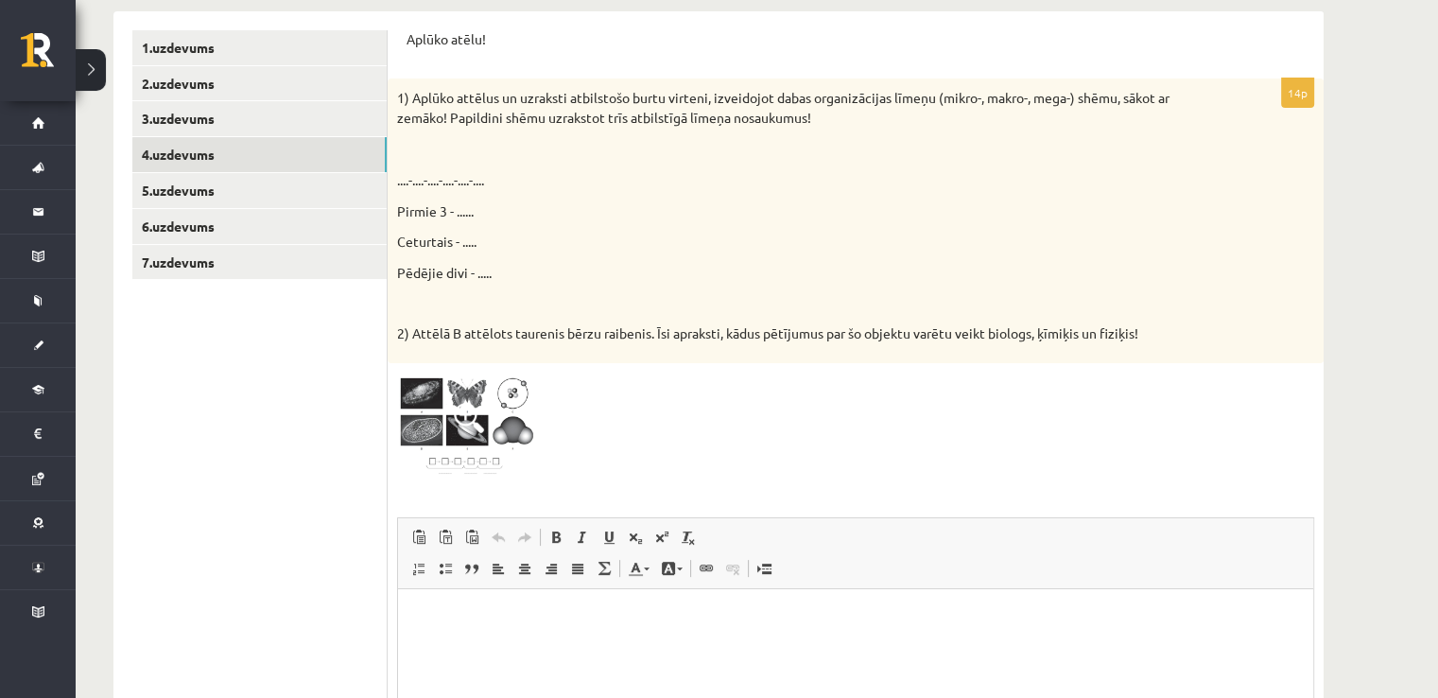
scroll to position [484, 0]
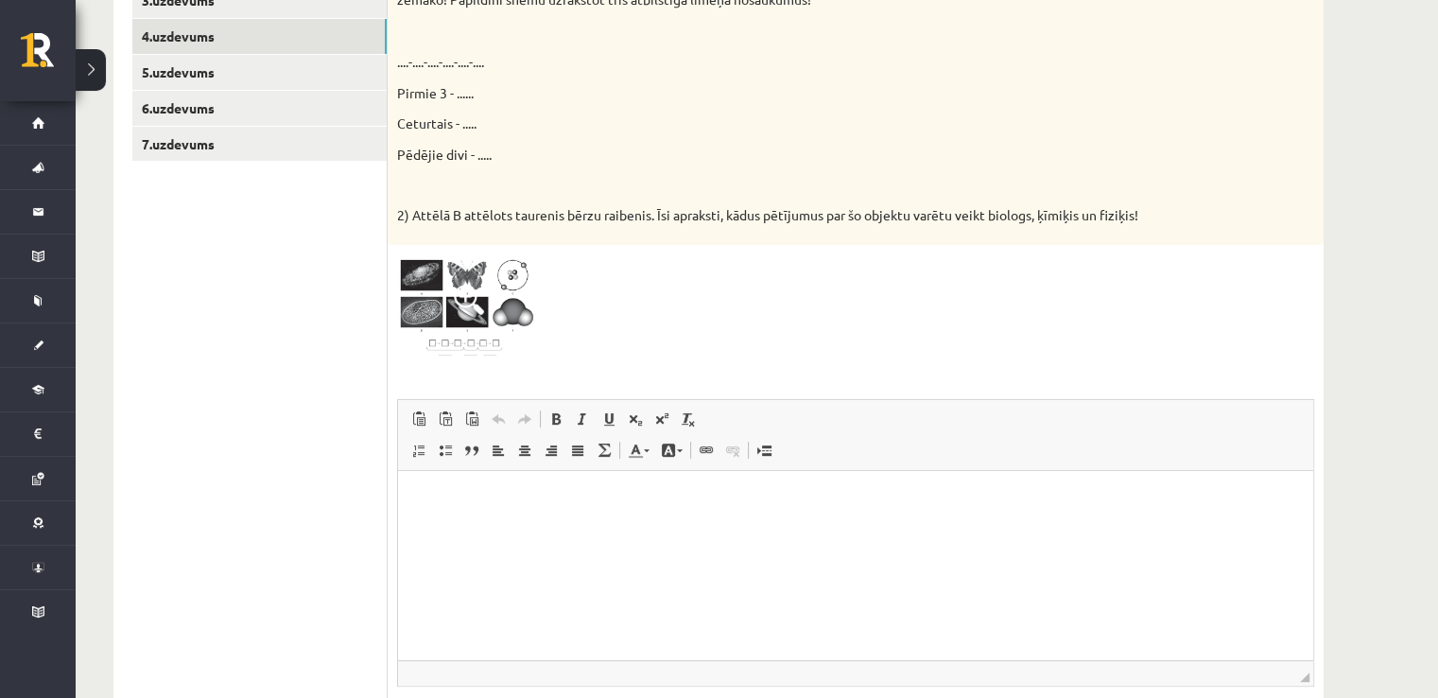
drag, startPoint x: 582, startPoint y: 529, endPoint x: 765, endPoint y: 584, distance: 190.8
click at [587, 528] on html at bounding box center [855, 499] width 915 height 58
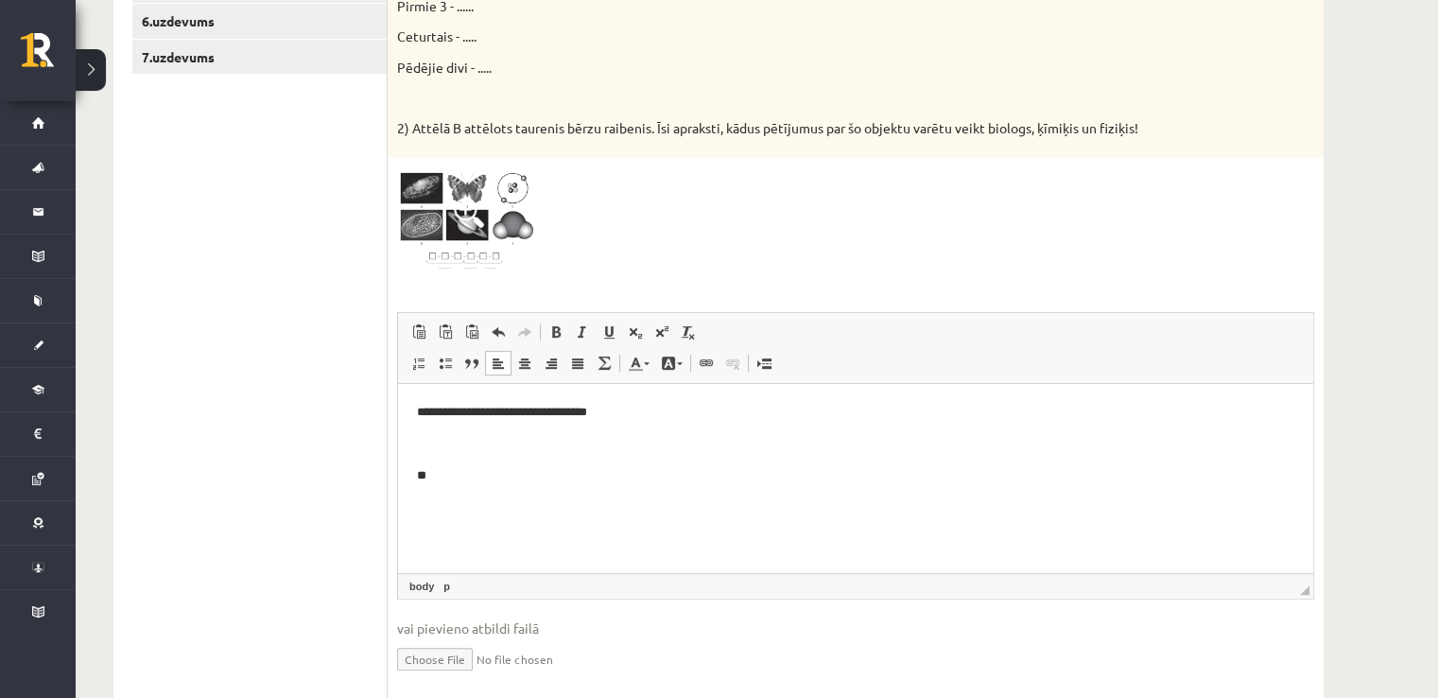
scroll to position [446, 0]
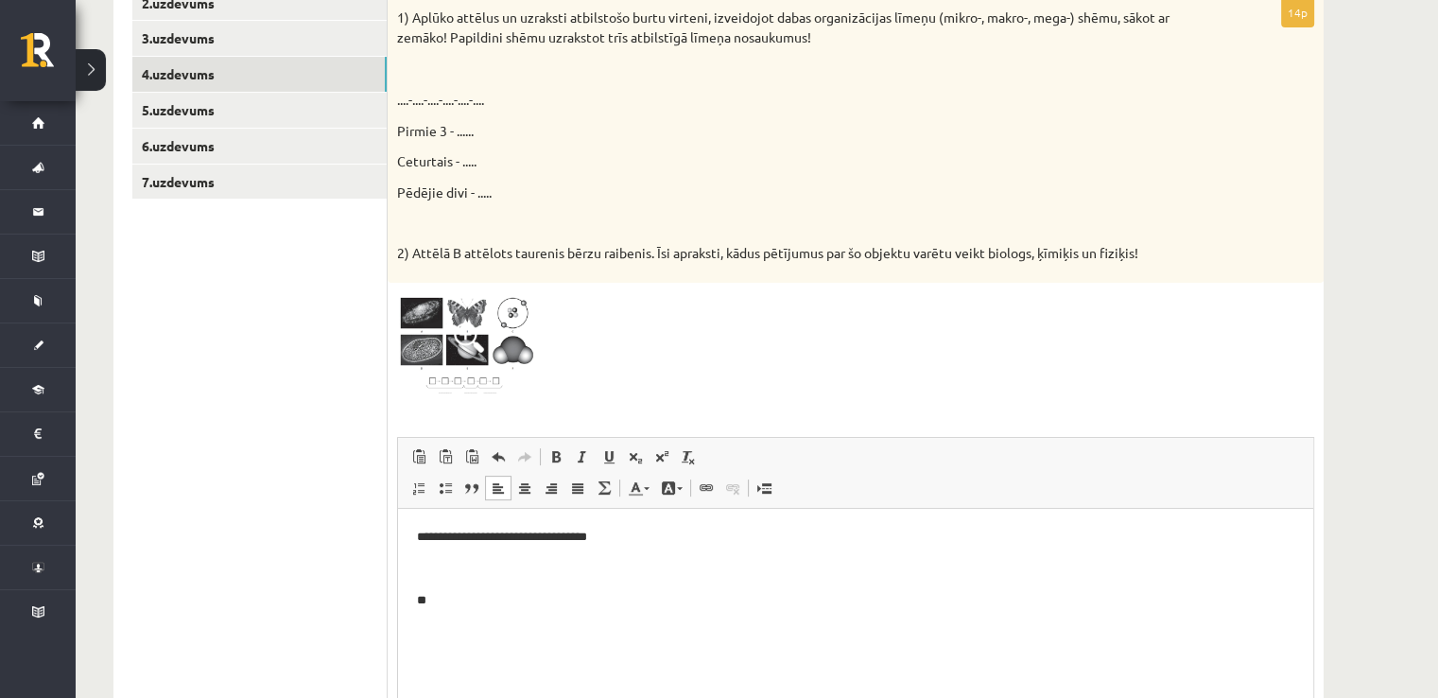
click at [438, 379] on img at bounding box center [468, 345] width 142 height 107
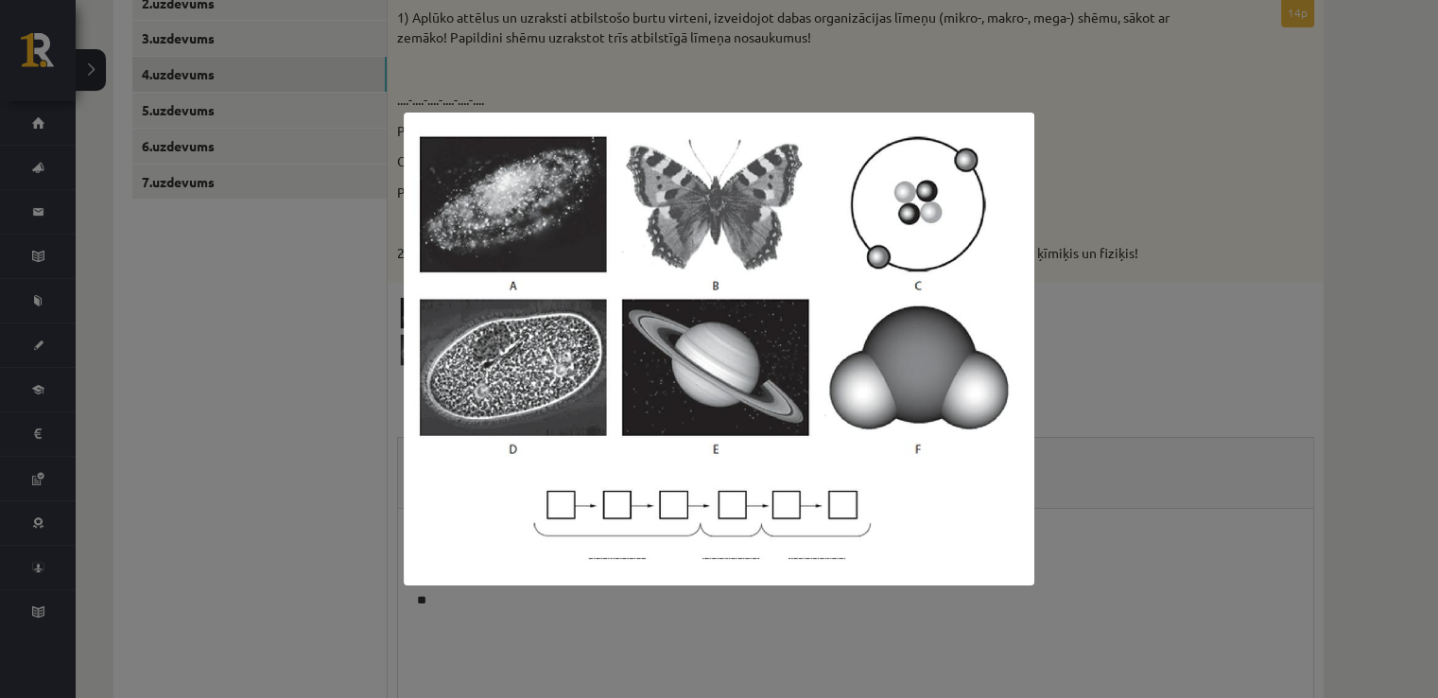
click at [1063, 164] on div at bounding box center [719, 349] width 1438 height 698
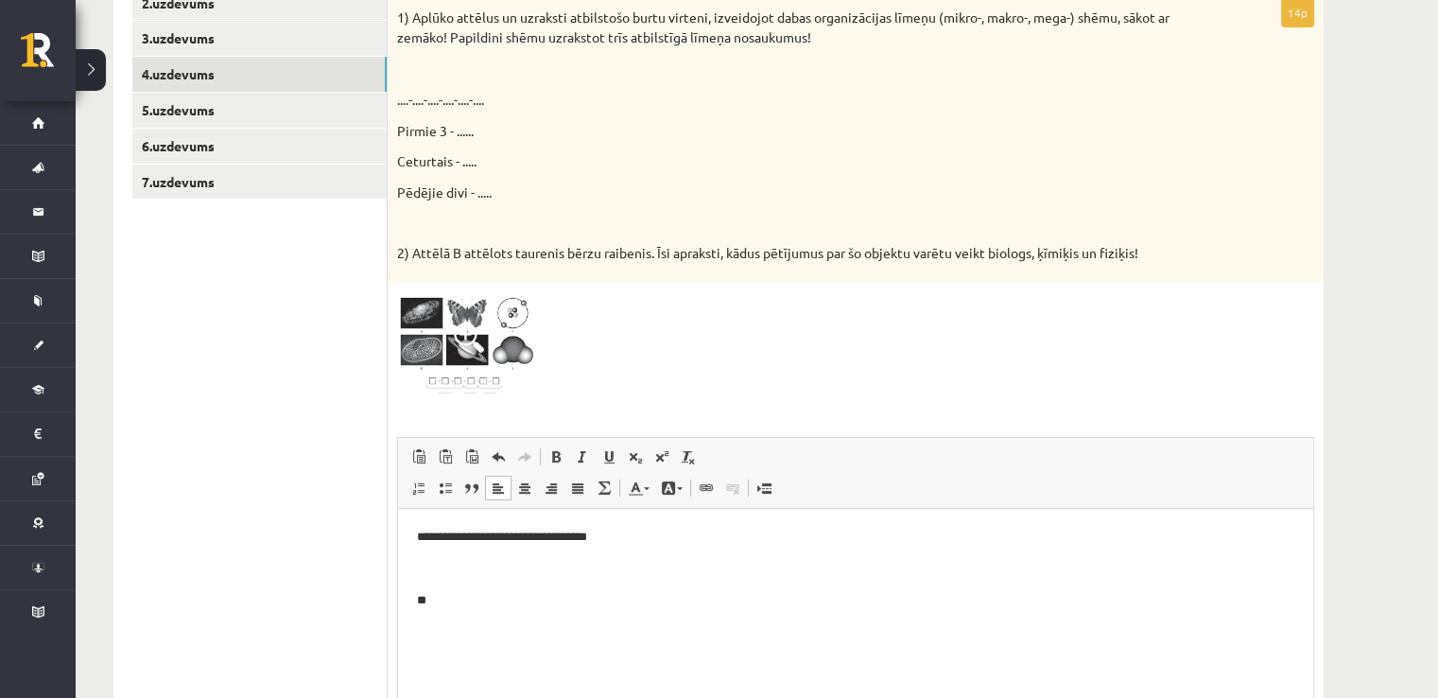
click at [772, 530] on p "**********" at bounding box center [856, 537] width 878 height 20
click at [425, 333] on img at bounding box center [468, 345] width 142 height 107
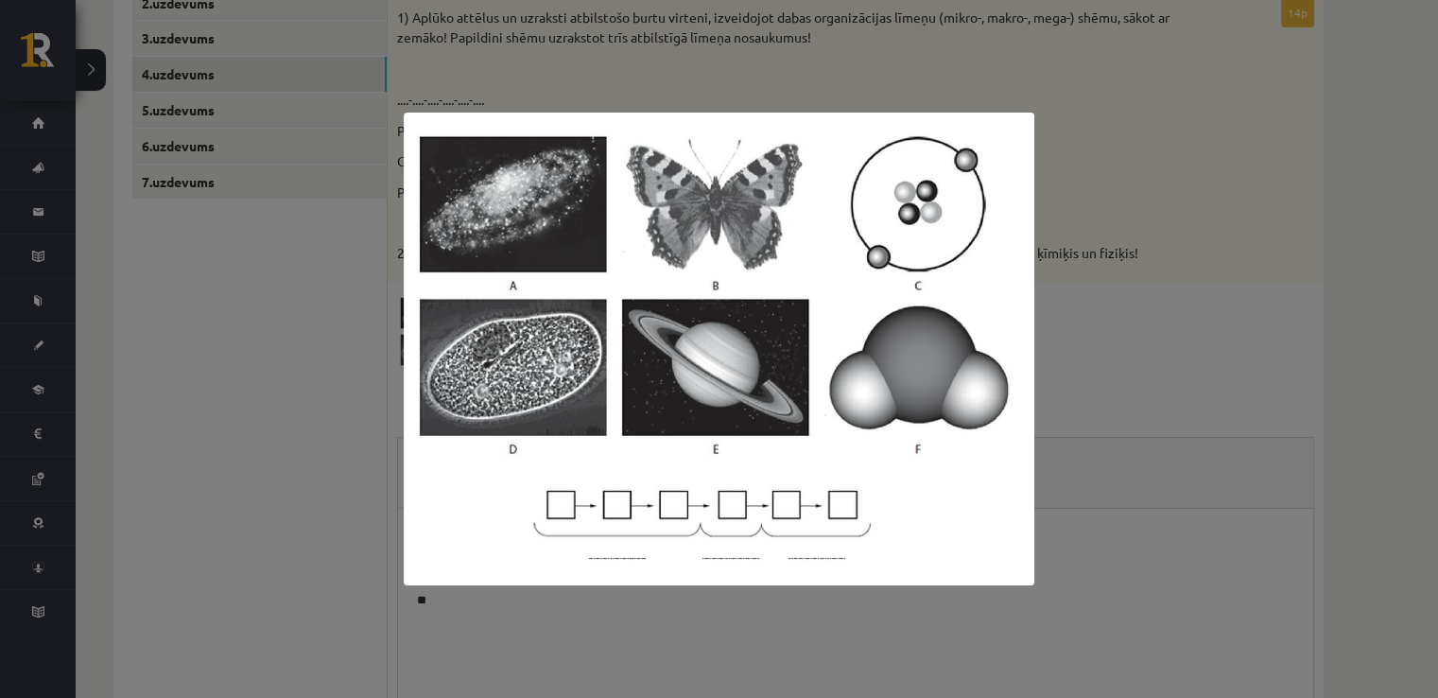
click at [1186, 285] on div at bounding box center [719, 349] width 1438 height 698
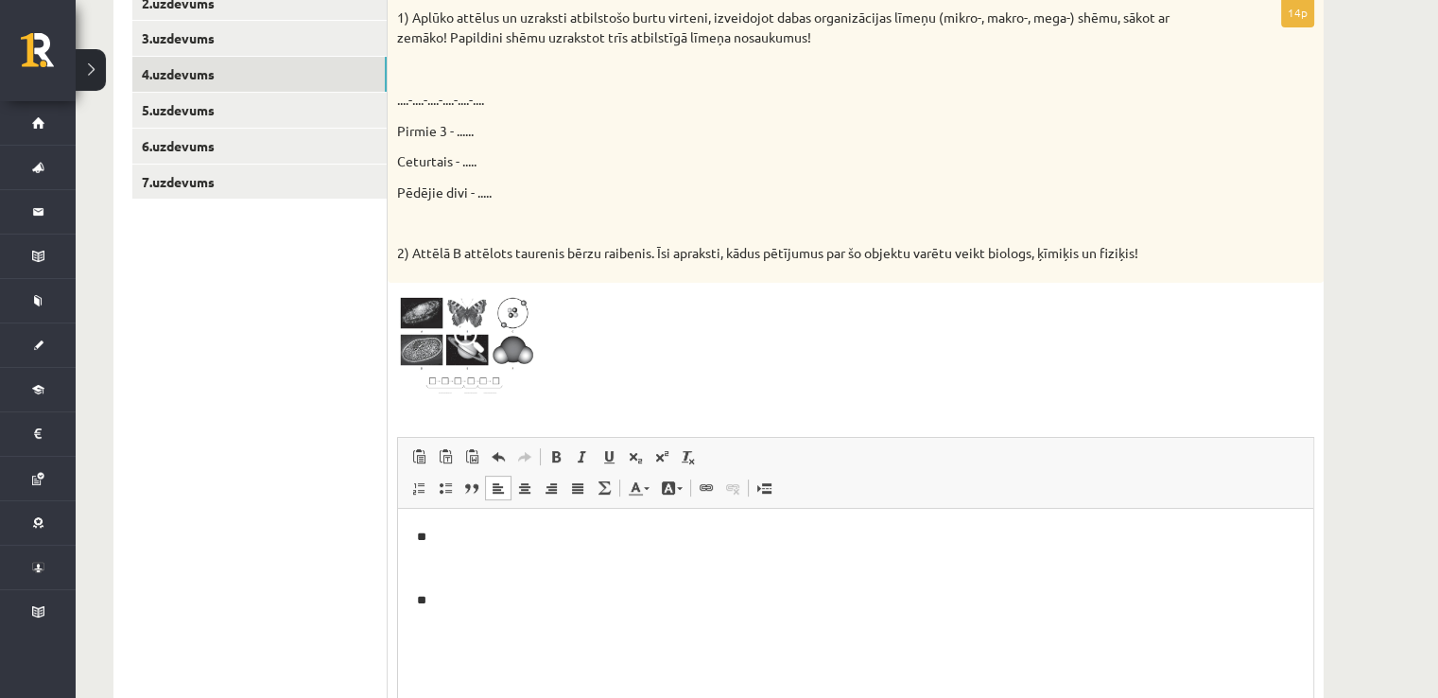
click at [449, 527] on p "**" at bounding box center [856, 537] width 878 height 20
click at [455, 595] on p "**" at bounding box center [856, 600] width 878 height 20
click at [890, 596] on p "**********" at bounding box center [856, 600] width 878 height 20
click at [520, 617] on body "**********" at bounding box center [856, 584] width 878 height 115
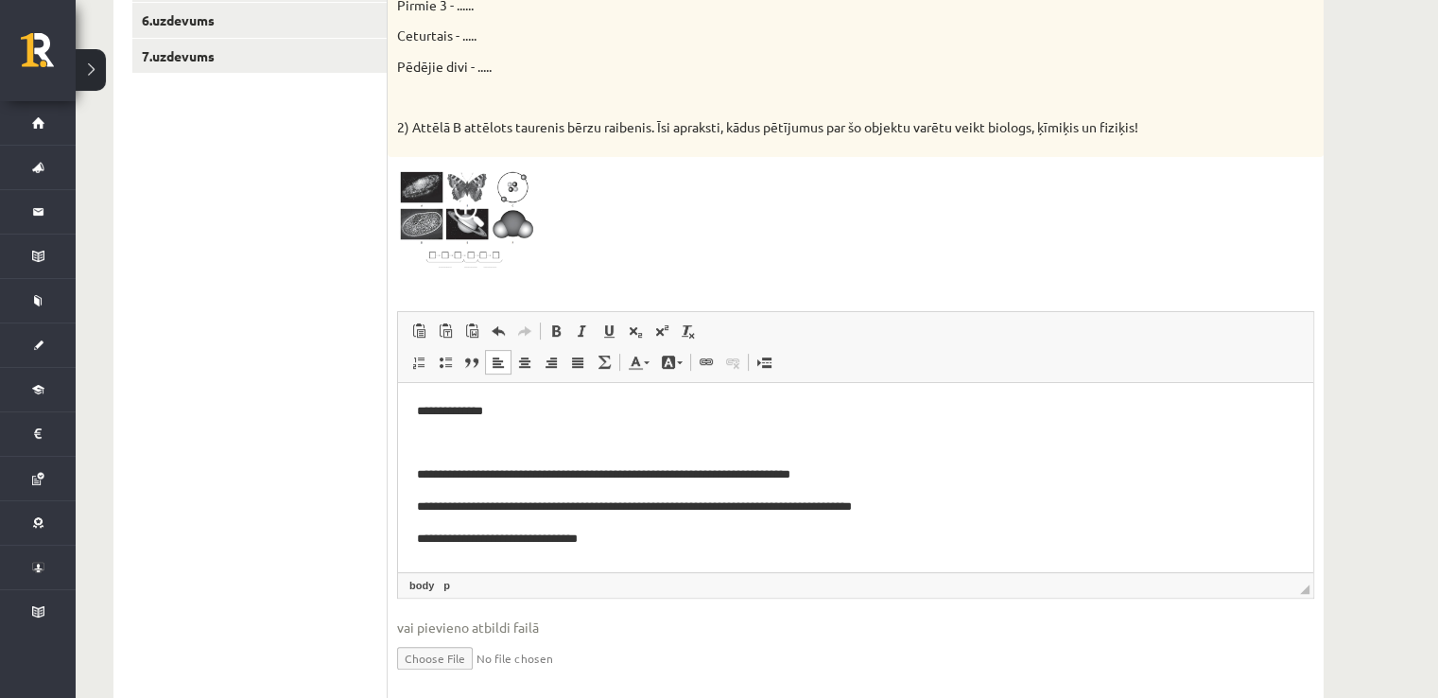
scroll to position [635, 0]
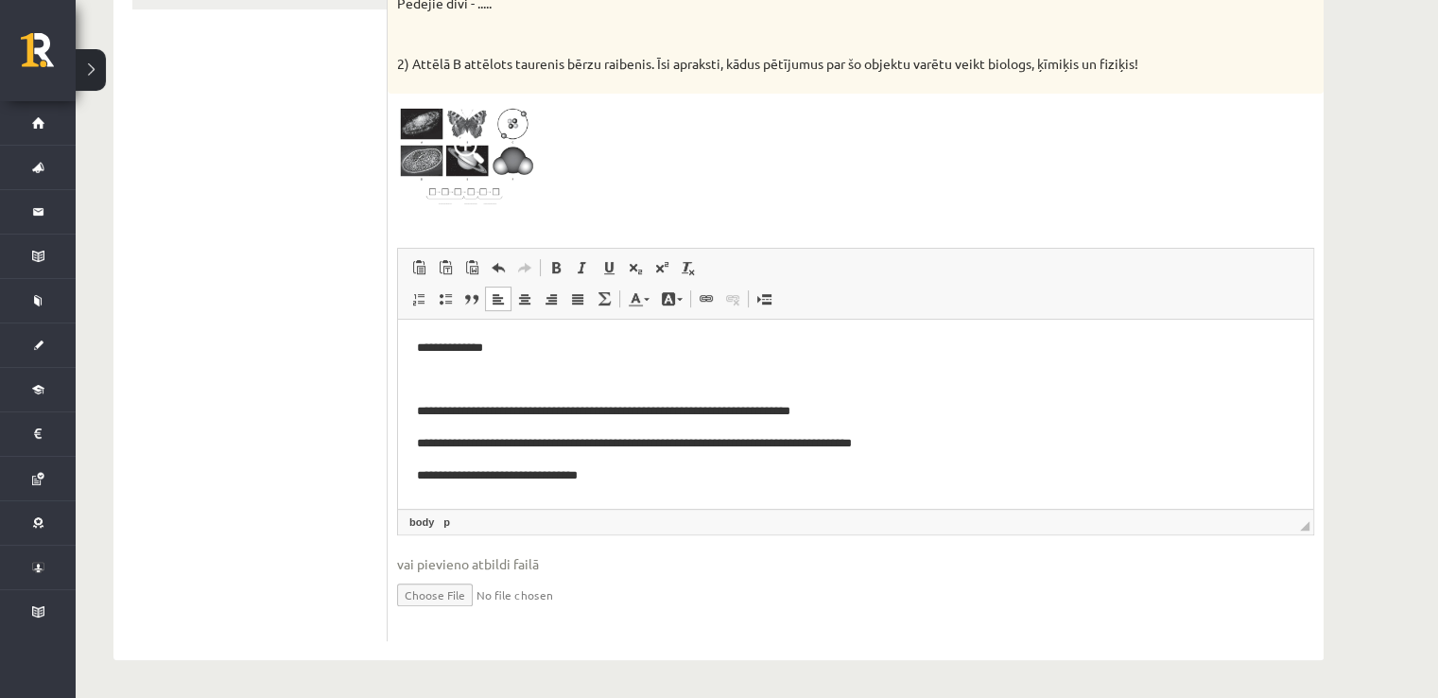
click at [500, 346] on p "**********" at bounding box center [856, 348] width 878 height 20
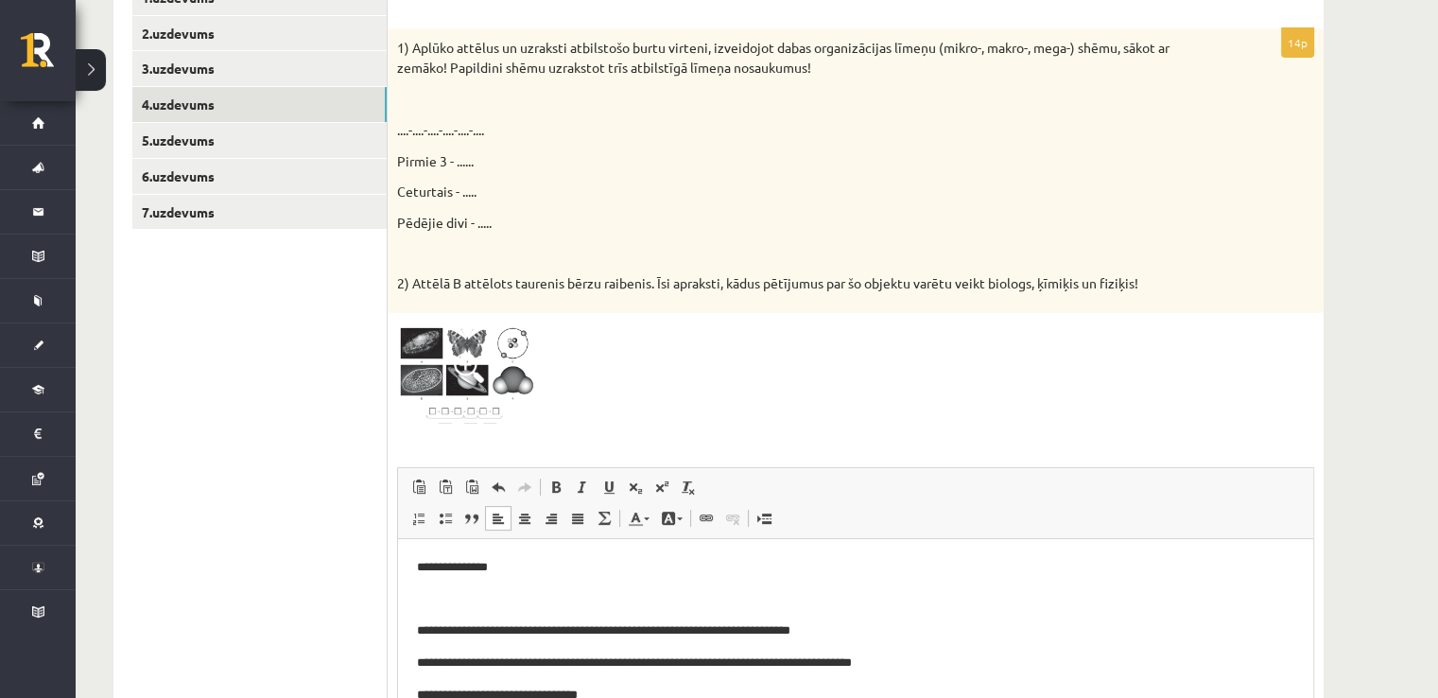
scroll to position [320, 0]
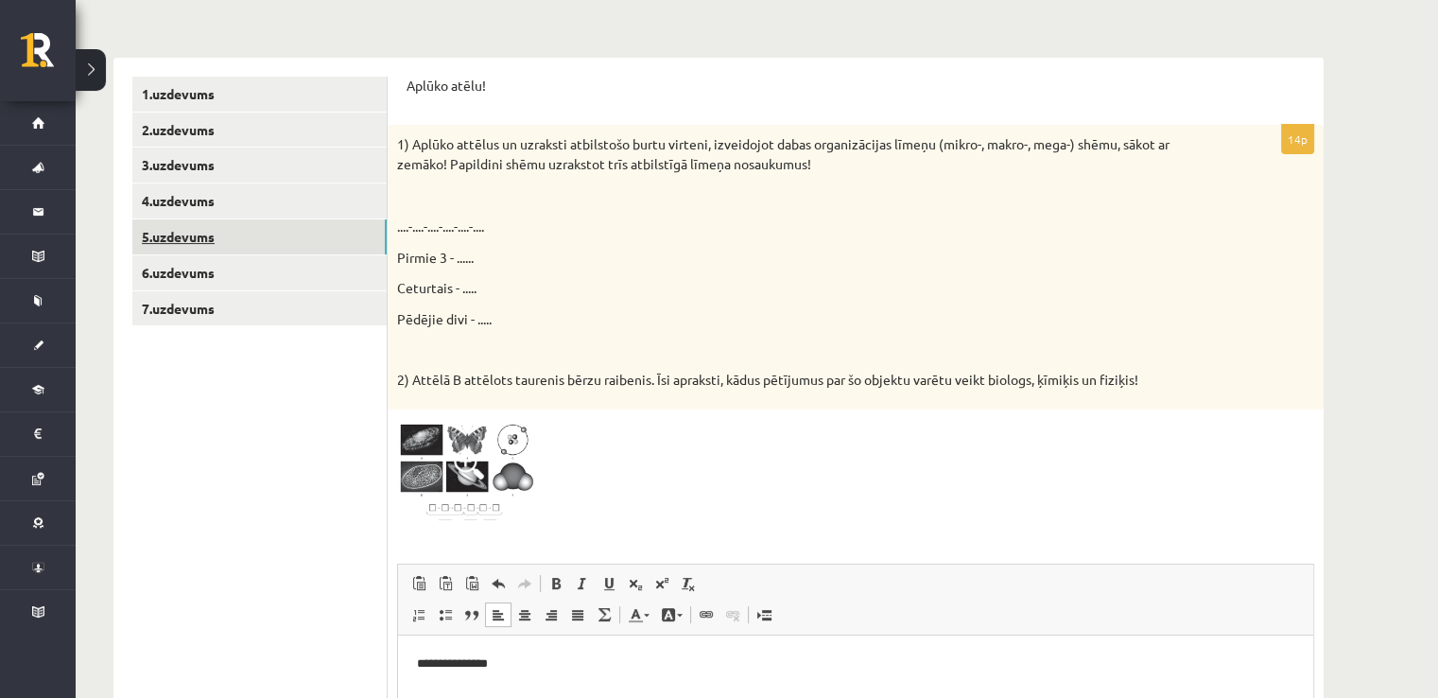
click at [170, 242] on link "5.uzdevums" at bounding box center [259, 236] width 254 height 35
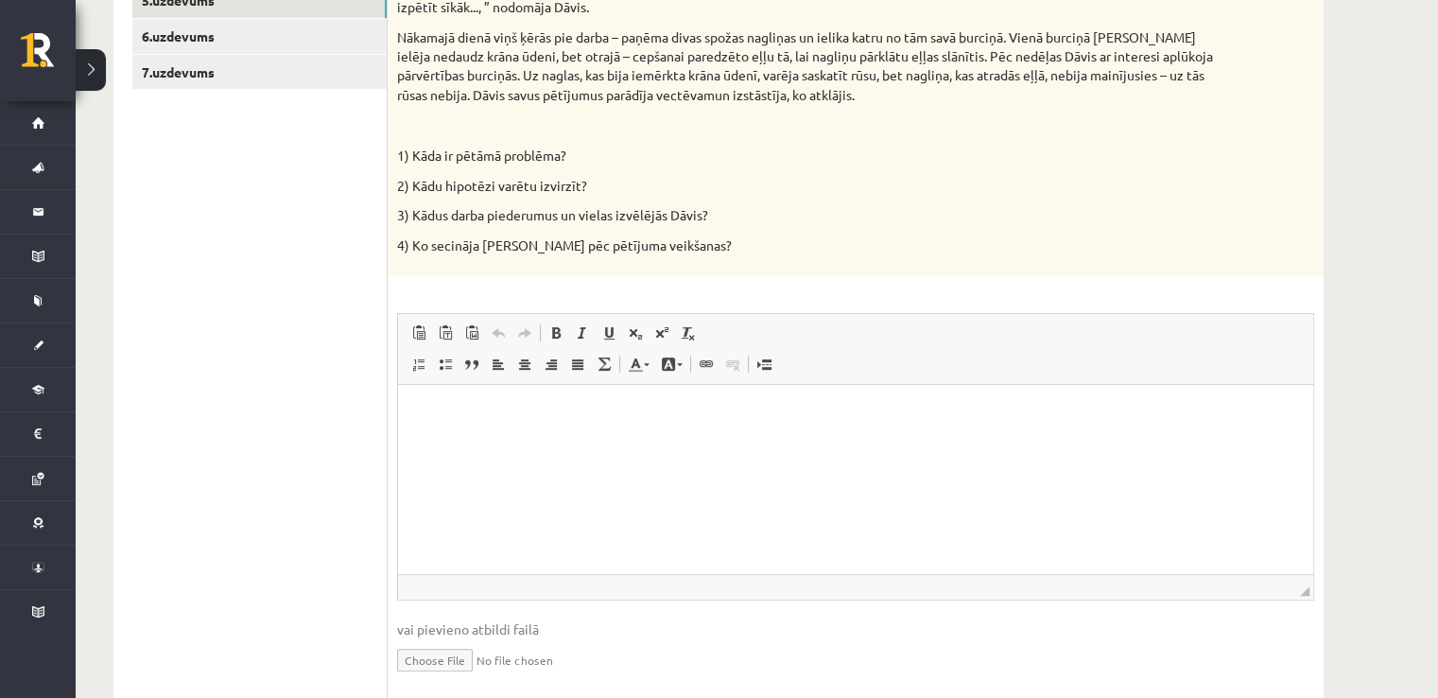
scroll to position [559, 0]
click at [532, 414] on p "Rich Text Editor, wiswyg-editor-user-answer-47024816810220" at bounding box center [856, 411] width 878 height 20
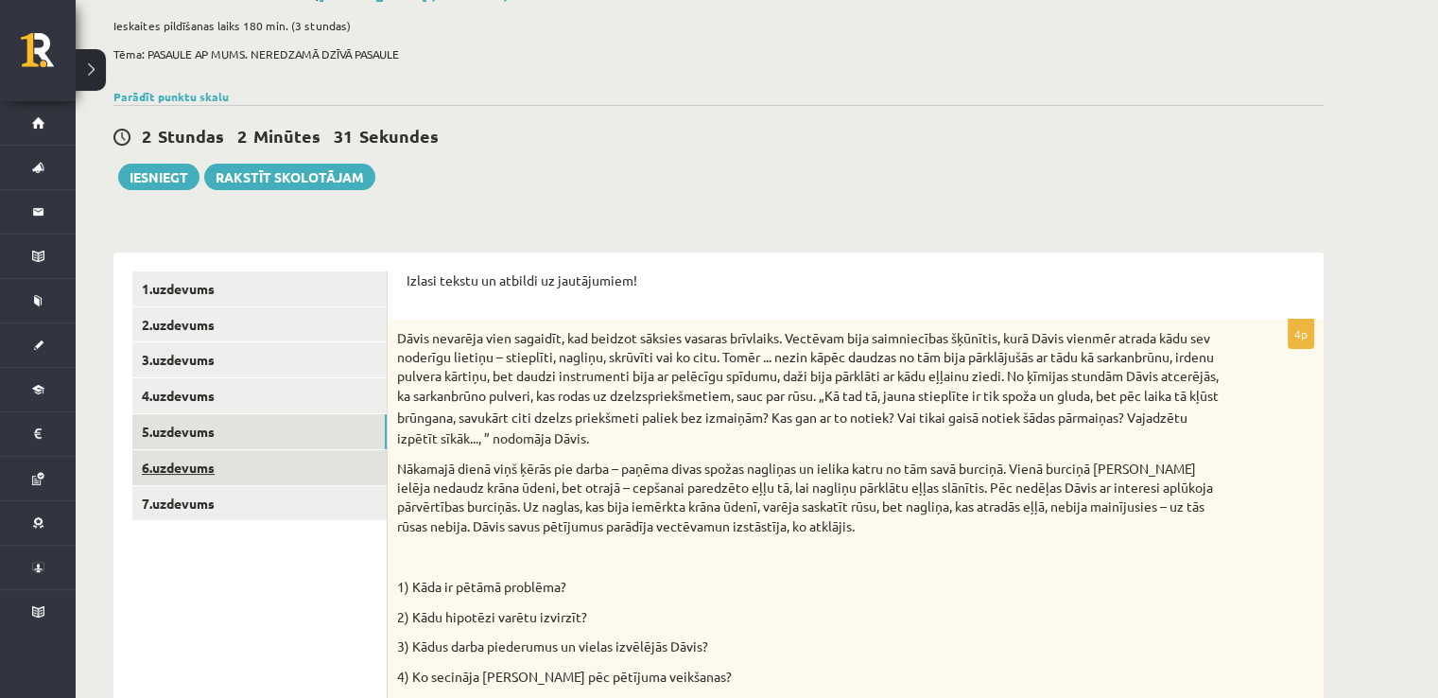
scroll to position [126, 0]
click at [220, 459] on link "6.uzdevums" at bounding box center [259, 466] width 254 height 35
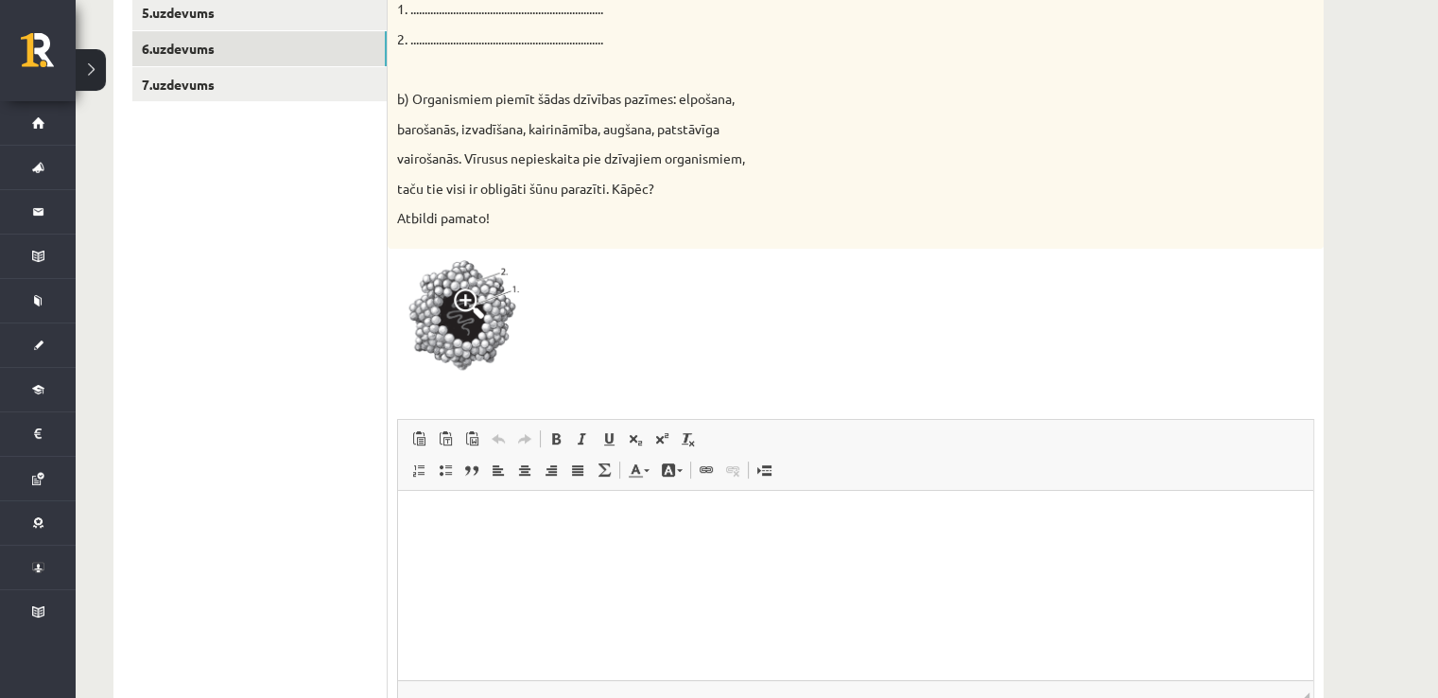
scroll to position [504, 0]
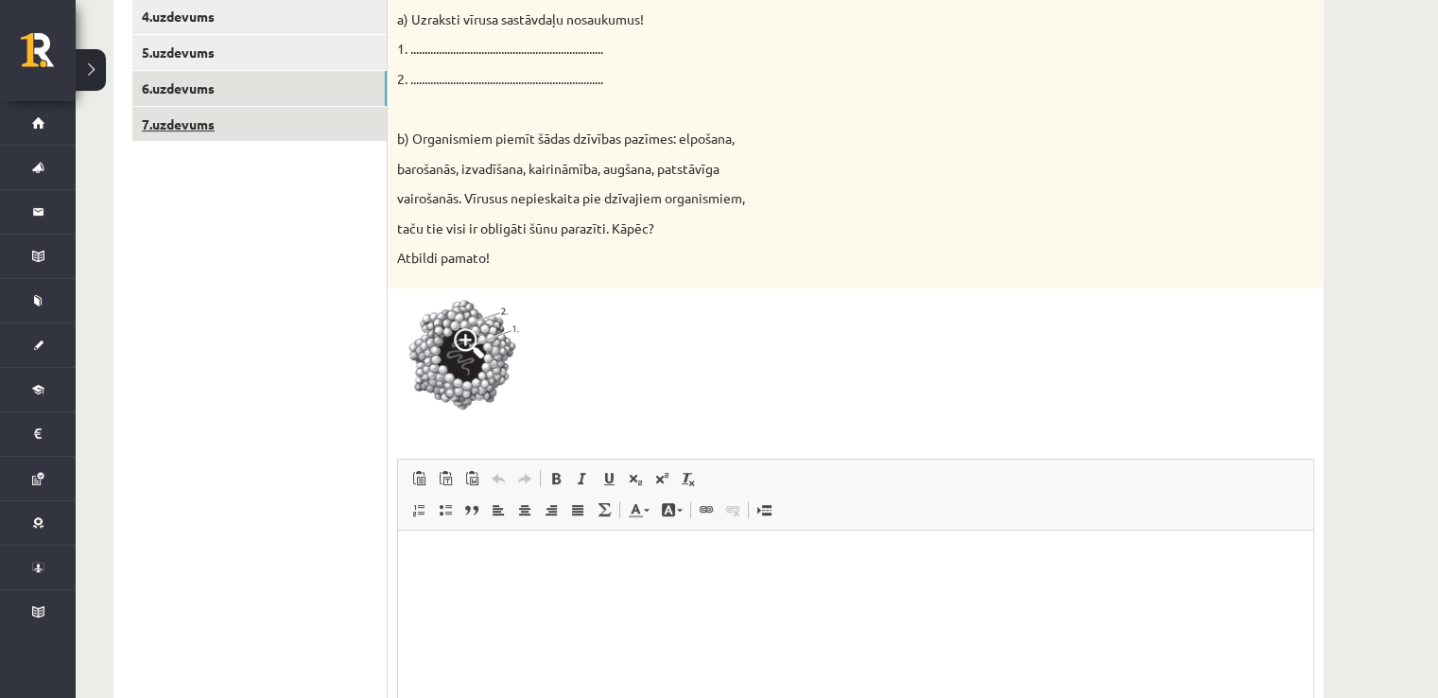
click at [247, 130] on link "7.uzdevums" at bounding box center [259, 124] width 254 height 35
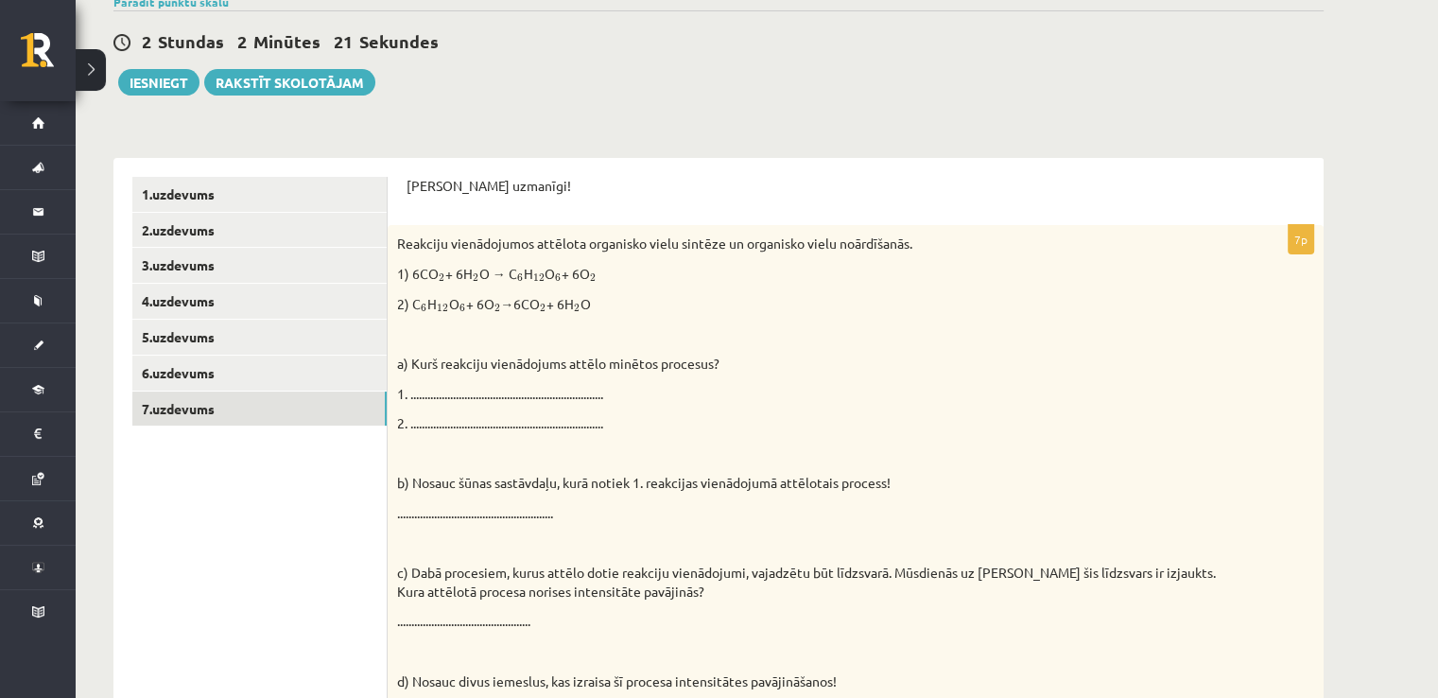
scroll to position [212, 0]
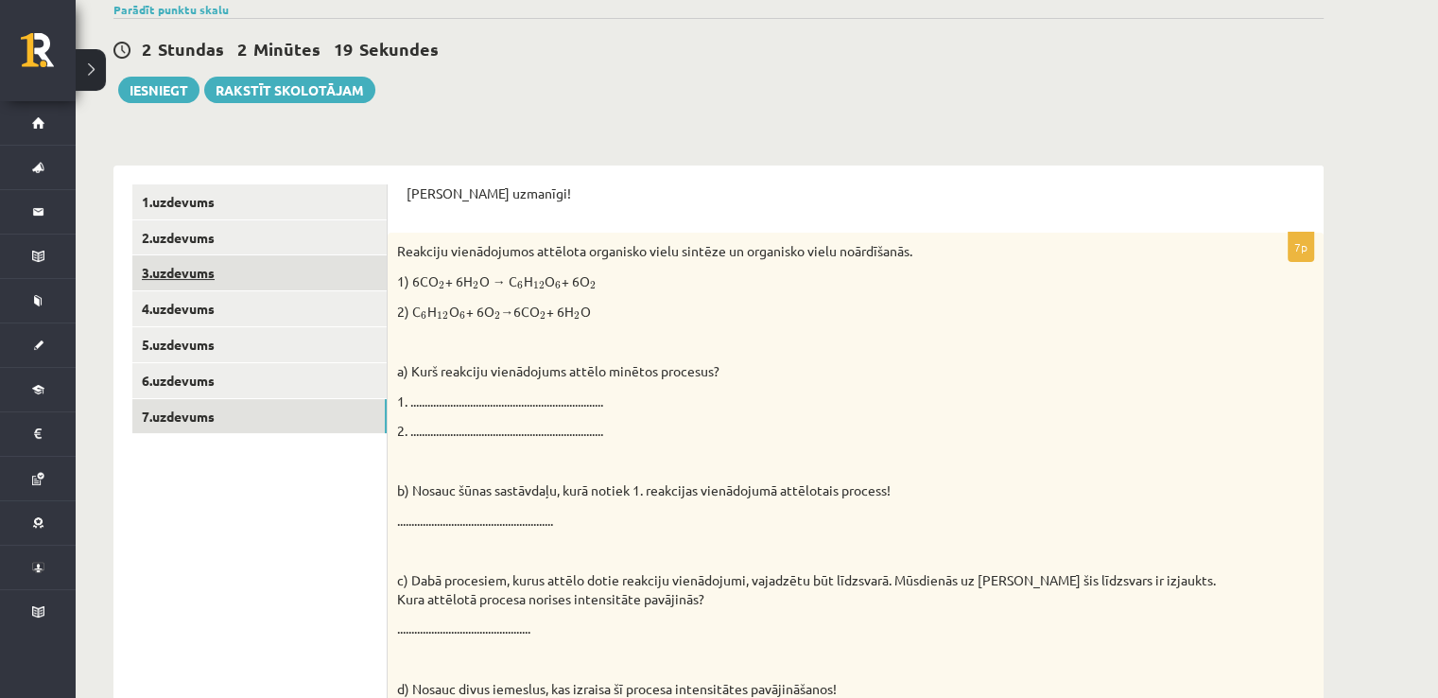
click at [253, 281] on link "3.uzdevums" at bounding box center [259, 272] width 254 height 35
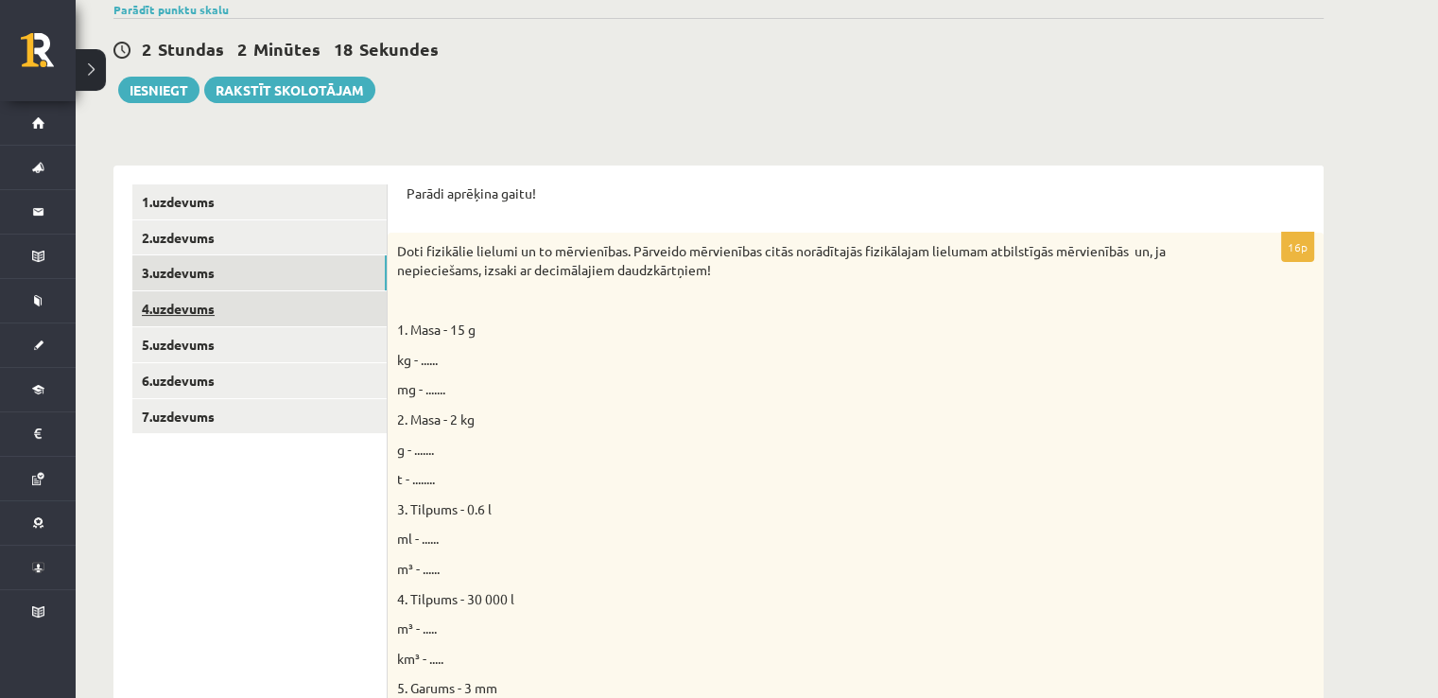
click at [257, 297] on link "4.uzdevums" at bounding box center [259, 308] width 254 height 35
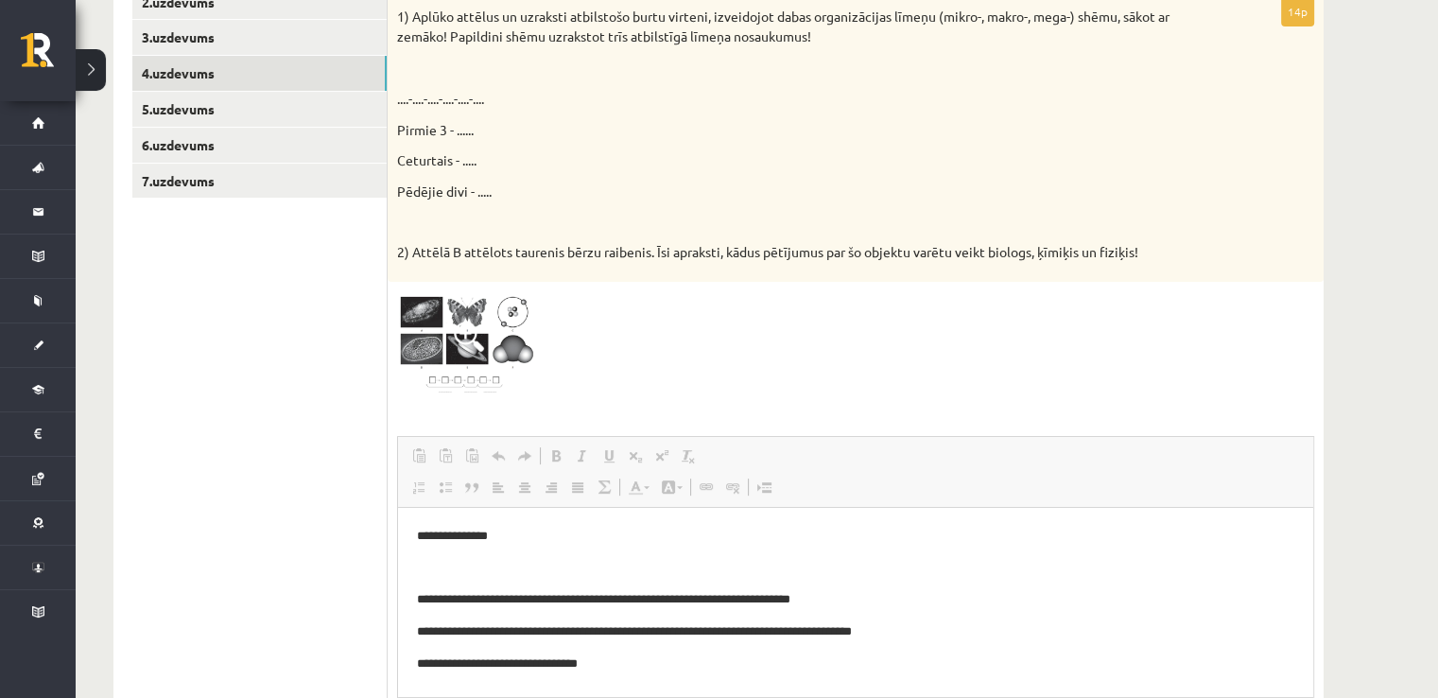
scroll to position [0, 0]
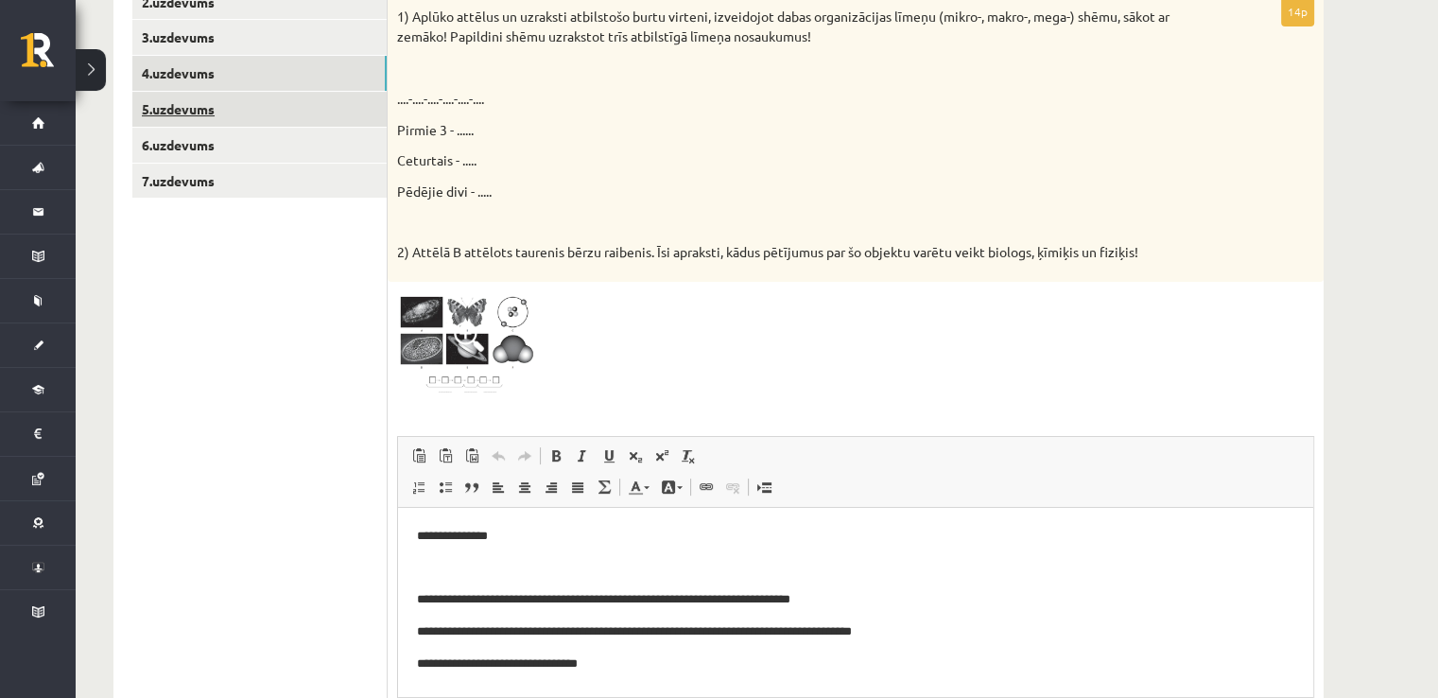
click at [299, 108] on link "5.uzdevums" at bounding box center [259, 109] width 254 height 35
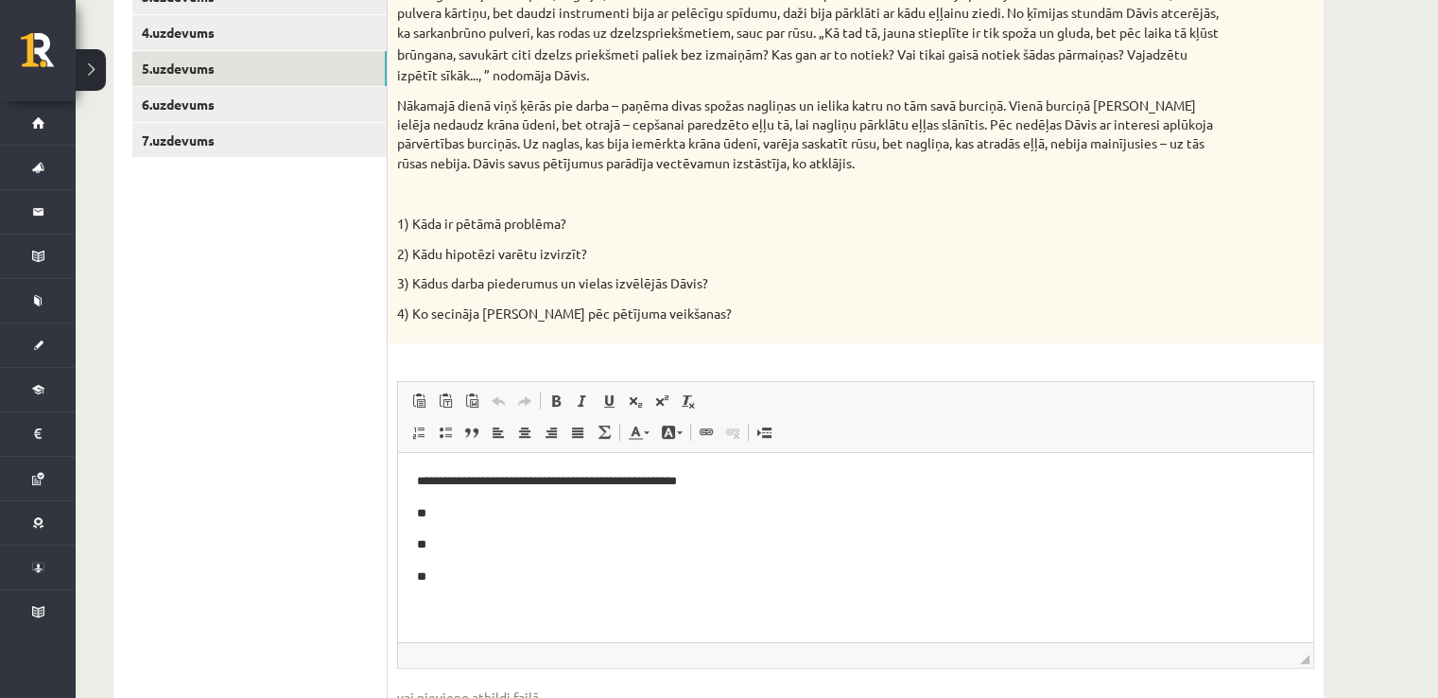
scroll to position [511, 0]
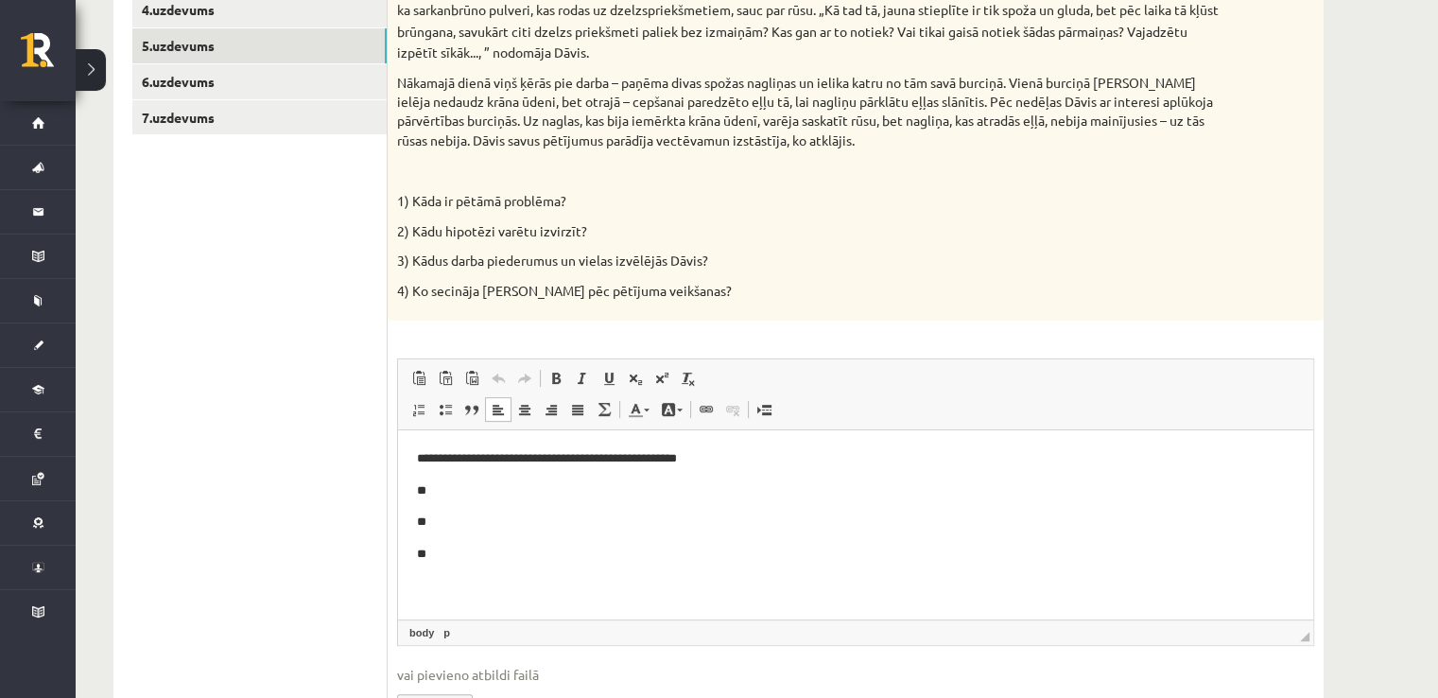
click at [646, 485] on p "**" at bounding box center [856, 491] width 878 height 20
click at [541, 554] on p "**" at bounding box center [856, 555] width 878 height 20
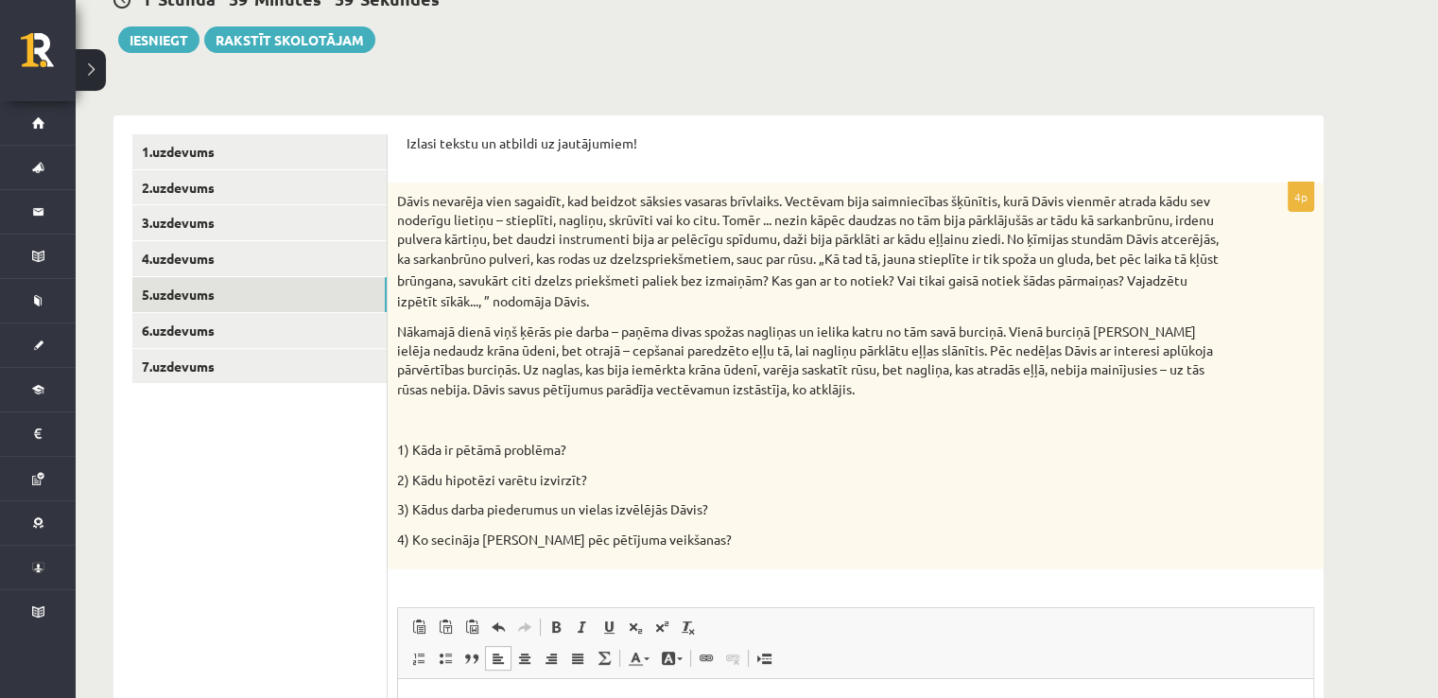
scroll to position [181, 0]
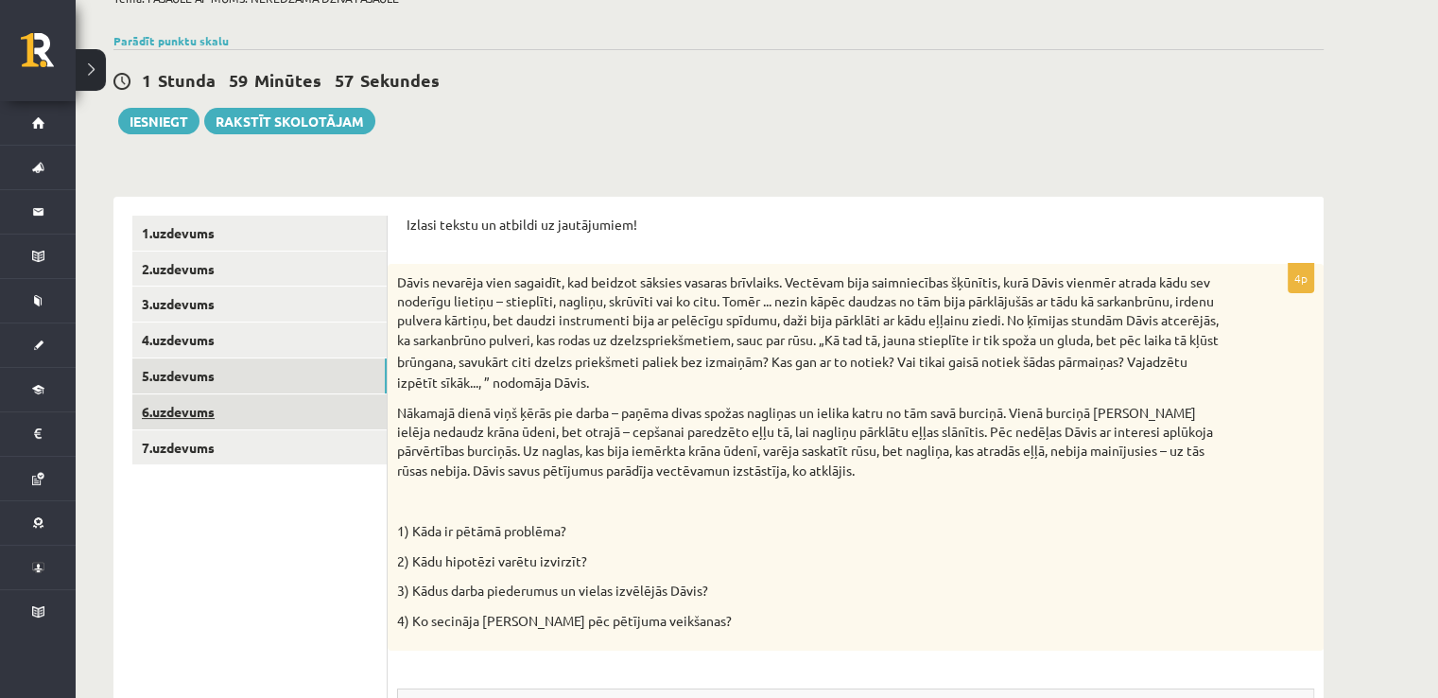
click at [357, 397] on link "6.uzdevums" at bounding box center [259, 411] width 254 height 35
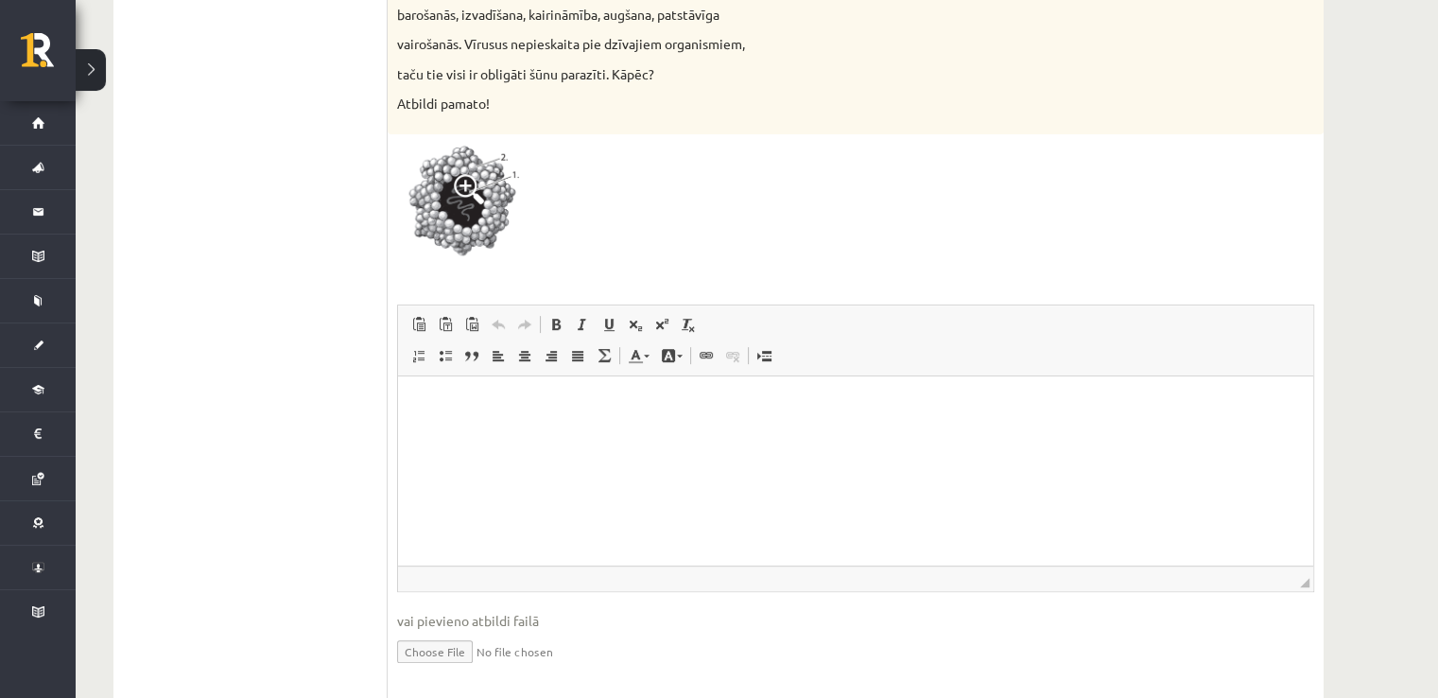
scroll to position [685, 0]
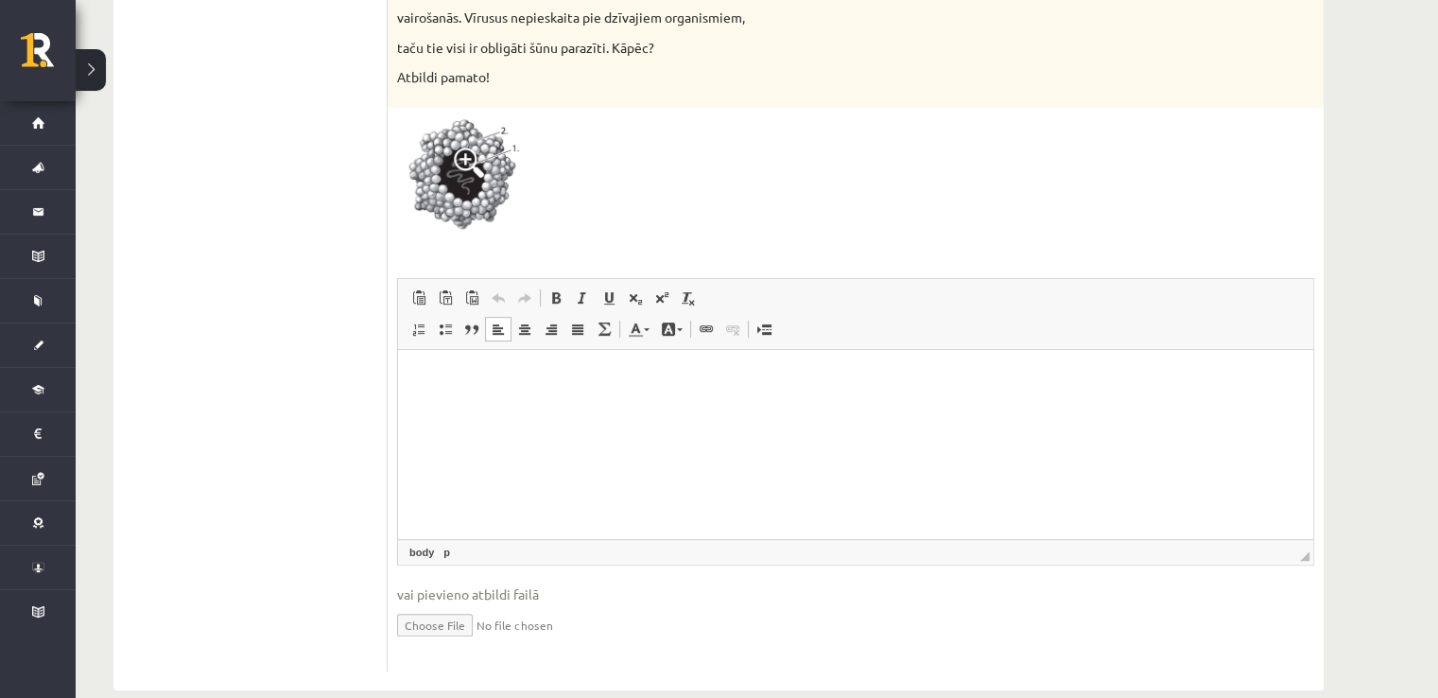
click at [579, 404] on html at bounding box center [855, 379] width 915 height 58
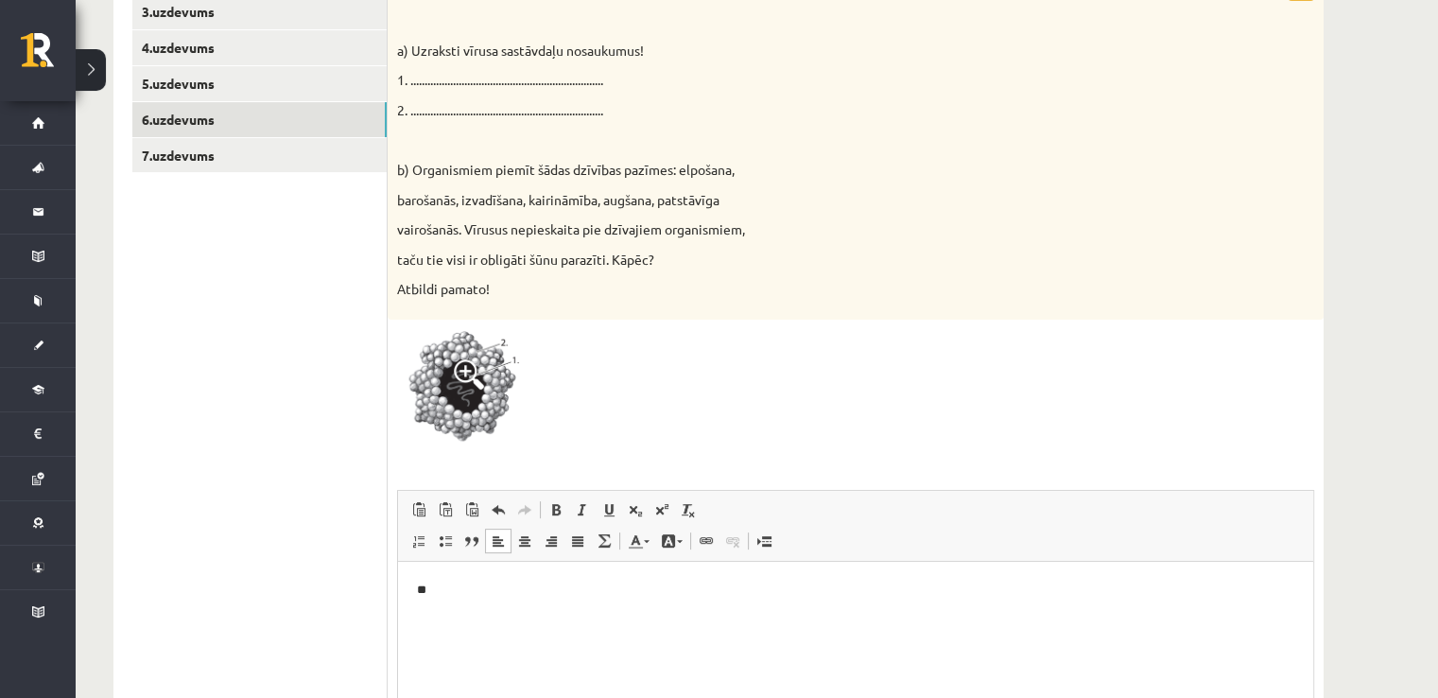
scroll to position [432, 0]
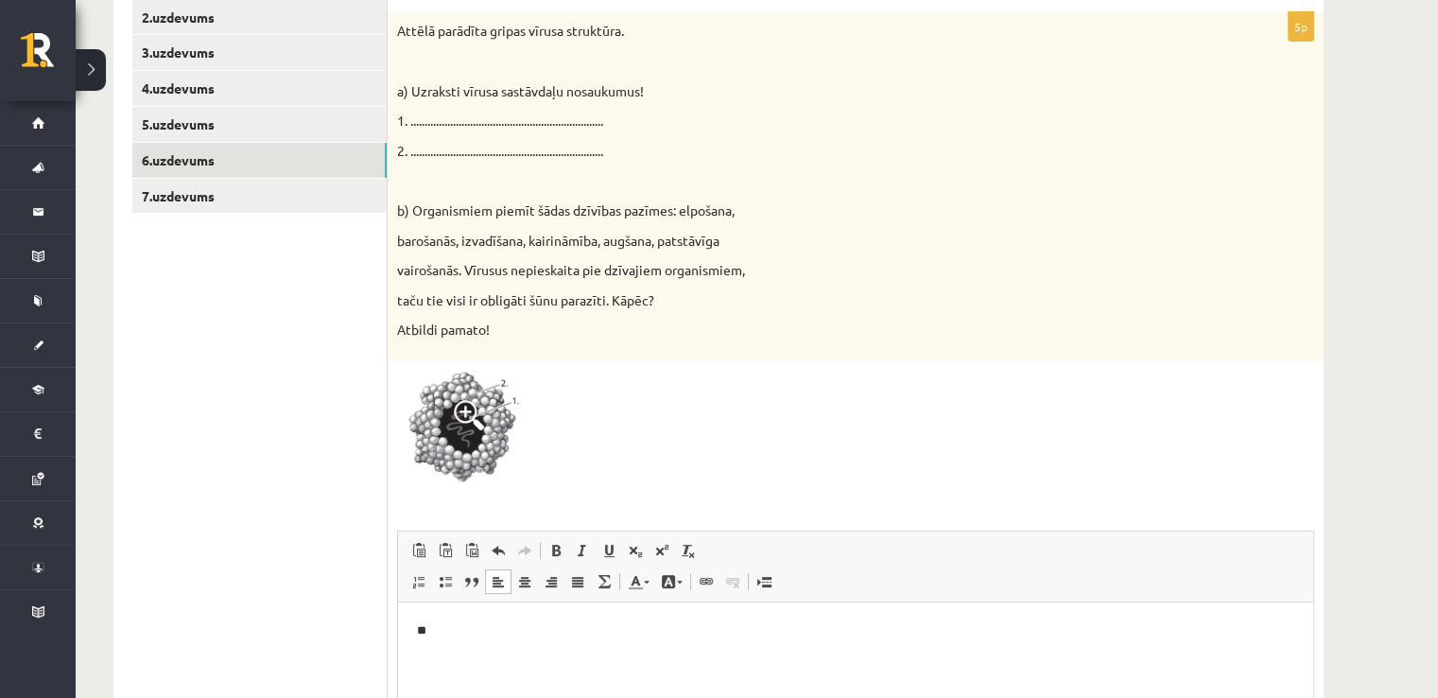
click at [459, 434] on img at bounding box center [468, 431] width 142 height 123
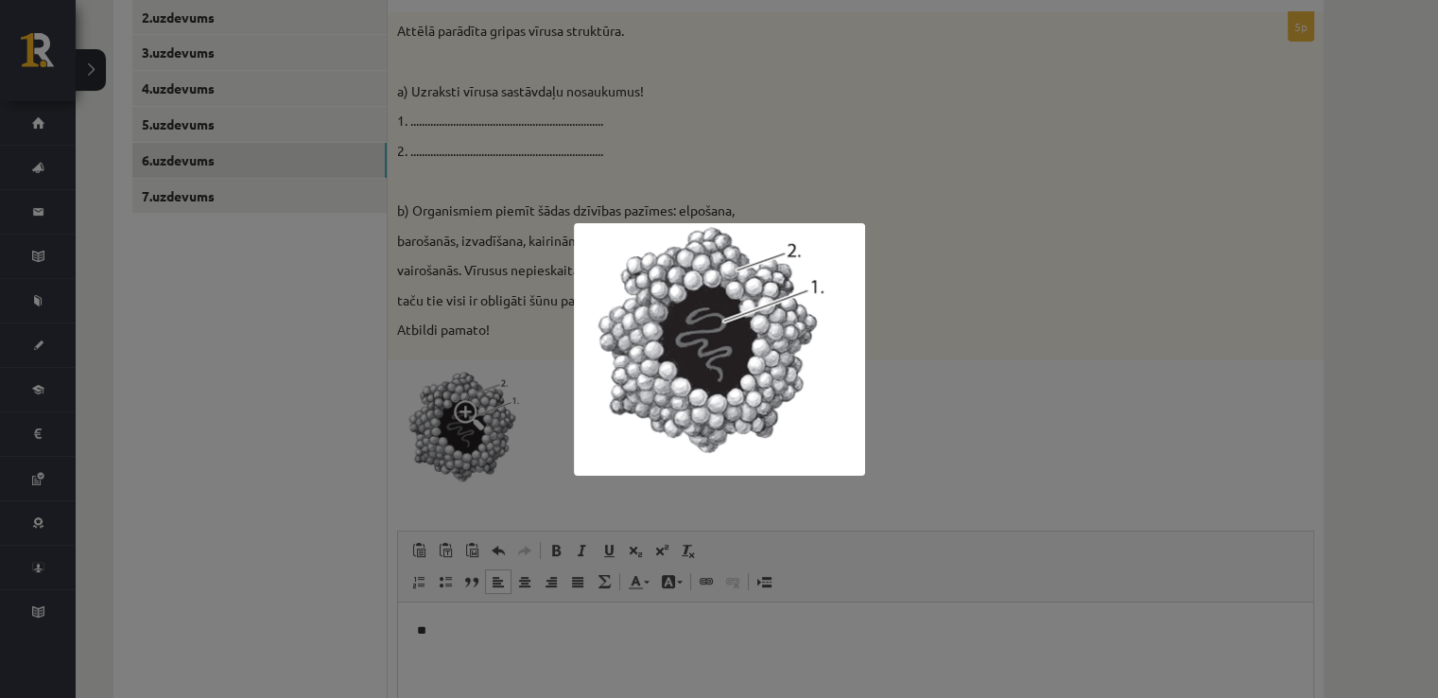
click at [1033, 252] on div at bounding box center [719, 349] width 1438 height 698
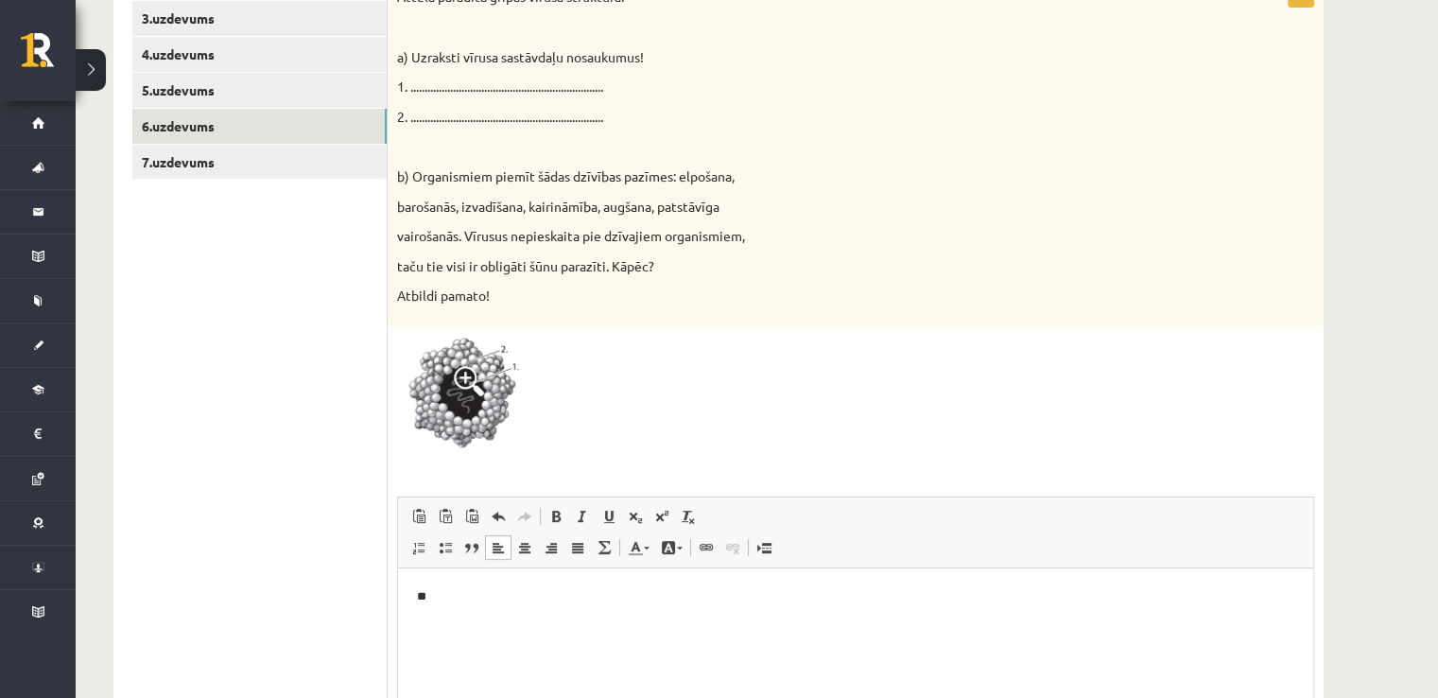
scroll to position [495, 0]
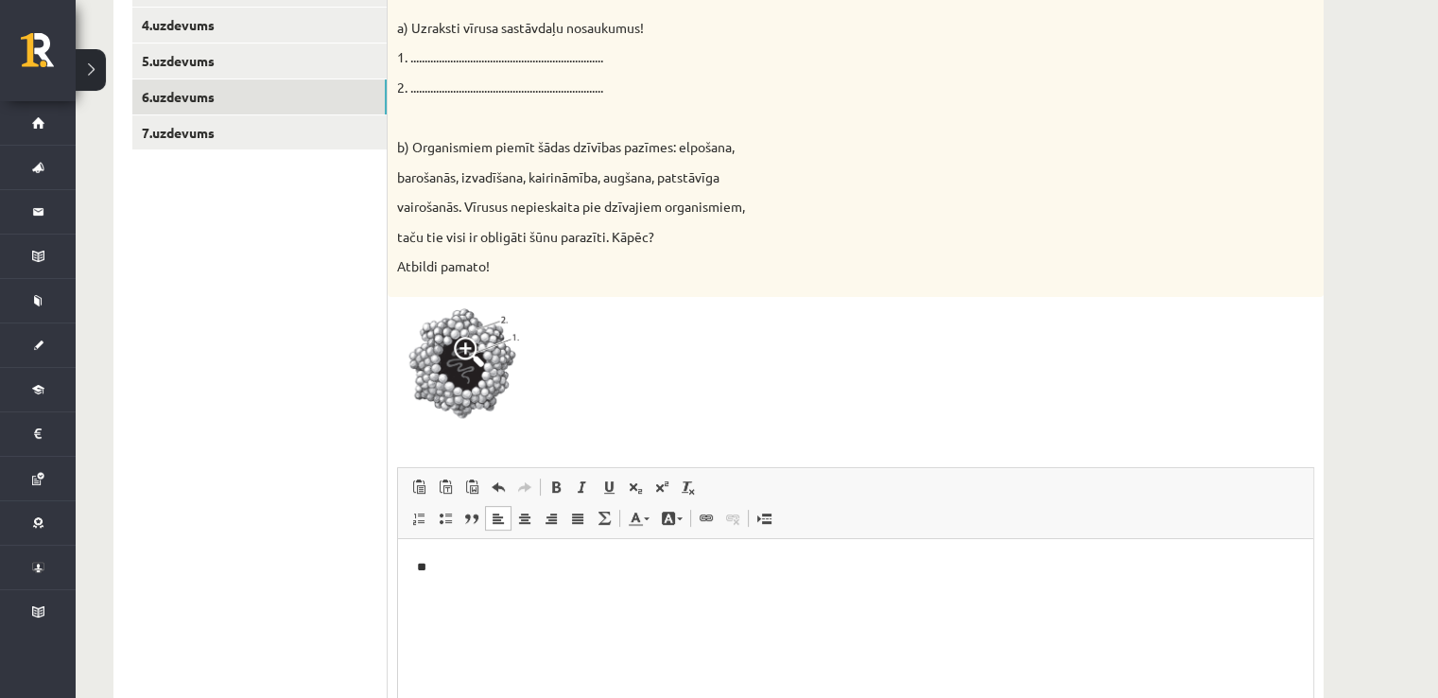
click at [489, 549] on html "**" at bounding box center [855, 568] width 915 height 58
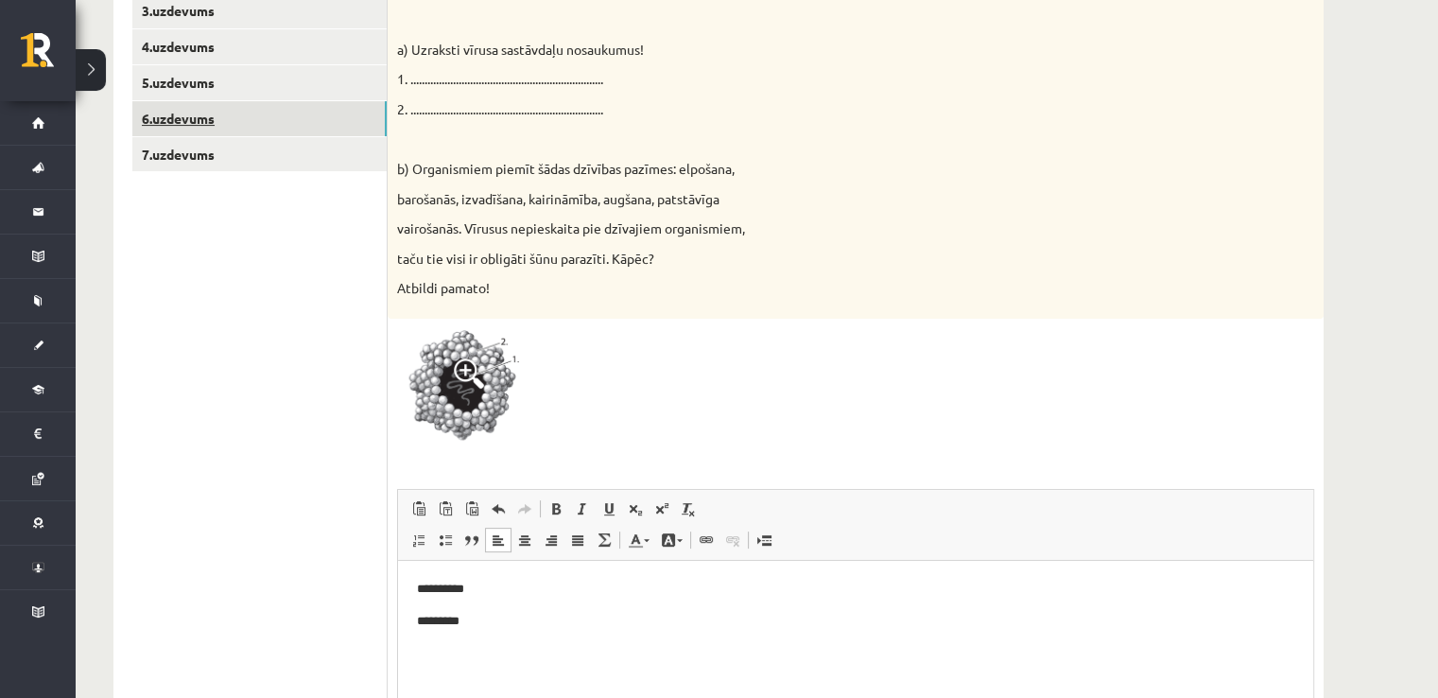
scroll to position [462, 0]
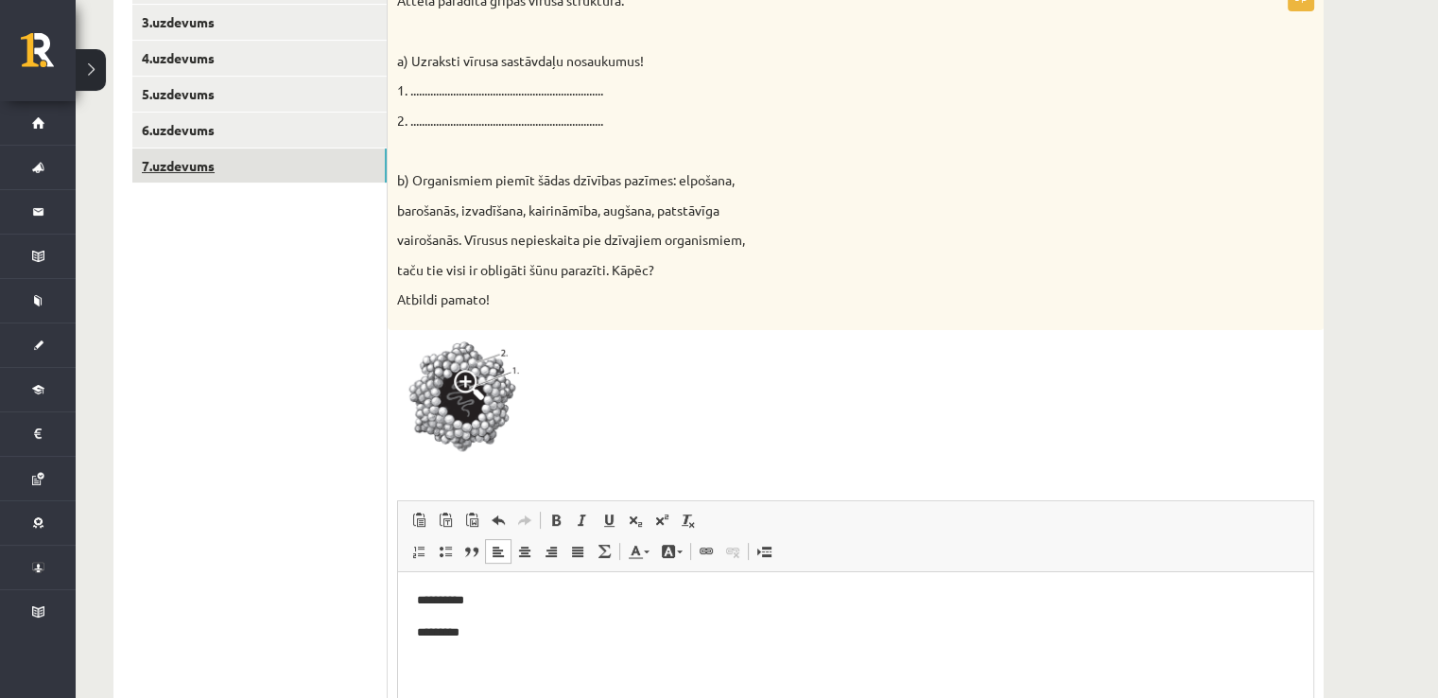
click at [277, 169] on link "7.uzdevums" at bounding box center [259, 165] width 254 height 35
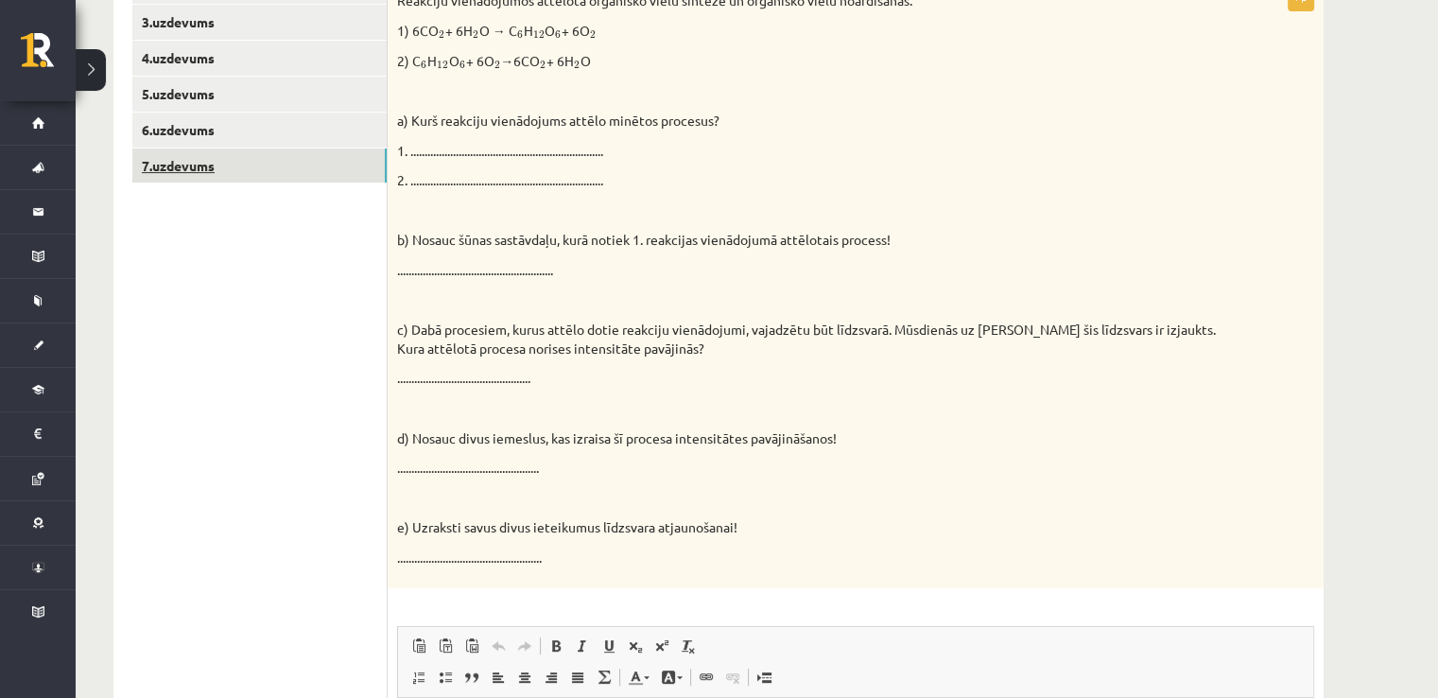
scroll to position [0, 0]
drag, startPoint x: 379, startPoint y: 187, endPoint x: 187, endPoint y: 401, distance: 287.3
click at [187, 401] on ul "1.uzdevums 2.uzdevums 3.uzdevums 4.uzdevums 5.uzdevums 6.uzdevums 7.uzdevums" at bounding box center [259, 477] width 255 height 1086
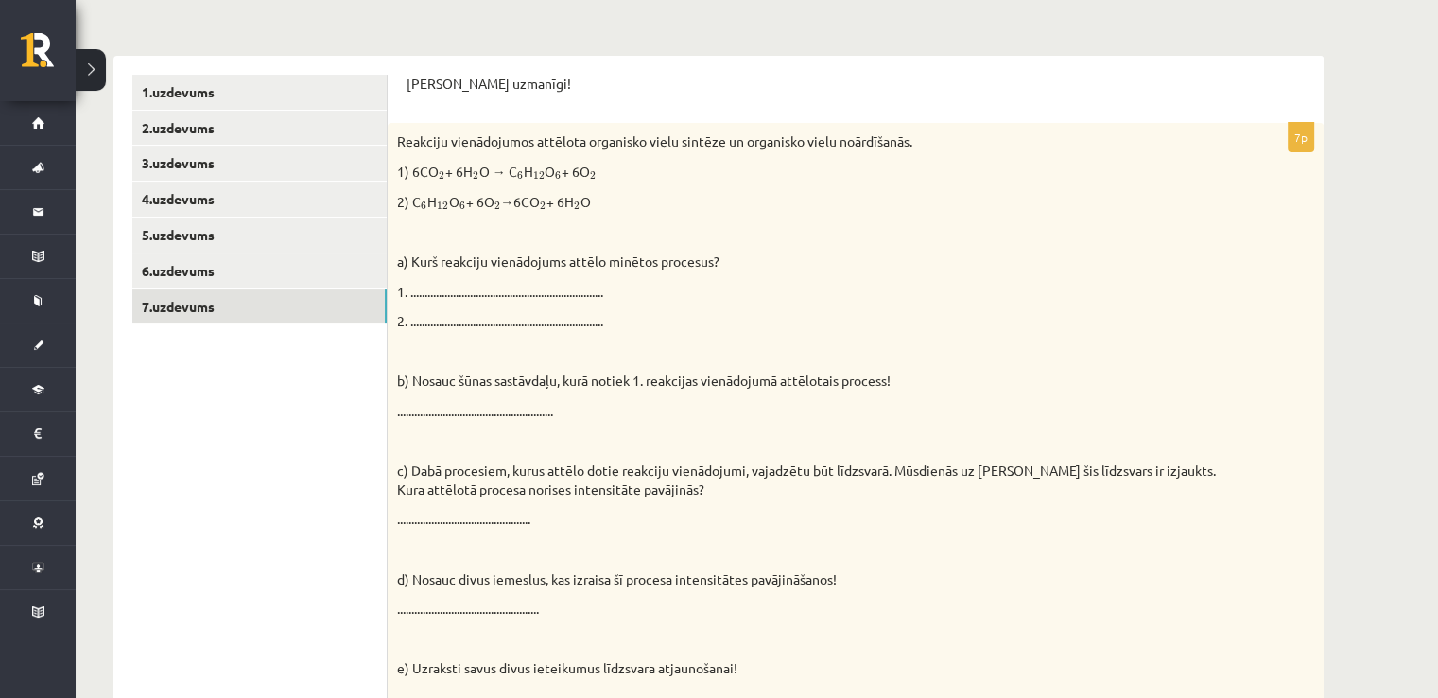
scroll to position [273, 0]
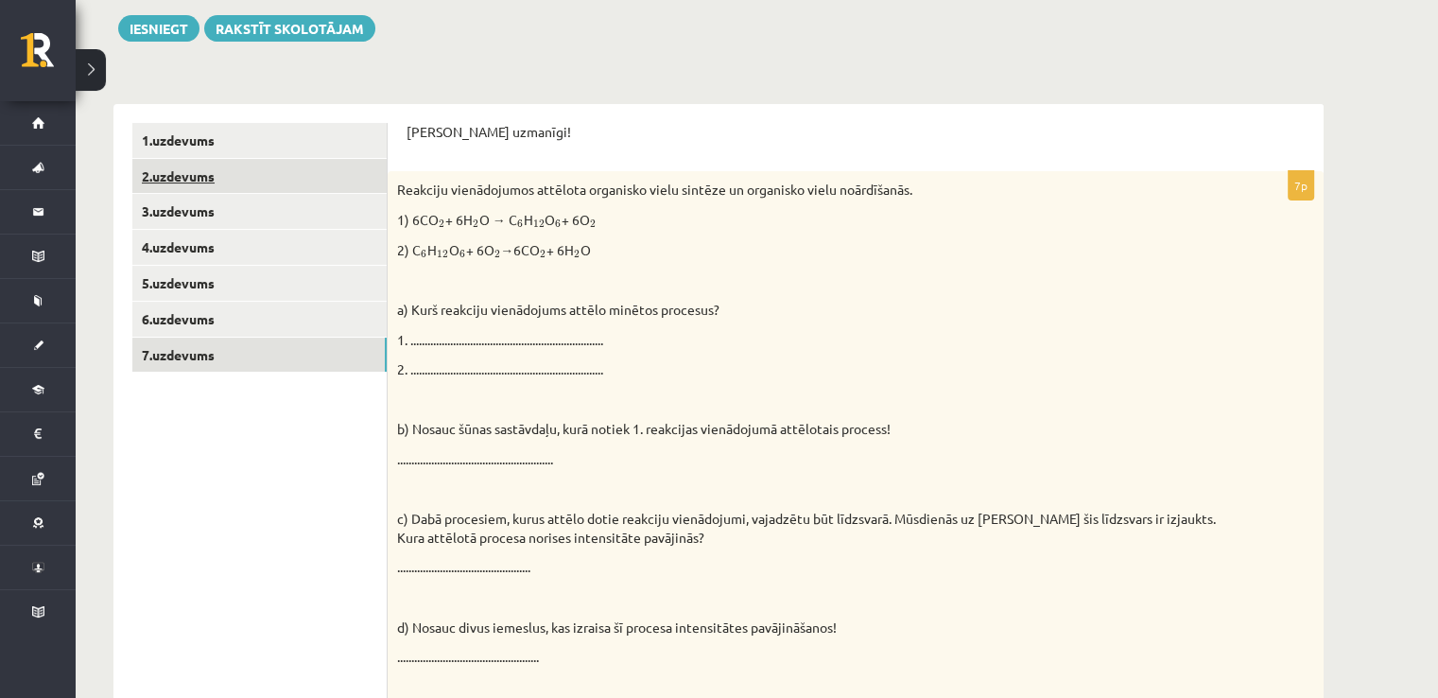
click at [276, 166] on link "2.uzdevums" at bounding box center [259, 176] width 254 height 35
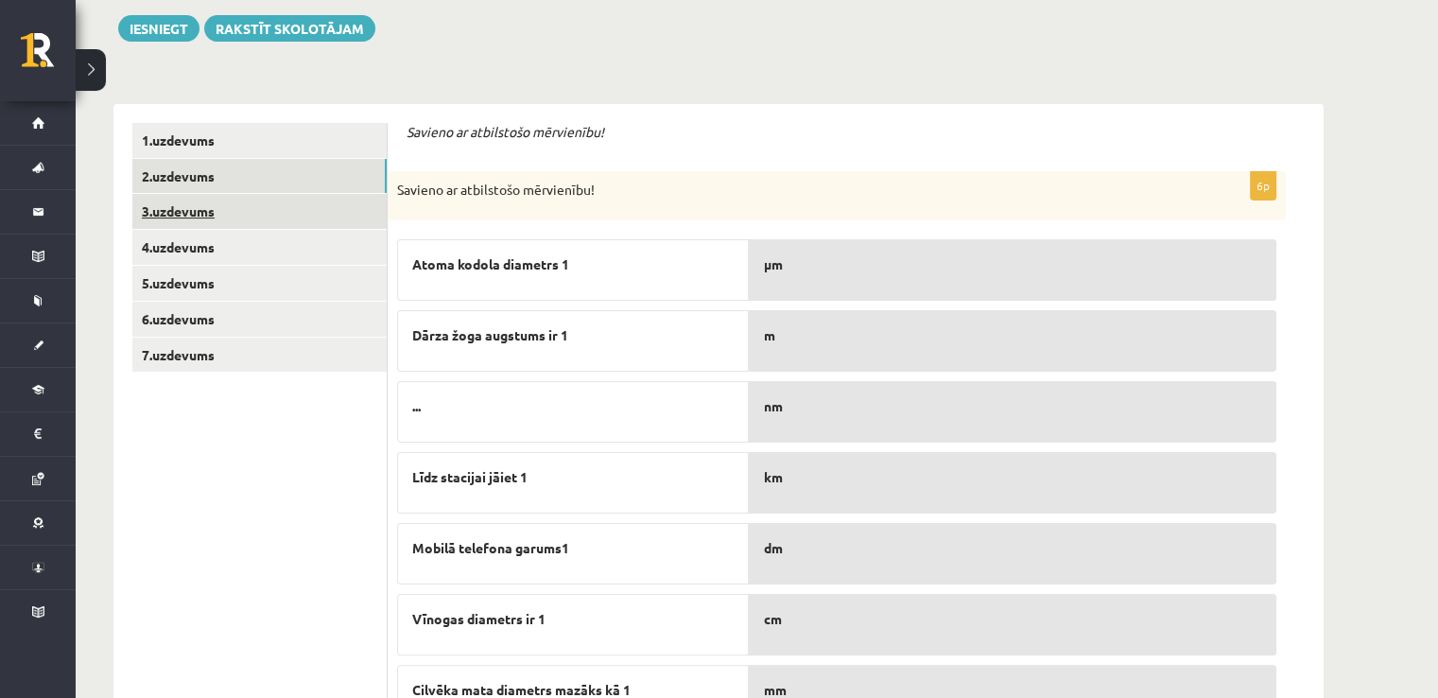
click at [276, 202] on link "3.uzdevums" at bounding box center [259, 211] width 254 height 35
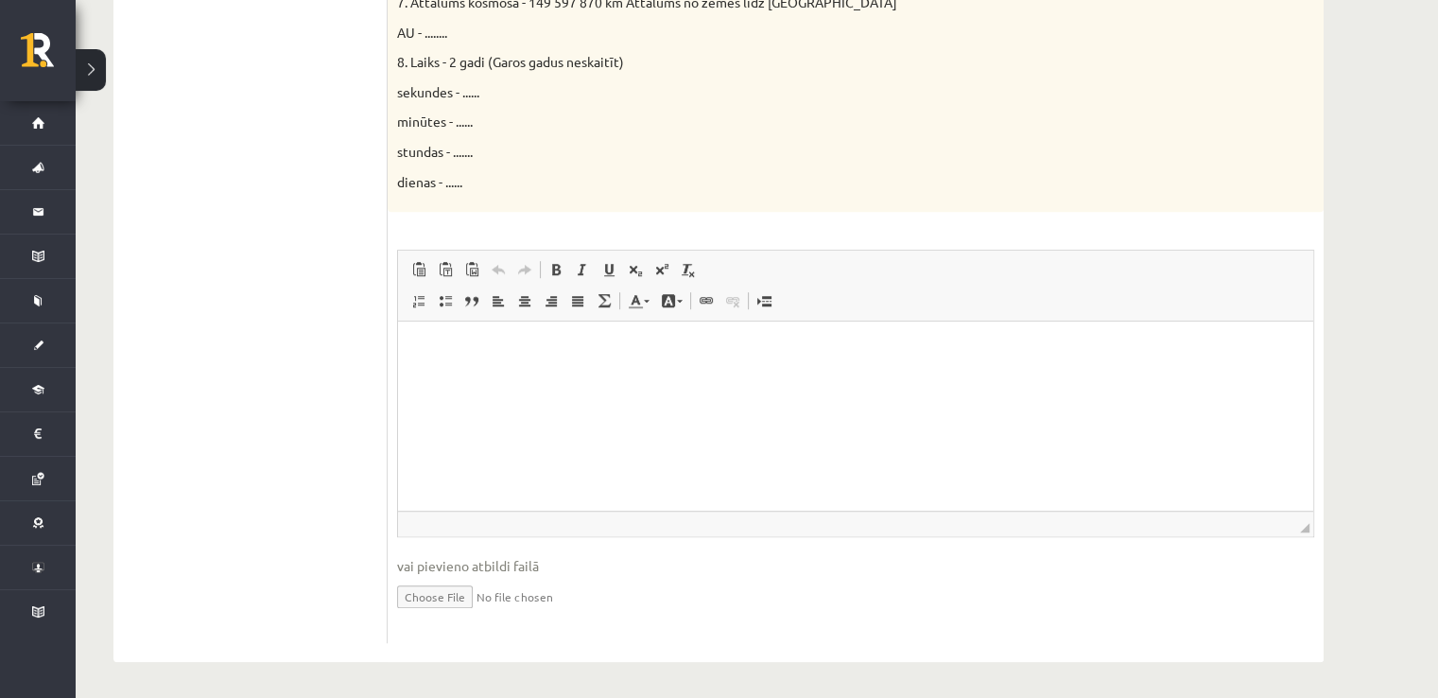
scroll to position [1114, 0]
click at [439, 601] on input "file" at bounding box center [855, 593] width 917 height 39
click at [451, 593] on input "file" at bounding box center [855, 593] width 917 height 39
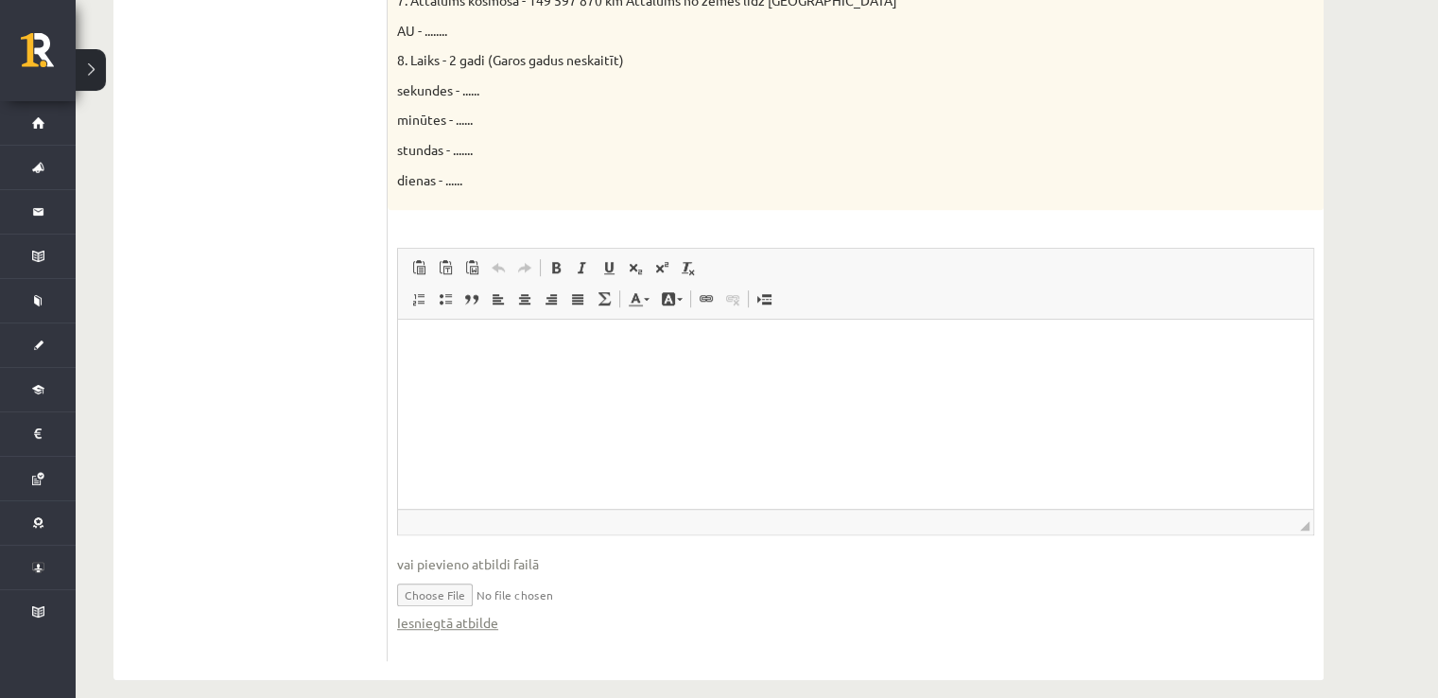
click at [408, 582] on input "file" at bounding box center [855, 593] width 917 height 39
type input "**********"
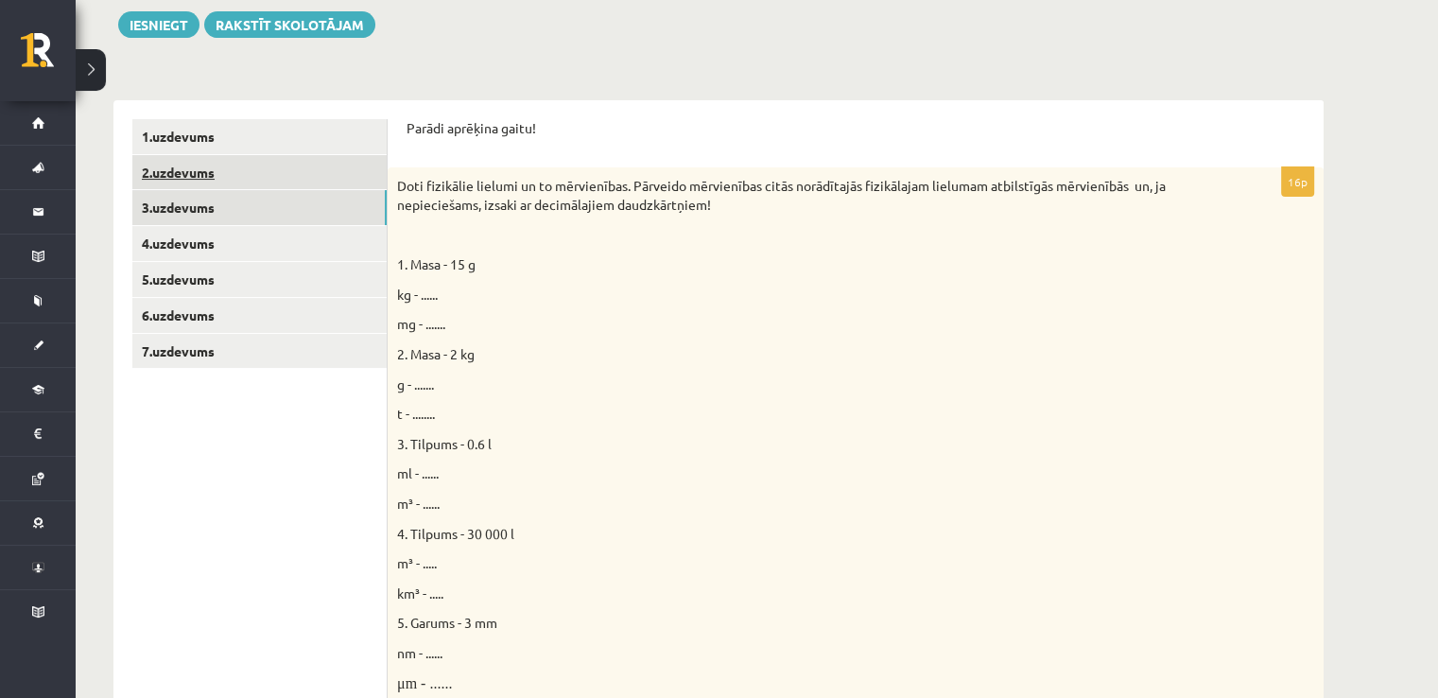
scroll to position [251, 0]
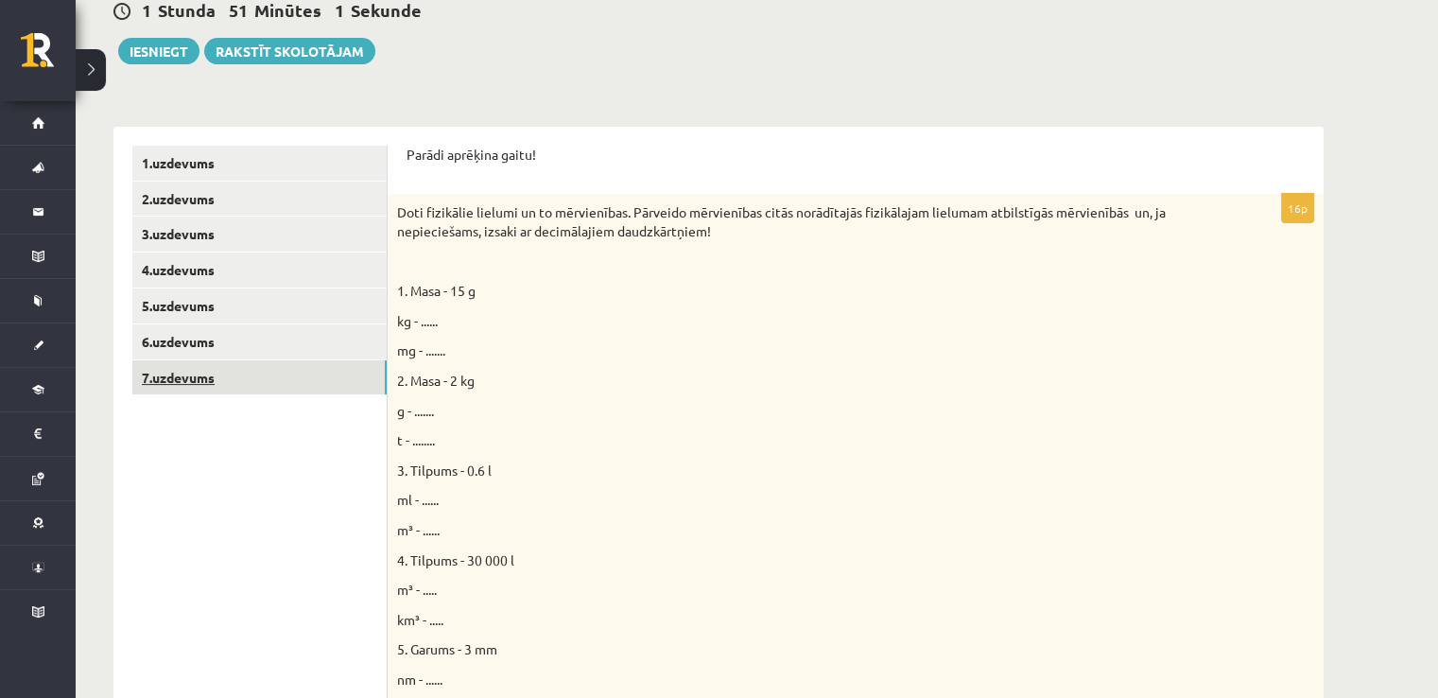
click at [200, 360] on link "7.uzdevums" at bounding box center [259, 377] width 254 height 35
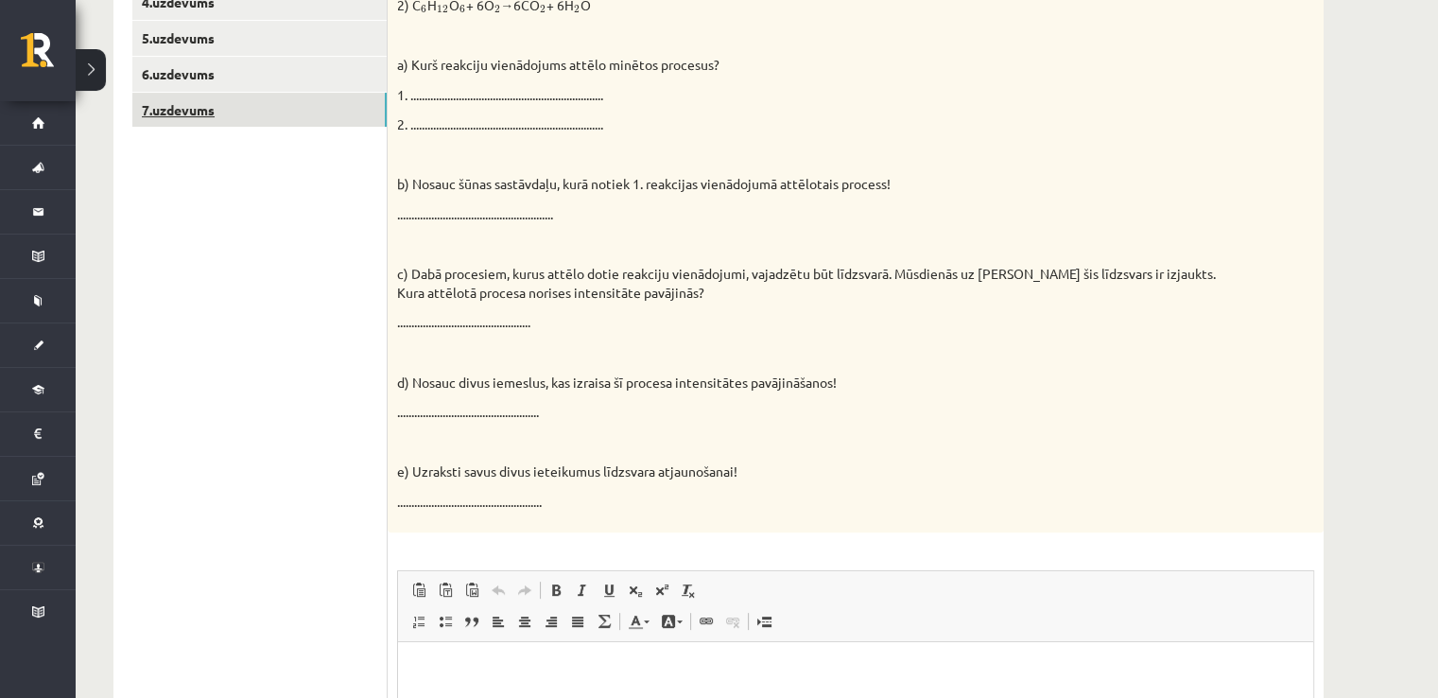
scroll to position [399, 0]
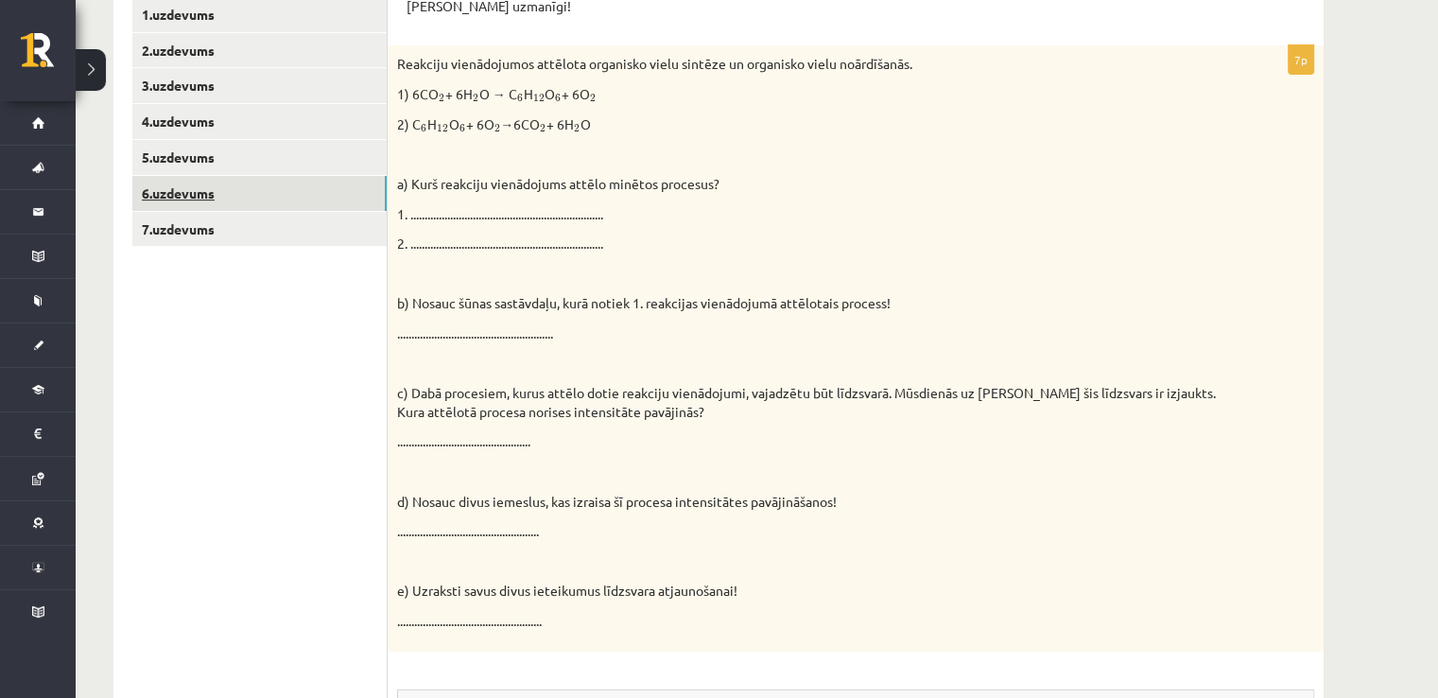
click at [296, 182] on link "6.uzdevums" at bounding box center [259, 193] width 254 height 35
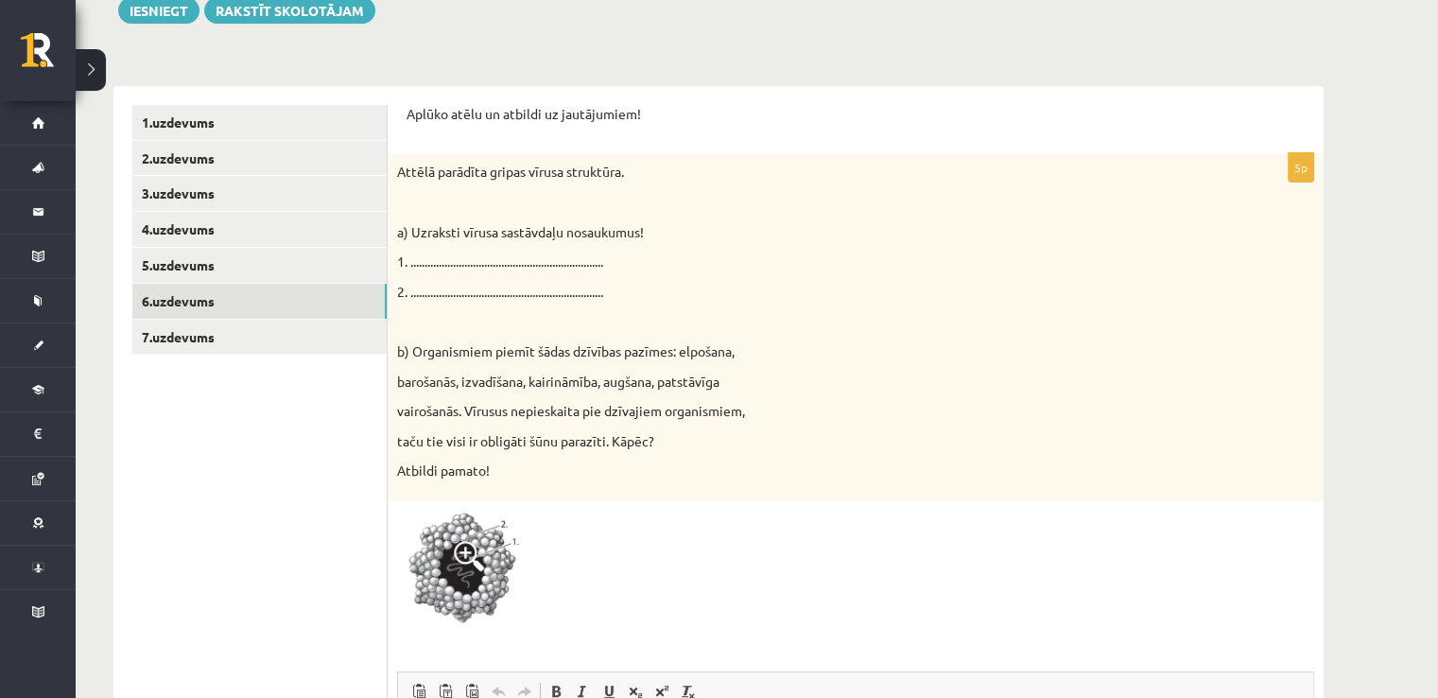
scroll to position [276, 0]
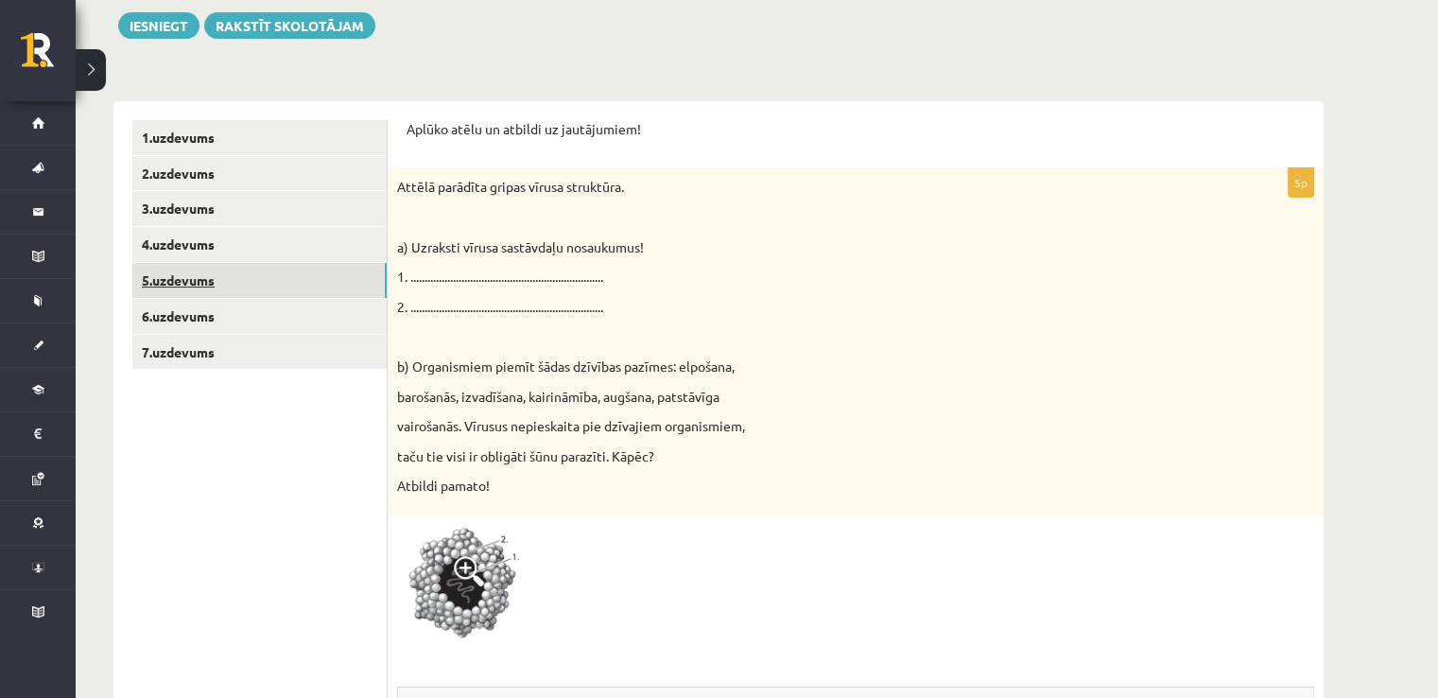
click at [239, 280] on link "5.uzdevums" at bounding box center [259, 280] width 254 height 35
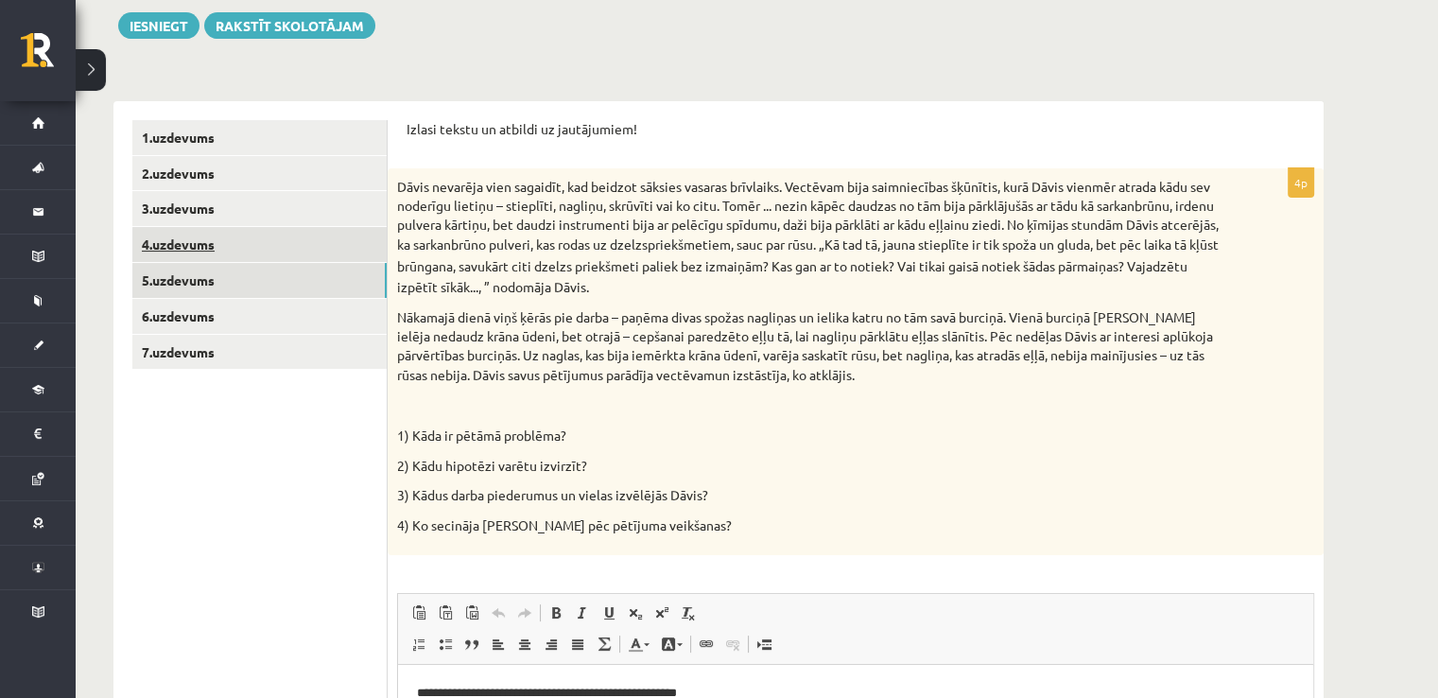
scroll to position [0, 0]
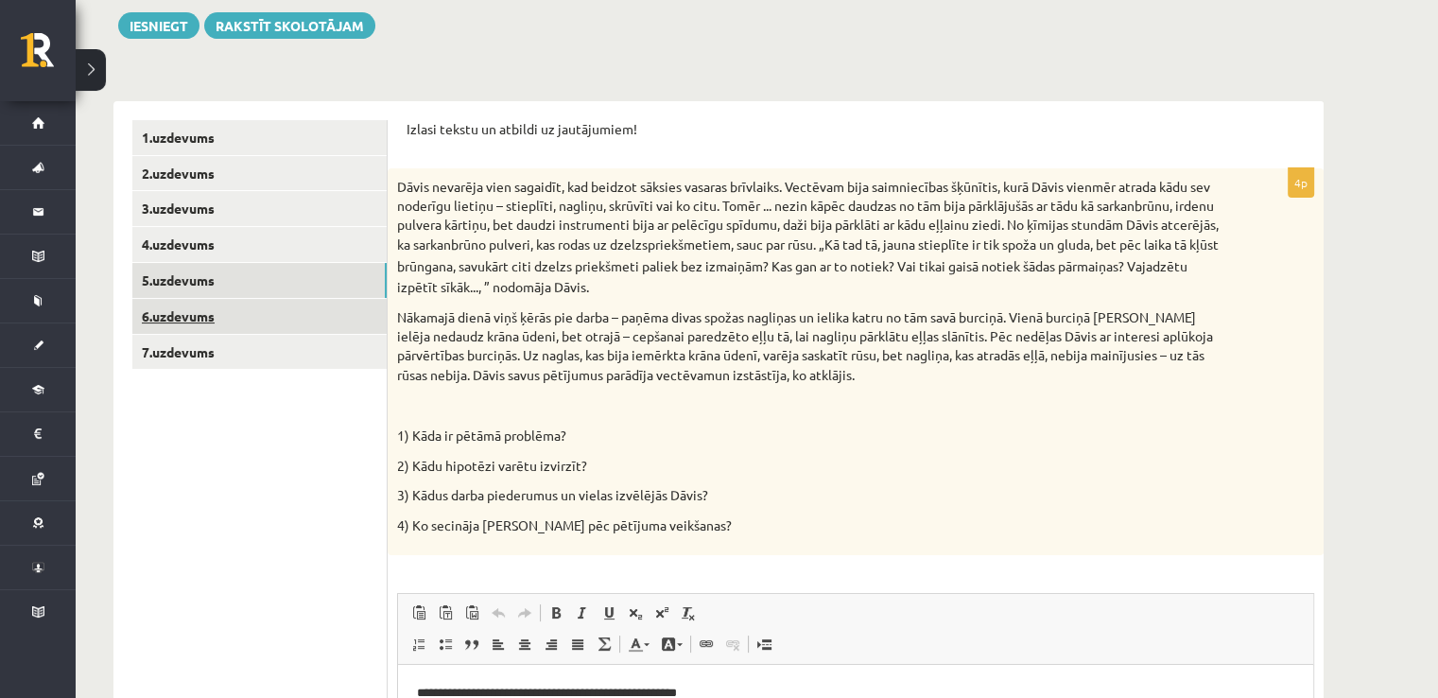
click at [255, 331] on link "6.uzdevums" at bounding box center [259, 316] width 254 height 35
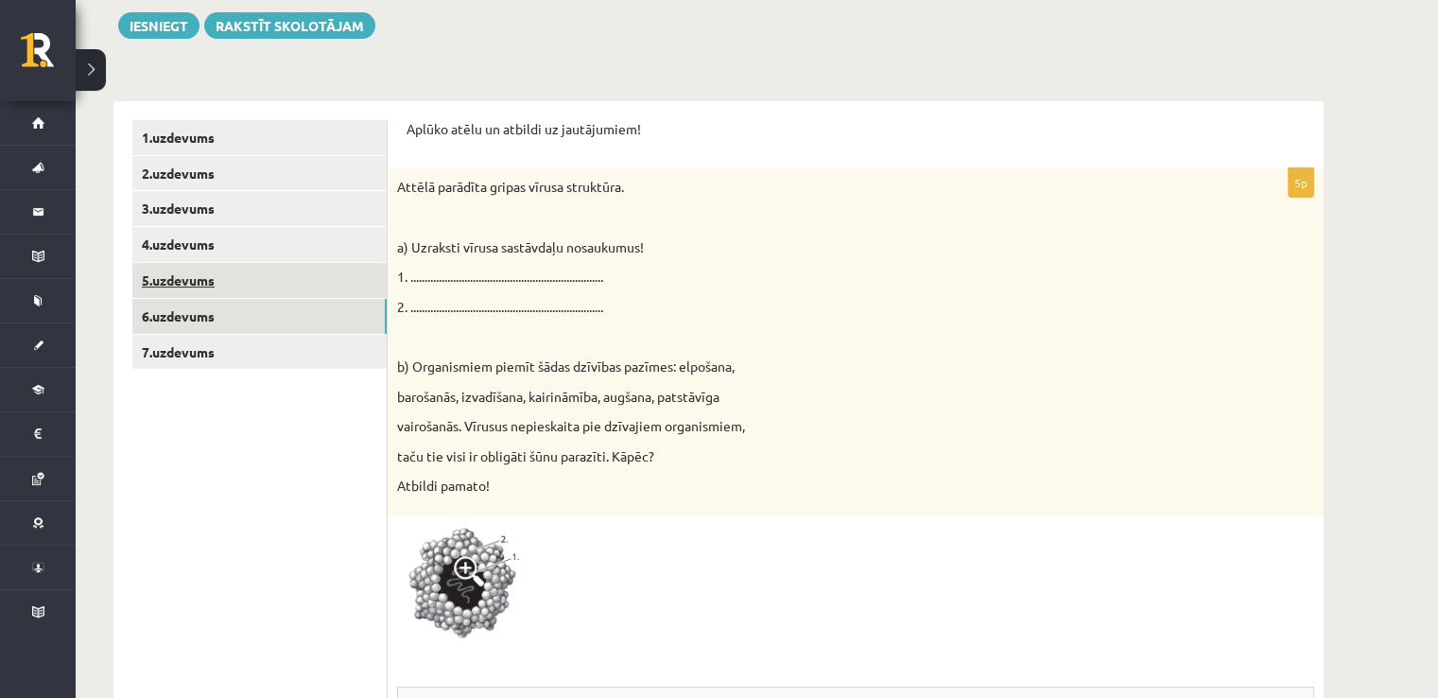
click at [266, 291] on link "5.uzdevums" at bounding box center [259, 280] width 254 height 35
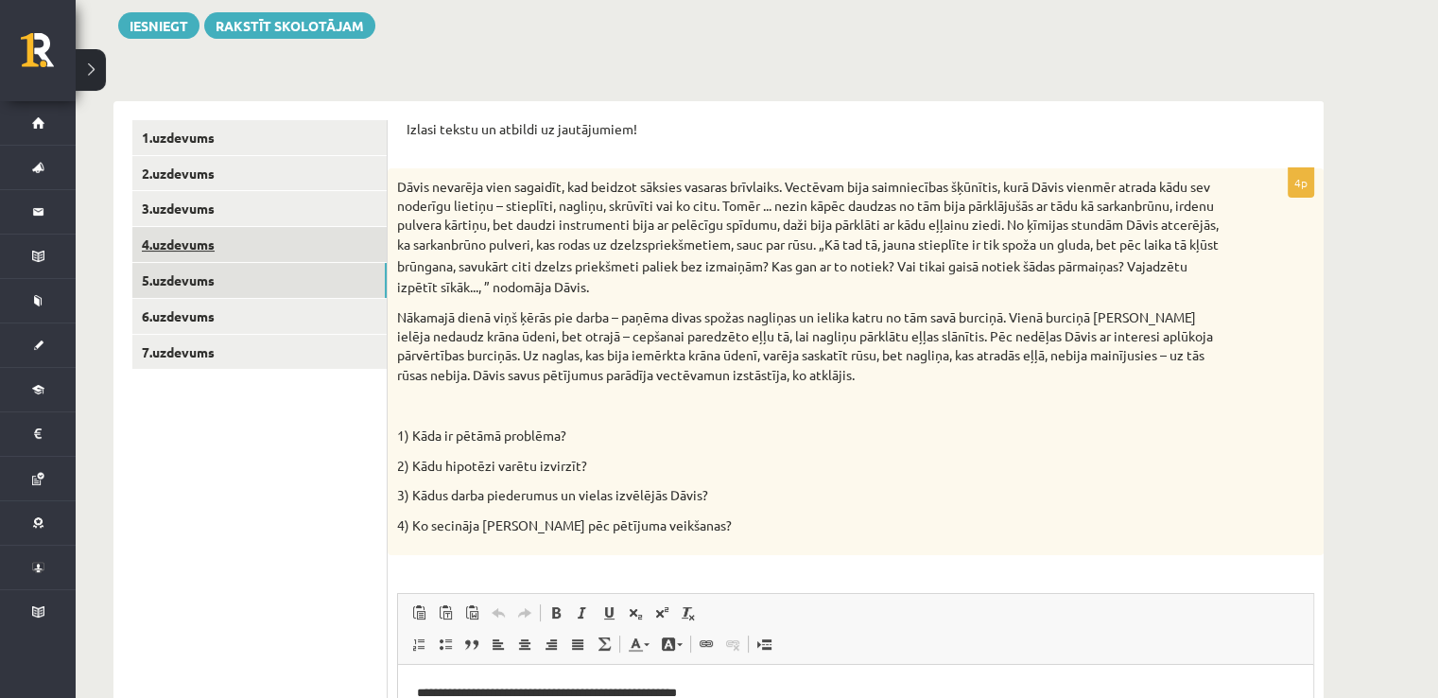
click at [276, 242] on link "4.uzdevums" at bounding box center [259, 244] width 254 height 35
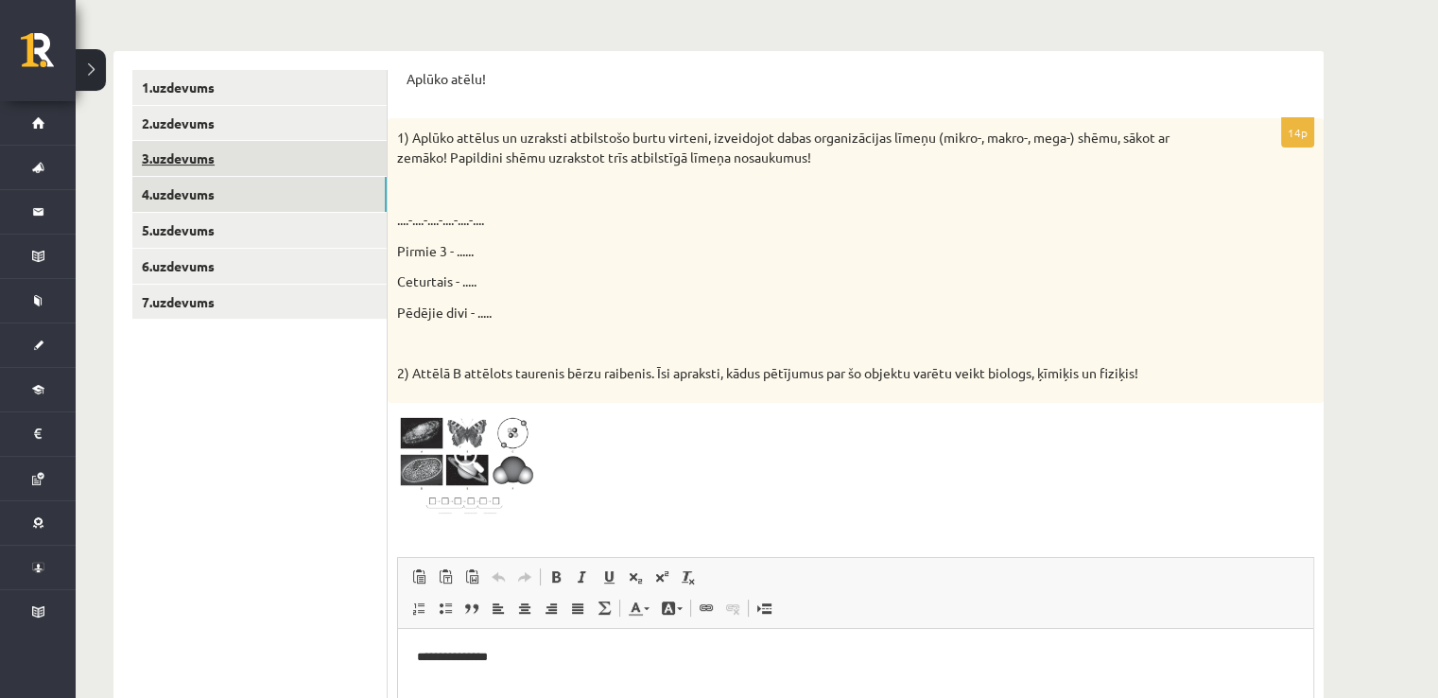
scroll to position [401, 0]
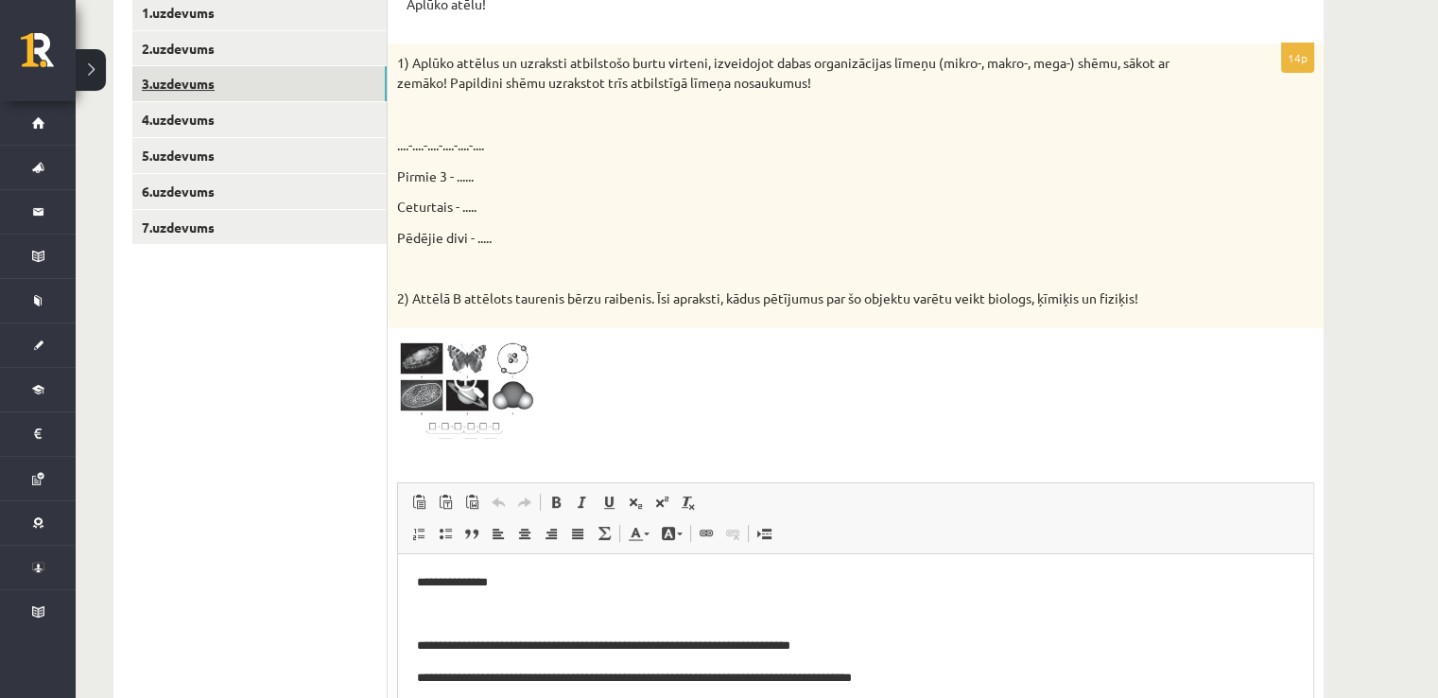
click at [324, 90] on link "3.uzdevums" at bounding box center [259, 83] width 254 height 35
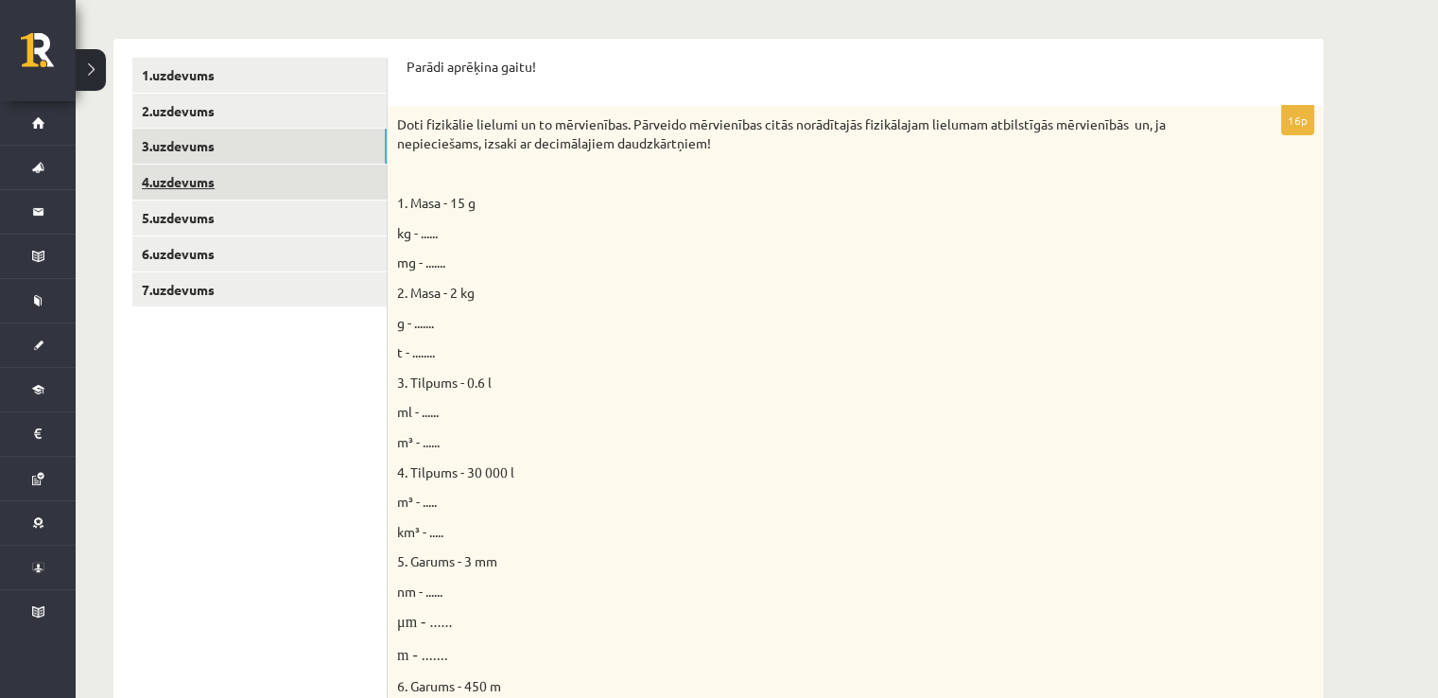
scroll to position [0, 0]
click at [323, 108] on link "2.uzdevums" at bounding box center [259, 111] width 254 height 35
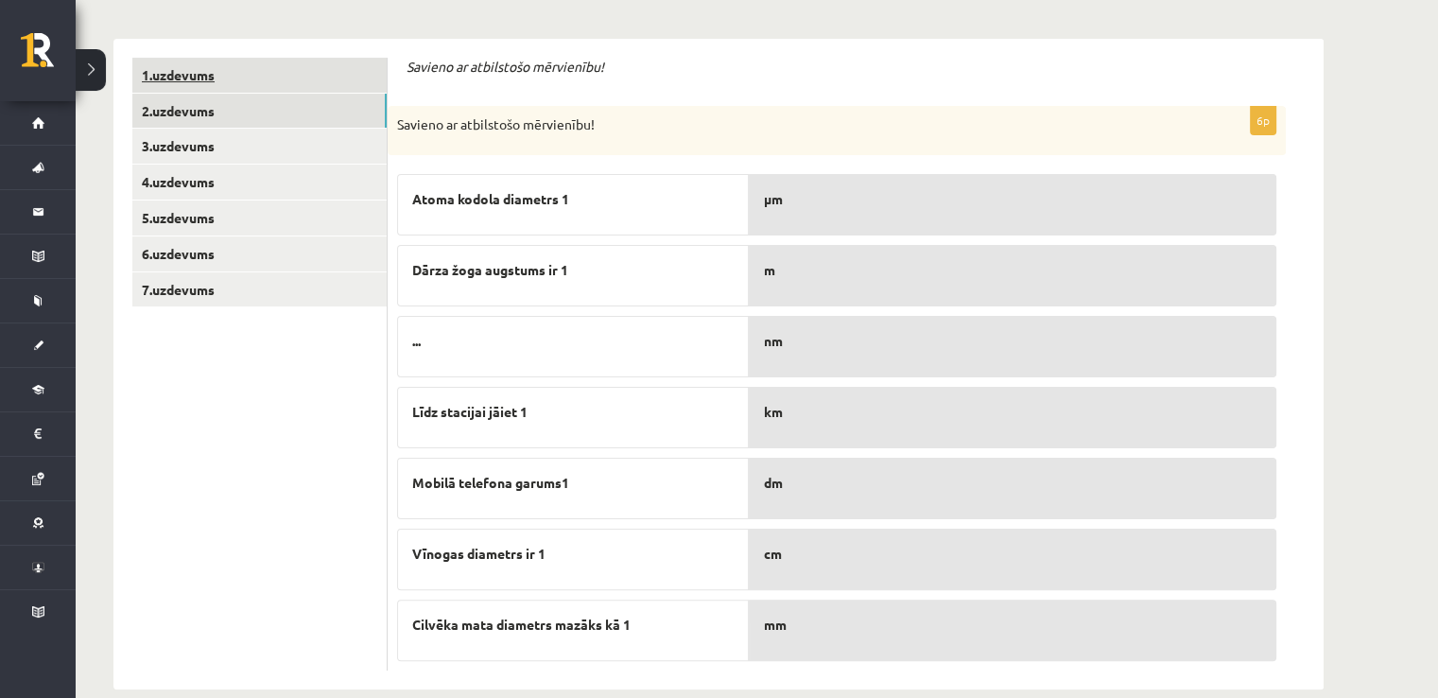
click at [337, 69] on link "1.uzdevums" at bounding box center [259, 75] width 254 height 35
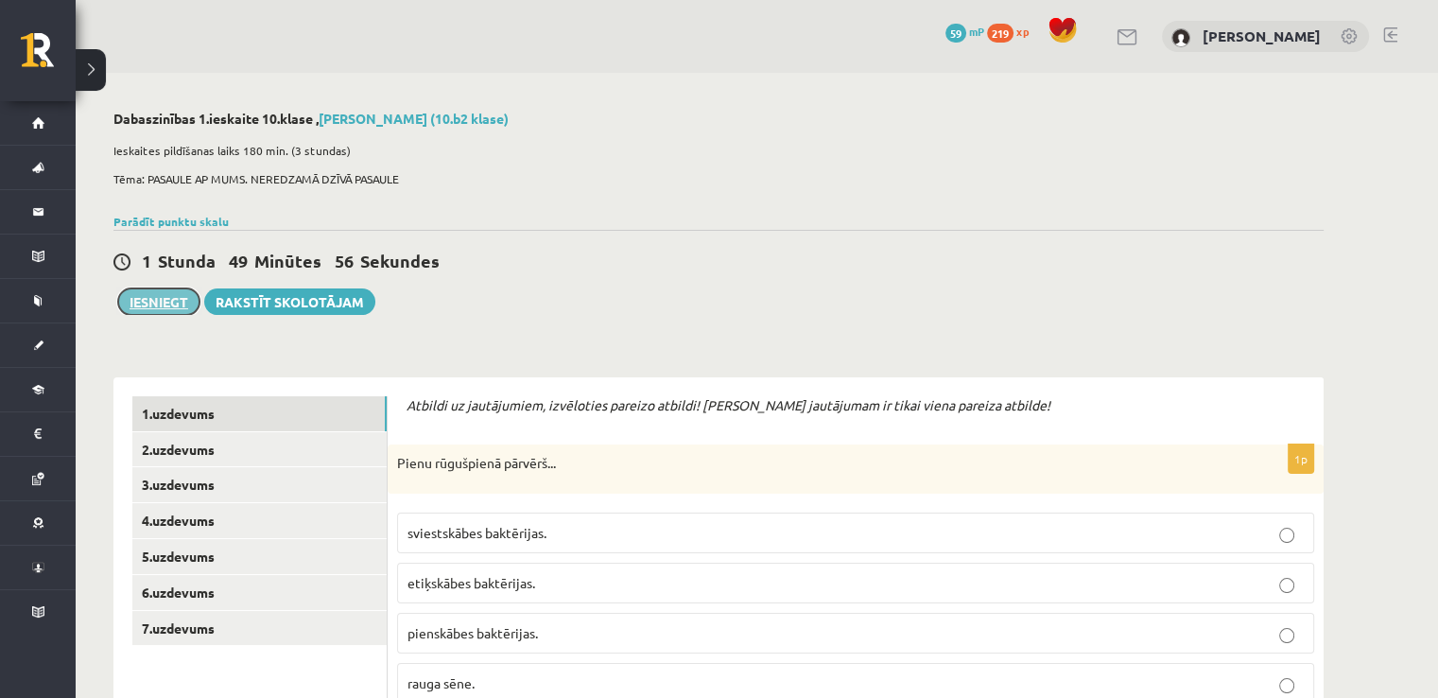
click at [137, 308] on button "Iesniegt" at bounding box center [158, 301] width 81 height 26
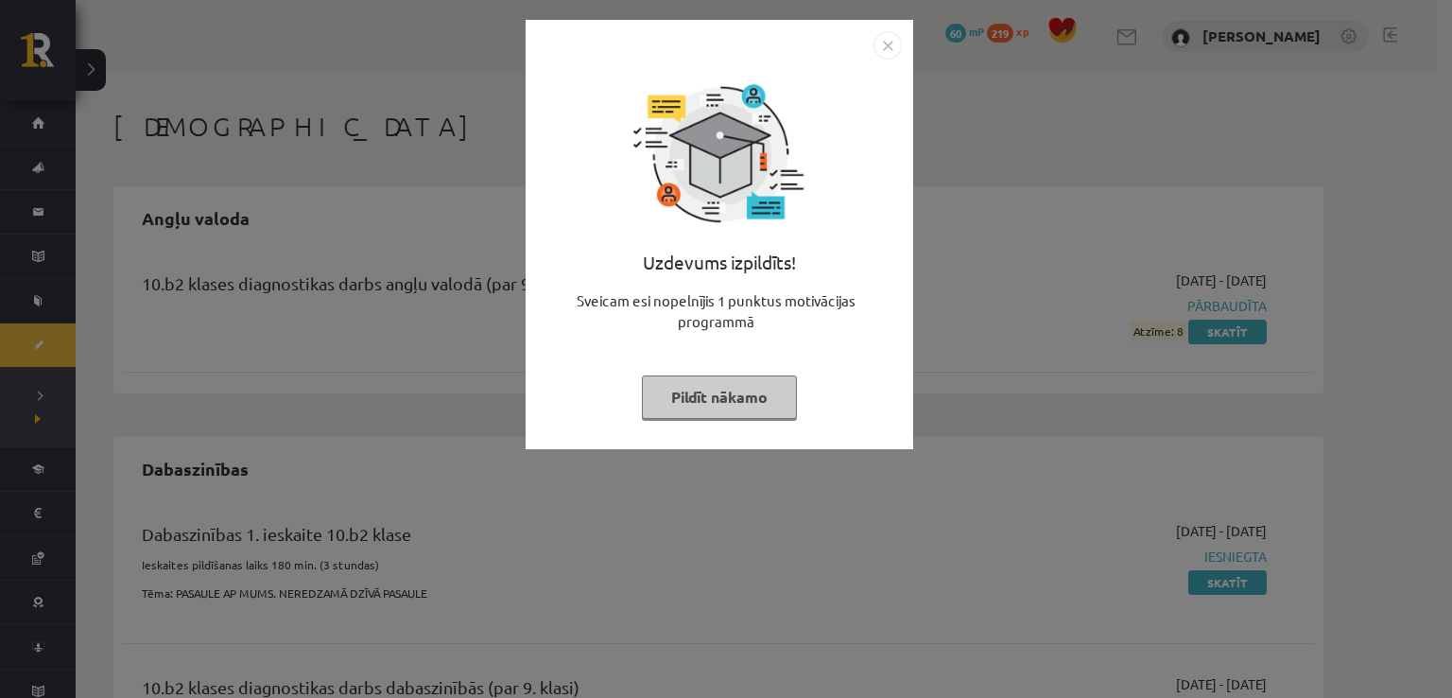
click at [734, 394] on button "Pildīt nākamo" at bounding box center [719, 396] width 155 height 43
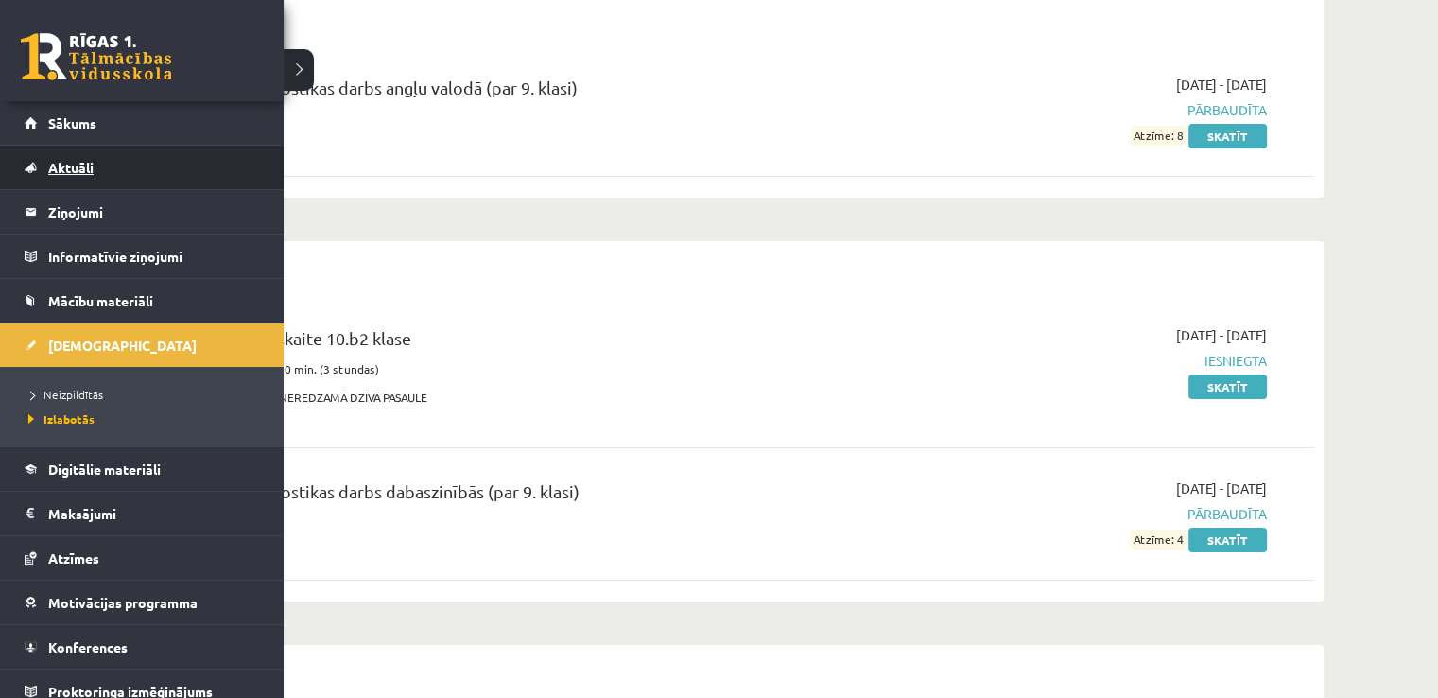
scroll to position [62, 0]
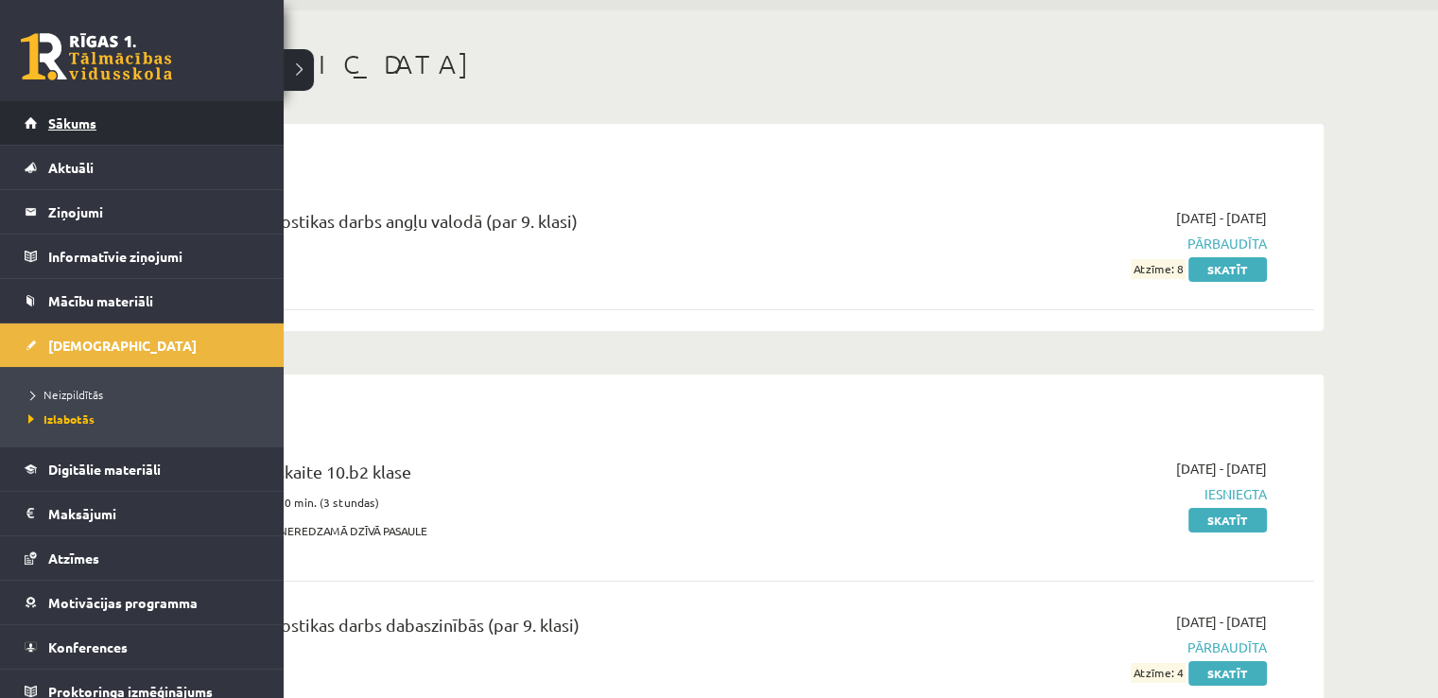
click at [135, 130] on link "Sākums" at bounding box center [142, 122] width 235 height 43
